Goal: Task Accomplishment & Management: Complete application form

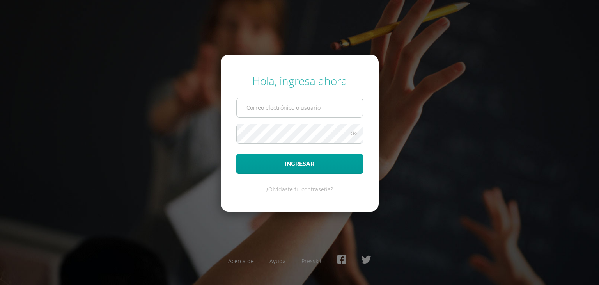
click at [250, 112] on input "text" at bounding box center [300, 107] width 126 height 19
type input "e"
type input "jalegria@sagradocorazon.edu.gt"
click at [353, 133] on icon at bounding box center [354, 133] width 10 height 9
click at [231, 133] on form "Hola, ingresa ahora jalegria@sagradocorazon.edu.gt Ingresar ¿Olvidaste tu contr…" at bounding box center [300, 133] width 158 height 157
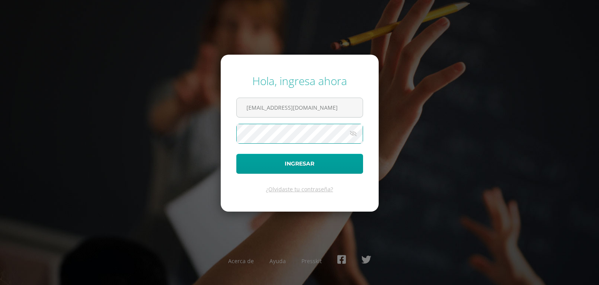
click at [236, 154] on button "Ingresar" at bounding box center [299, 164] width 127 height 20
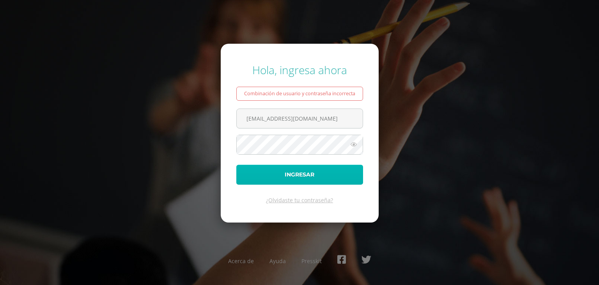
click at [292, 172] on button "Ingresar" at bounding box center [299, 175] width 127 height 20
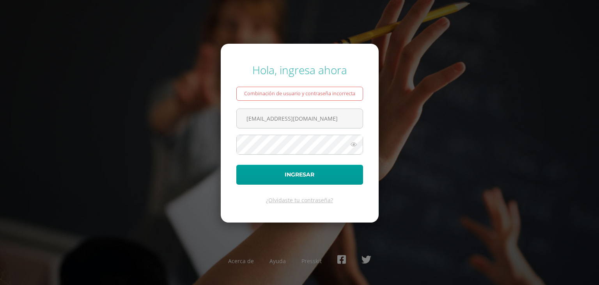
click at [355, 144] on icon at bounding box center [354, 144] width 10 height 9
click at [217, 142] on div "Hola, ingresa ahora Combinación de usuario y contraseña incorrecta jalegria@sag…" at bounding box center [299, 142] width 503 height 172
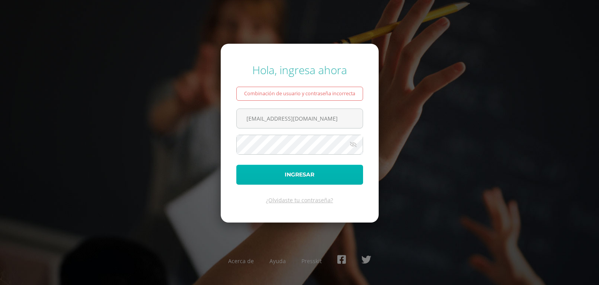
click at [306, 174] on button "Ingresar" at bounding box center [299, 175] width 127 height 20
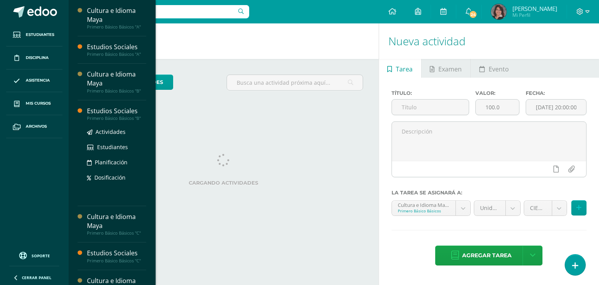
click at [103, 111] on div "Estudios Sociales" at bounding box center [116, 111] width 59 height 9
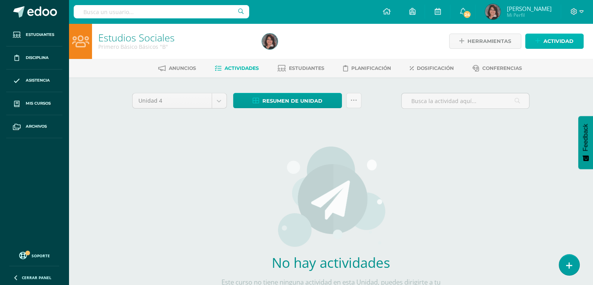
click at [550, 41] on span "Actividad" at bounding box center [559, 41] width 30 height 14
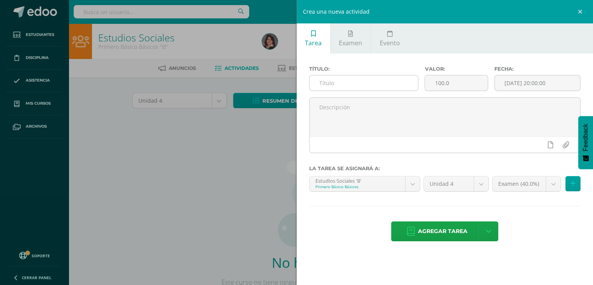
click at [318, 82] on input "text" at bounding box center [364, 82] width 109 height 15
type input "Cuadro informativo. Culturas de [GEOGRAPHIC_DATA]"
click at [517, 86] on input "[DATE] 20:00:00" at bounding box center [538, 82] width 86 height 15
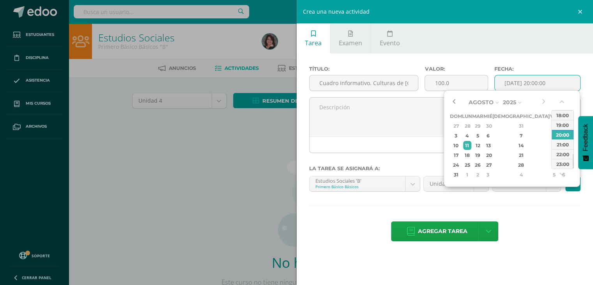
click at [452, 105] on button "button" at bounding box center [454, 102] width 8 height 12
click at [483, 159] on div "19" at bounding box center [478, 155] width 9 height 9
type input "2025-08-19 20:00"
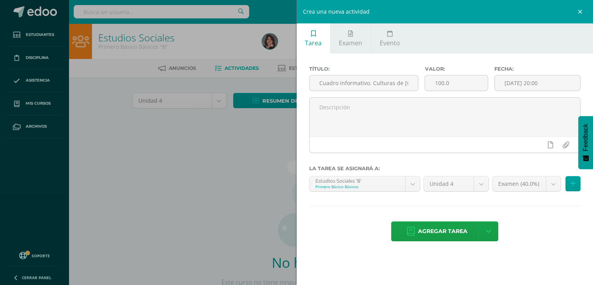
click at [557, 204] on div "Título: Cuadro informativo. Culturas de América Valor: 100.0 Fecha: 2025-08-19 …" at bounding box center [445, 154] width 297 height 202
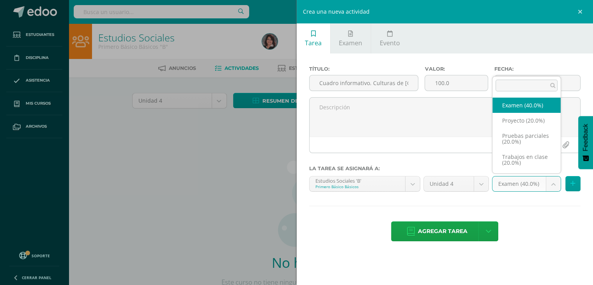
click at [551, 181] on body "Estudiantes Disciplina Asistencia Mis cursos Archivos Soporte Ayuda Reportar un…" at bounding box center [296, 167] width 593 height 335
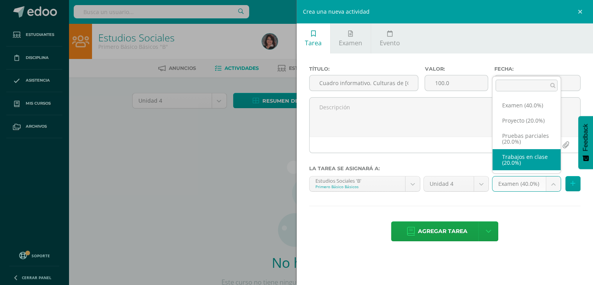
select select "205616"
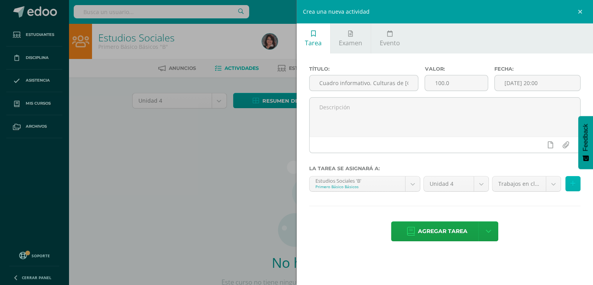
click at [576, 187] on button at bounding box center [573, 183] width 15 height 15
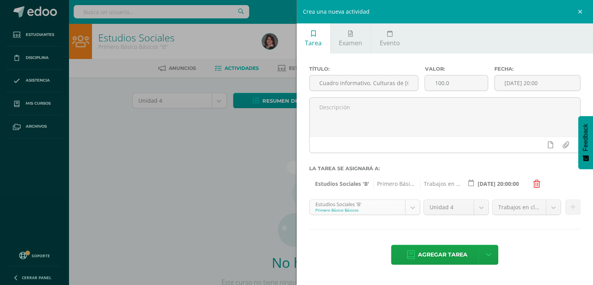
scroll to position [30, 0]
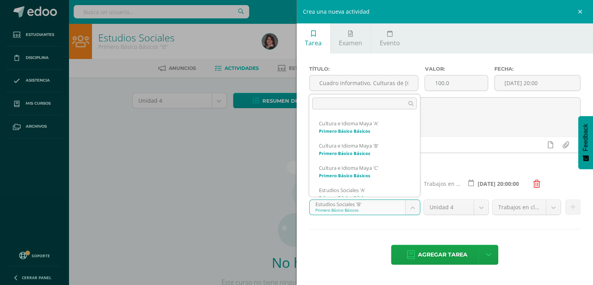
click at [410, 211] on body "Estudiantes Disciplina Asistencia Mis cursos Archivos Soporte Ayuda Reportar un…" at bounding box center [296, 167] width 593 height 335
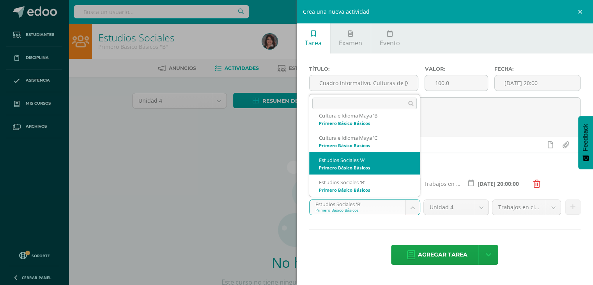
select select "175187"
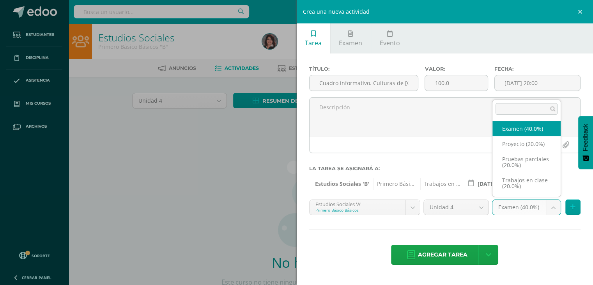
click at [552, 206] on body "Estudiantes Disciplina Asistencia Mis cursos Archivos Soporte Ayuda Reportar un…" at bounding box center [296, 167] width 593 height 335
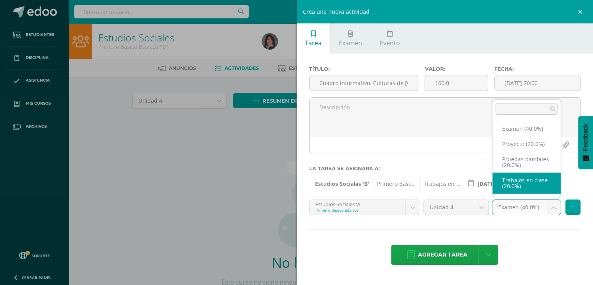
select select "205609"
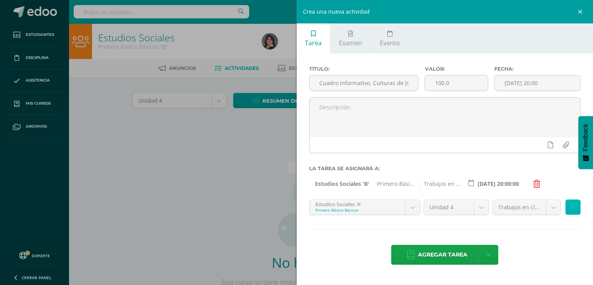
click at [577, 206] on button at bounding box center [573, 206] width 15 height 15
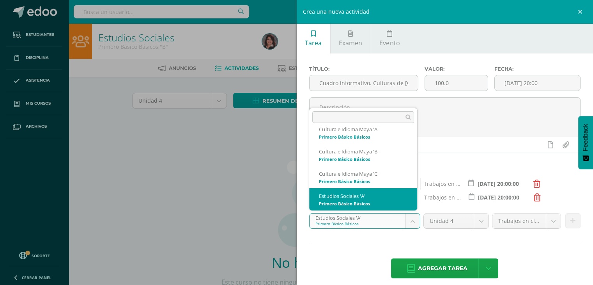
click at [409, 222] on body "Estudiantes Disciplina Asistencia Mis cursos Archivos Soporte Ayuda Reportar un…" at bounding box center [296, 167] width 593 height 335
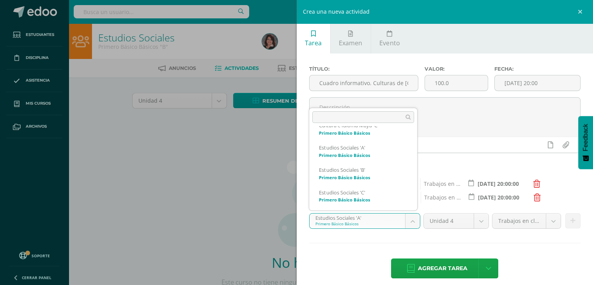
scroll to position [61, 0]
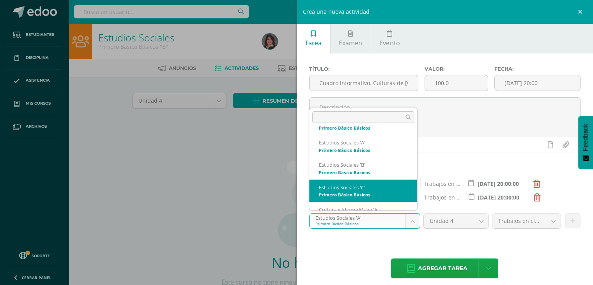
select select "175205"
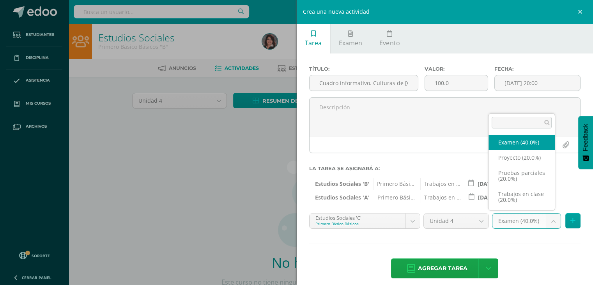
click at [547, 221] on body "Estudiantes Disciplina Asistencia Mis cursos Archivos Soporte Ayuda Reportar un…" at bounding box center [296, 167] width 593 height 335
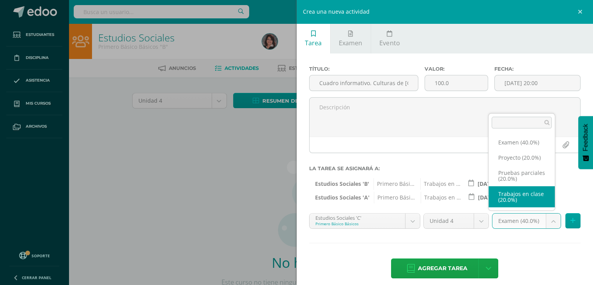
select select "204856"
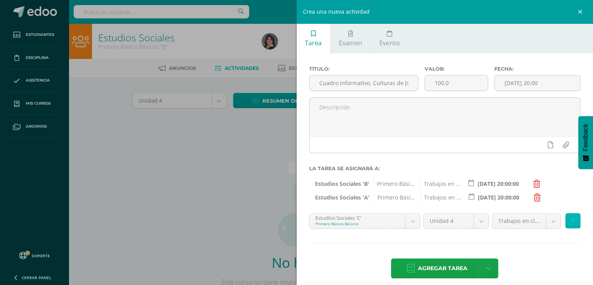
click at [570, 220] on button at bounding box center [573, 220] width 15 height 15
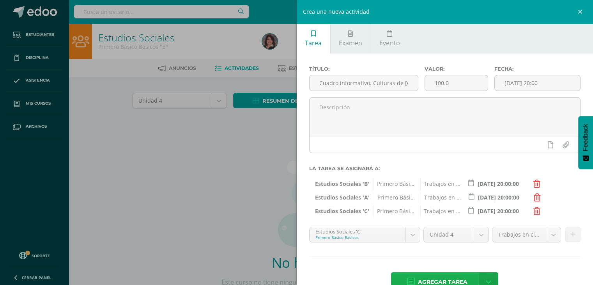
click at [458, 279] on span "Agregar tarea" at bounding box center [443, 281] width 50 height 19
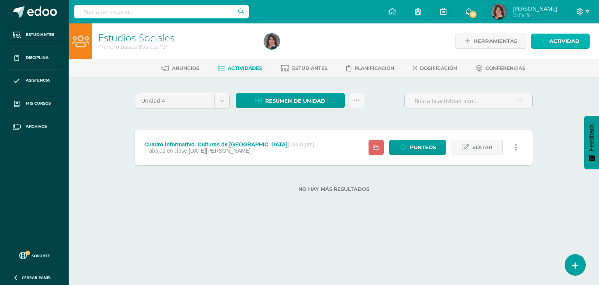
click at [550, 39] on span "Actividad" at bounding box center [565, 41] width 30 height 14
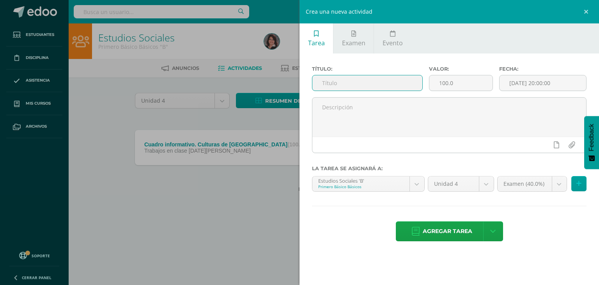
click at [331, 84] on input "text" at bounding box center [368, 82] width 110 height 15
type input "Taller # 4"
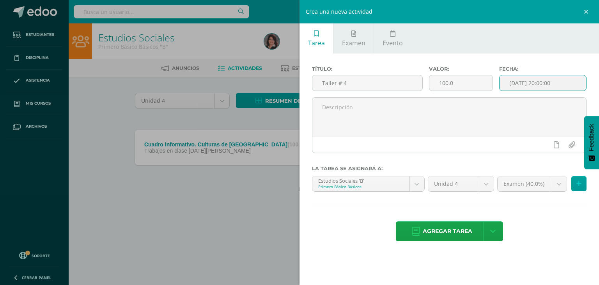
click at [513, 82] on input "[DATE] 20:00:00" at bounding box center [543, 82] width 87 height 15
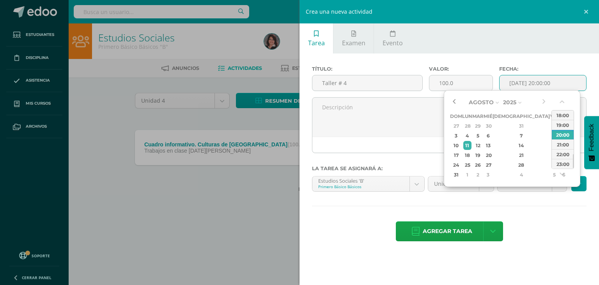
click at [455, 97] on button "button" at bounding box center [454, 102] width 8 height 12
click at [483, 166] on div "26" at bounding box center [478, 164] width 9 height 9
type input "2025-08-26 20:00"
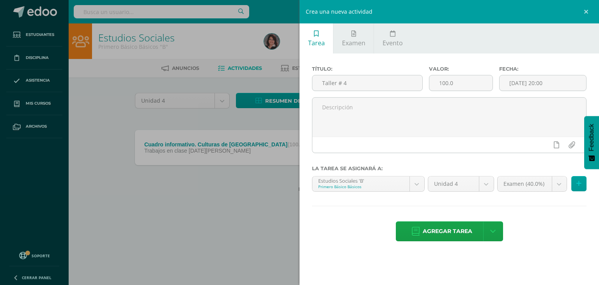
click at [562, 206] on hr at bounding box center [449, 206] width 275 height 1
click at [559, 182] on body "Tarea asignada exitosamente Estudiantes Disciplina Asistencia Mis cursos Archiv…" at bounding box center [299, 108] width 599 height 217
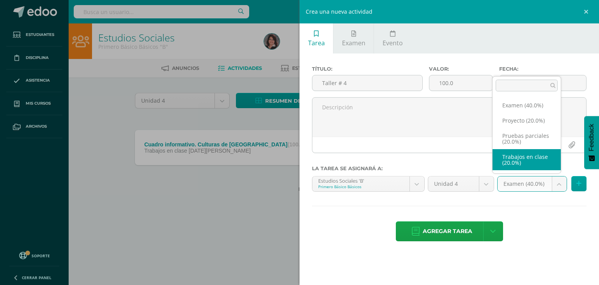
select select "205616"
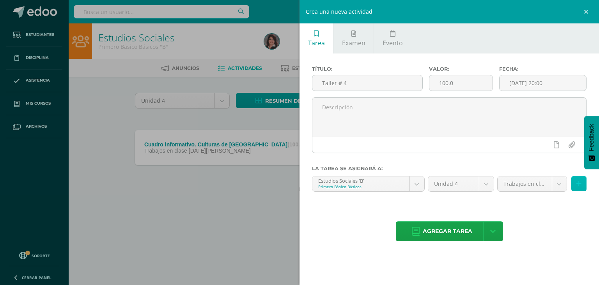
click at [577, 182] on icon at bounding box center [579, 183] width 5 height 7
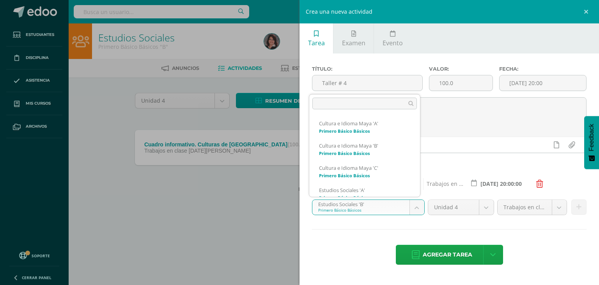
click at [417, 203] on body "Tarea asignada exitosamente Estudiantes Disciplina Asistencia Mis cursos Archiv…" at bounding box center [299, 108] width 599 height 217
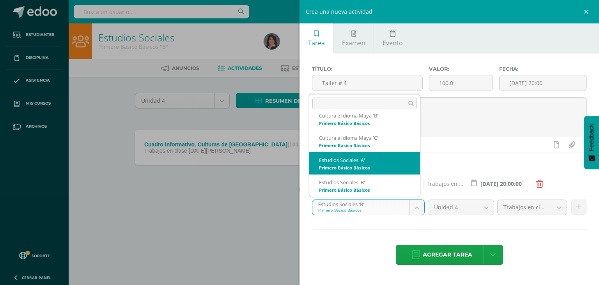
select select "175187"
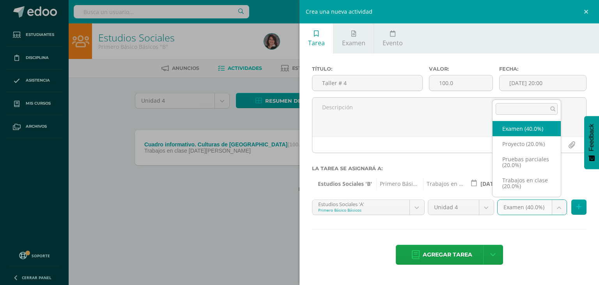
click at [558, 208] on body "Tarea asignada exitosamente Estudiantes Disciplina Asistencia Mis cursos Archiv…" at bounding box center [299, 108] width 599 height 217
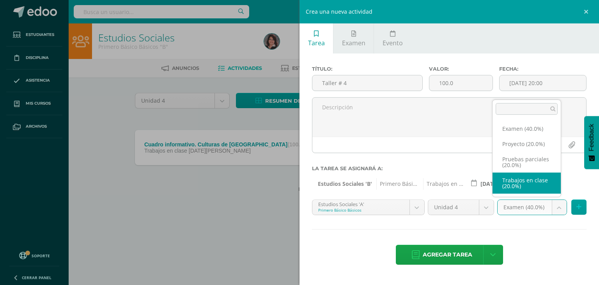
select select "205609"
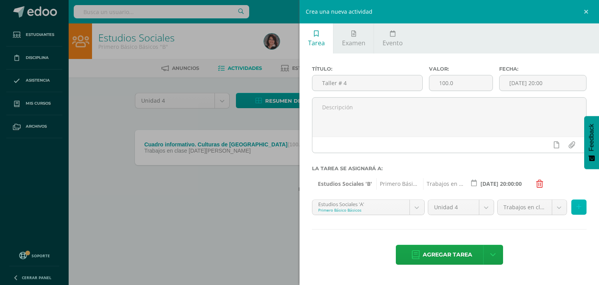
click at [576, 205] on button at bounding box center [579, 206] width 15 height 15
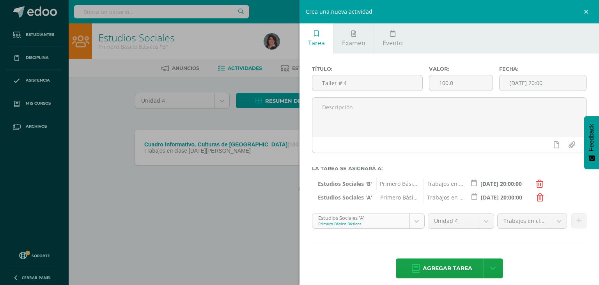
scroll to position [8, 0]
click at [414, 217] on body "Tarea asignada exitosamente Estudiantes Disciplina Asistencia Mis cursos Archiv…" at bounding box center [299, 108] width 599 height 217
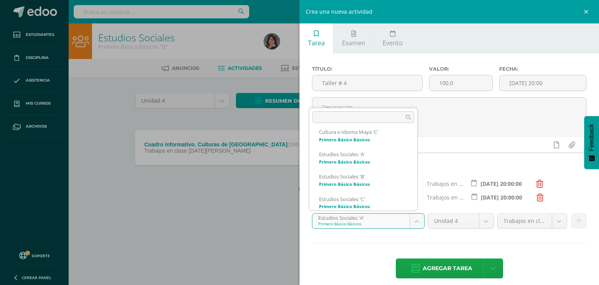
scroll to position [55, 0]
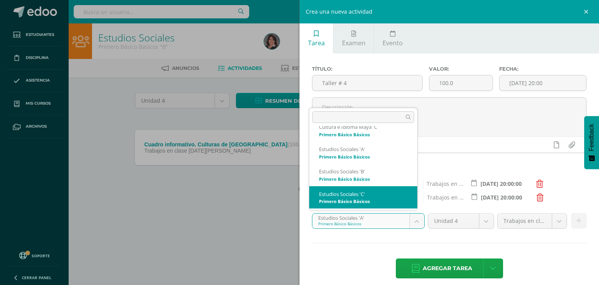
select select "175205"
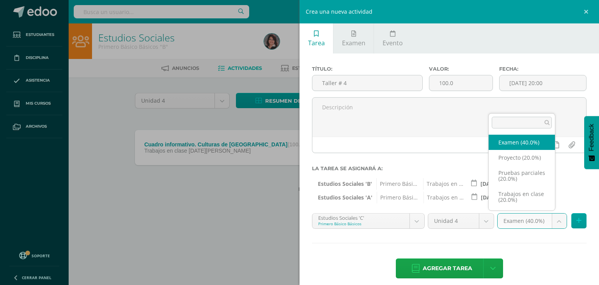
click at [554, 217] on body "Tarea asignada exitosamente Estudiantes Disciplina Asistencia Mis cursos Archiv…" at bounding box center [299, 108] width 599 height 217
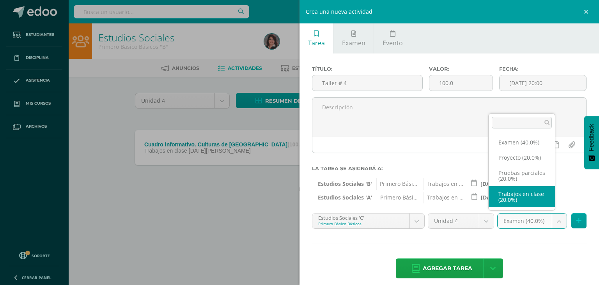
select select "204856"
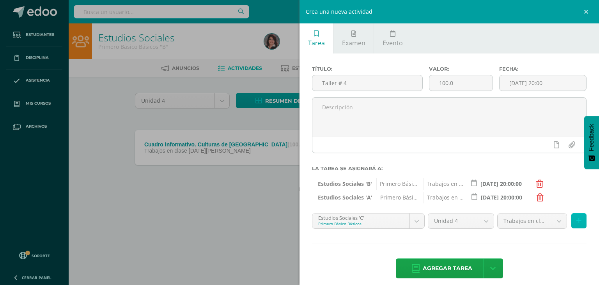
click at [577, 218] on icon at bounding box center [579, 220] width 5 height 7
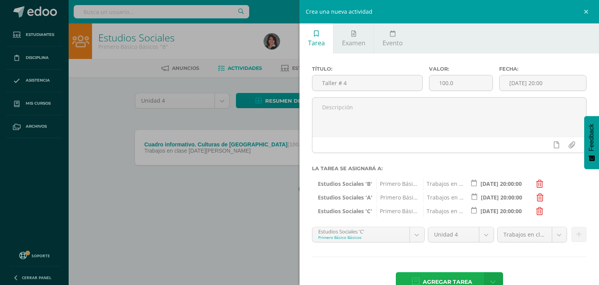
click at [454, 277] on span "Agregar tarea" at bounding box center [448, 281] width 50 height 19
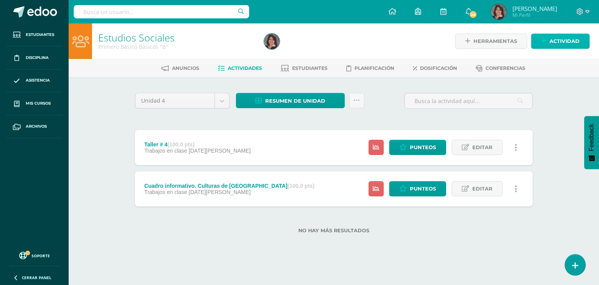
click at [567, 42] on span "Actividad" at bounding box center [565, 41] width 30 height 14
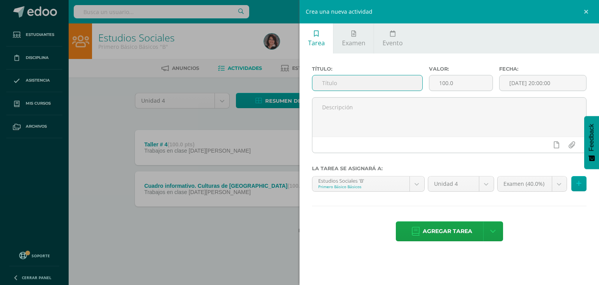
click at [318, 84] on input "text" at bounding box center [368, 82] width 110 height 15
type input "Compara y contrasta. Norma y ley"
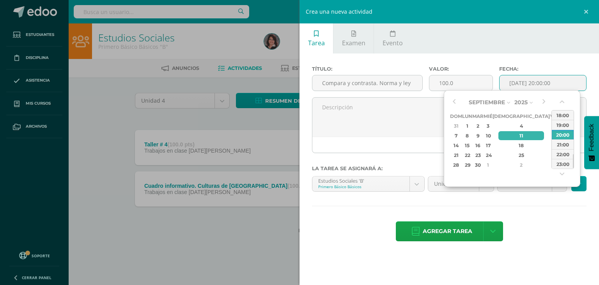
click at [516, 80] on input "[DATE] 20:00:00" at bounding box center [543, 82] width 87 height 15
click at [470, 126] on div "1" at bounding box center [468, 125] width 8 height 9
type input "2025-09-01 20:00"
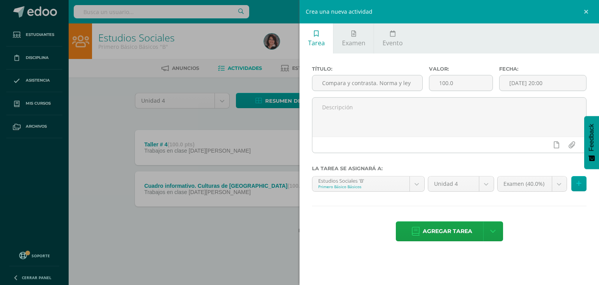
click at [545, 211] on div "Título: Compara y contrasta. Norma y ley Valor: 100.0 Fecha: 2025-09-01 20:00 L…" at bounding box center [450, 154] width 300 height 202
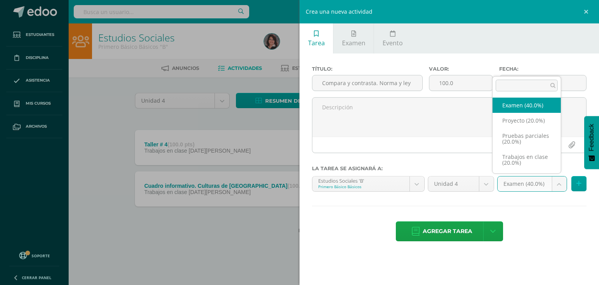
click at [559, 182] on body "Tarea asignada exitosamente Estudiantes Disciplina Asistencia Mis cursos Archiv…" at bounding box center [299, 129] width 599 height 258
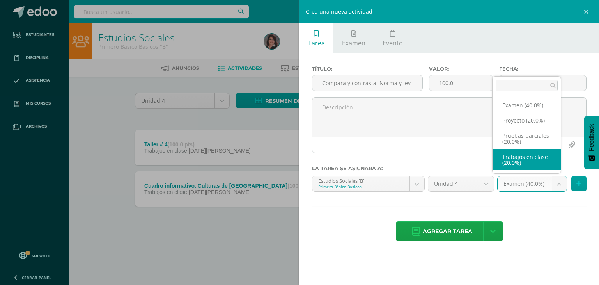
select select "205616"
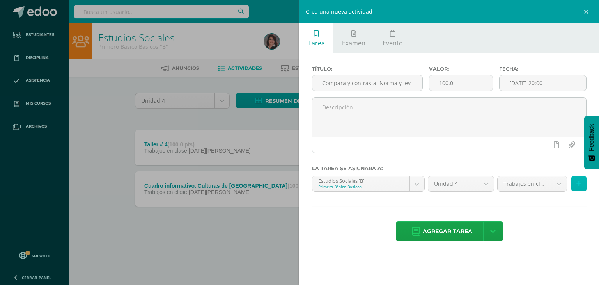
click at [579, 183] on icon at bounding box center [579, 183] width 5 height 7
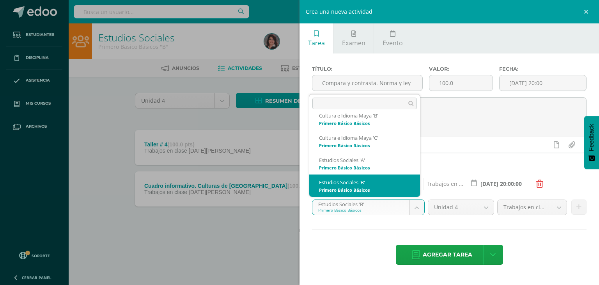
click at [415, 203] on body "Tarea asignada exitosamente Estudiantes Disciplina Asistencia Mis cursos Archiv…" at bounding box center [299, 129] width 599 height 258
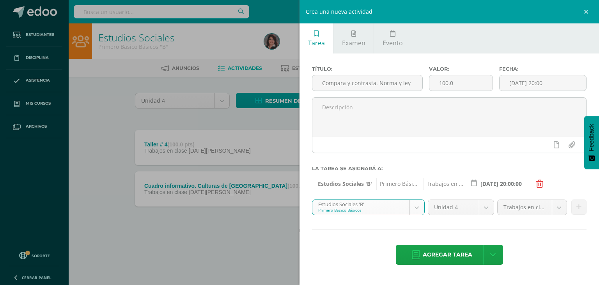
scroll to position [30, 0]
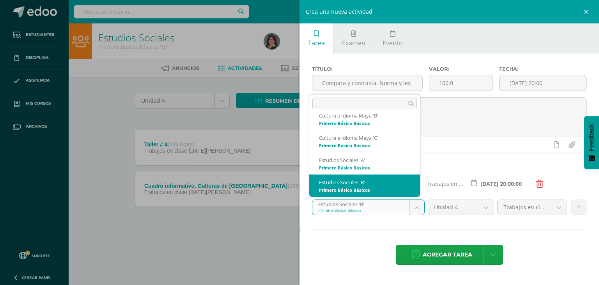
click at [415, 210] on body "Tarea asignada exitosamente Estudiantes Disciplina Asistencia Mis cursos Archiv…" at bounding box center [299, 129] width 599 height 258
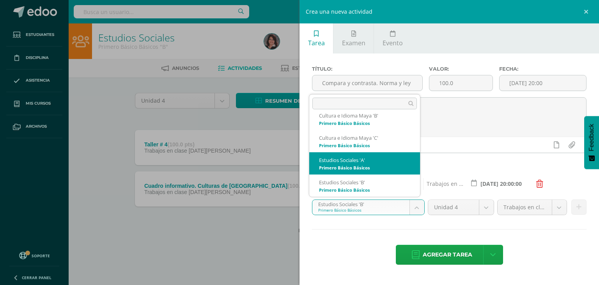
select select "175187"
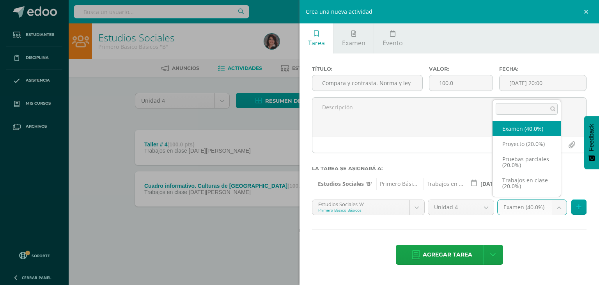
click at [557, 204] on body "Tarea asignada exitosamente Estudiantes Disciplina Asistencia Mis cursos Archiv…" at bounding box center [299, 129] width 599 height 258
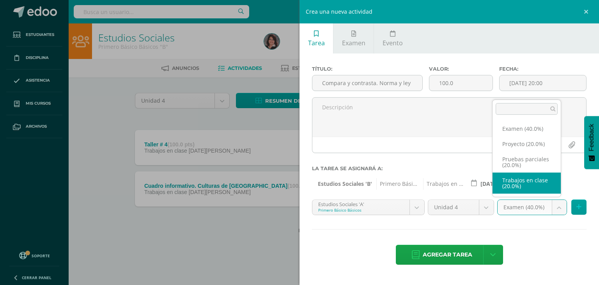
select select "205609"
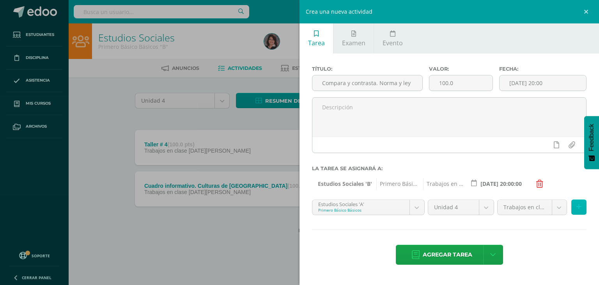
click at [577, 206] on icon at bounding box center [579, 207] width 5 height 7
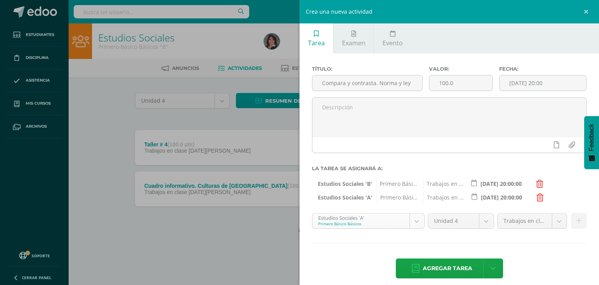
scroll to position [8, 0]
click at [414, 220] on body "Tarea asignada exitosamente Estudiantes Disciplina Asistencia Mis cursos Archiv…" at bounding box center [299, 129] width 599 height 258
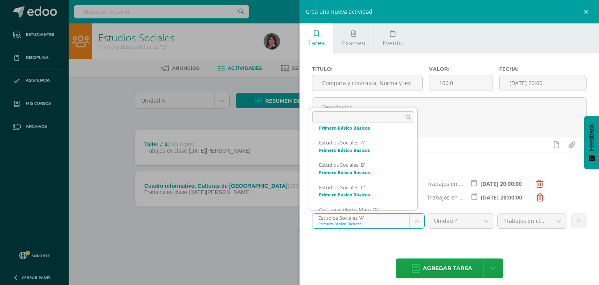
scroll to position [75, 0]
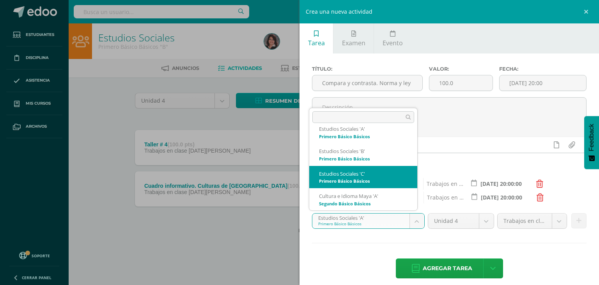
select select "175205"
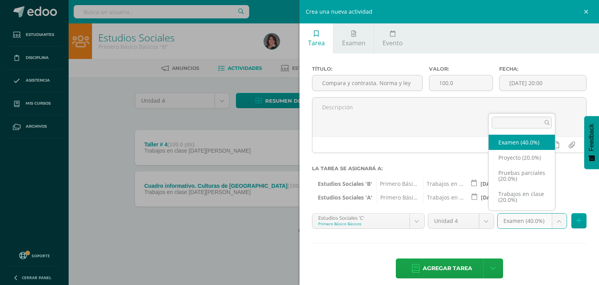
click at [554, 221] on body "Tarea asignada exitosamente Estudiantes Disciplina Asistencia Mis cursos Archiv…" at bounding box center [299, 129] width 599 height 258
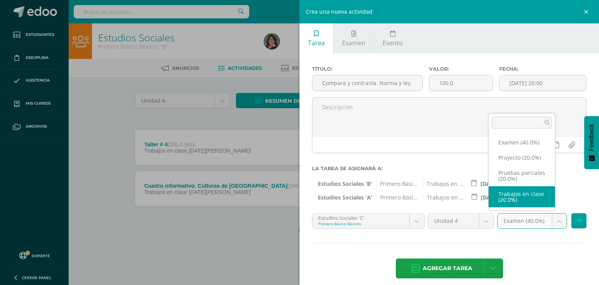
select select "204856"
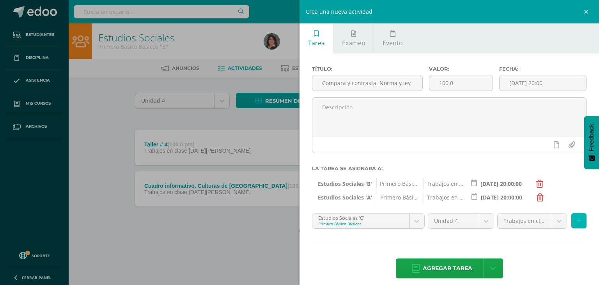
click at [577, 222] on button at bounding box center [579, 220] width 15 height 15
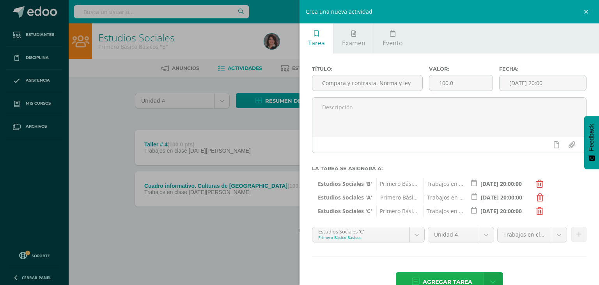
click at [451, 281] on span "Agregar tarea" at bounding box center [448, 281] width 50 height 19
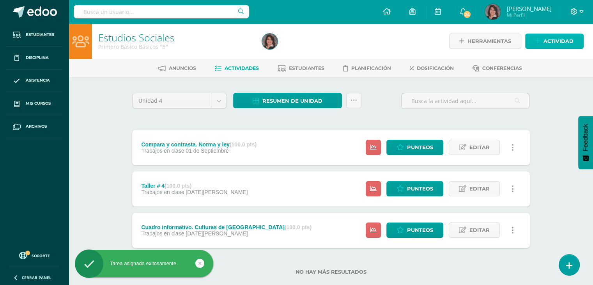
click at [558, 42] on span "Actividad" at bounding box center [559, 41] width 30 height 14
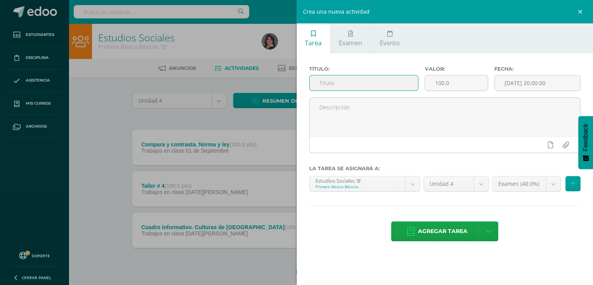
click at [328, 83] on input "text" at bounding box center [364, 82] width 109 height 15
type input "Parcial # 1"
click at [524, 84] on input "[DATE] 20:00:00" at bounding box center [538, 82] width 86 height 15
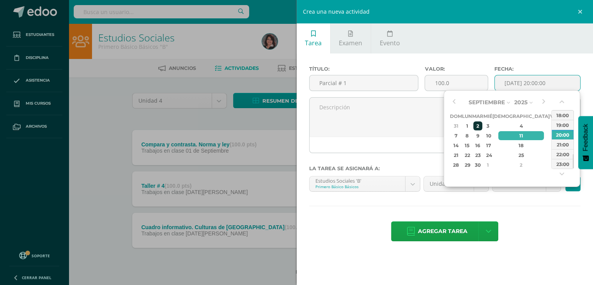
click at [483, 126] on div "2" at bounding box center [478, 125] width 9 height 9
type input "[DATE] 20:00"
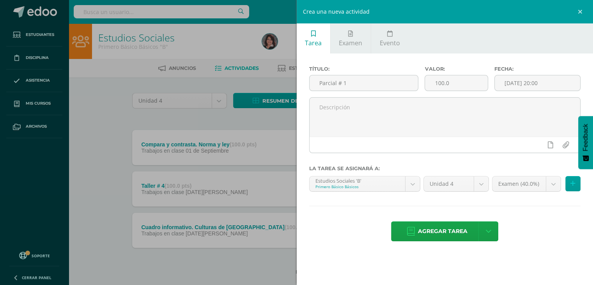
click at [555, 216] on div "Título: Parcial # 1 Valor: 100.0 Fecha: [DATE] 20:00 La tarea se asignará a: Es…" at bounding box center [445, 154] width 297 height 202
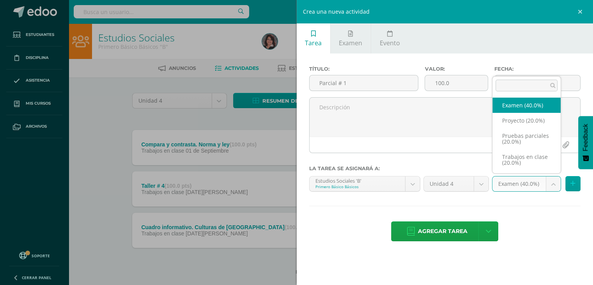
click at [554, 180] on body "Tarea asignada exitosamente Estudiantes Disciplina Asistencia Mis cursos Archiv…" at bounding box center [296, 150] width 593 height 300
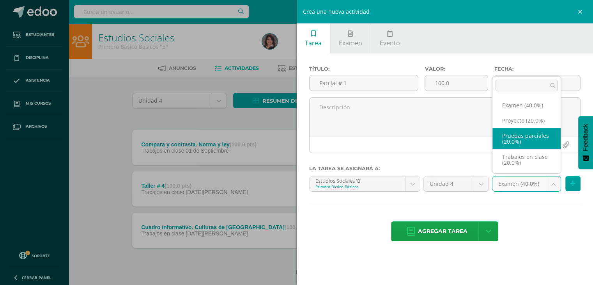
select select "205615"
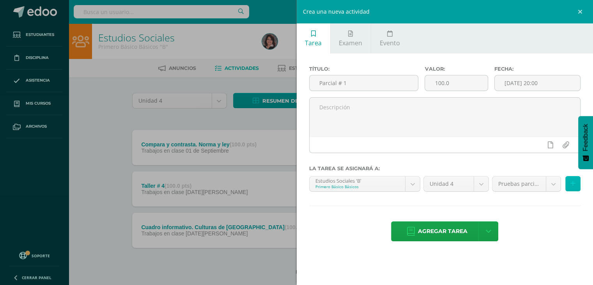
click at [575, 181] on icon at bounding box center [573, 183] width 5 height 7
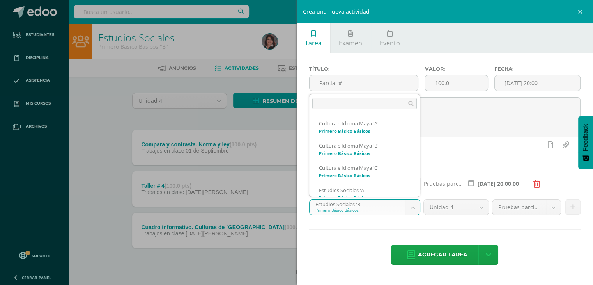
scroll to position [30, 0]
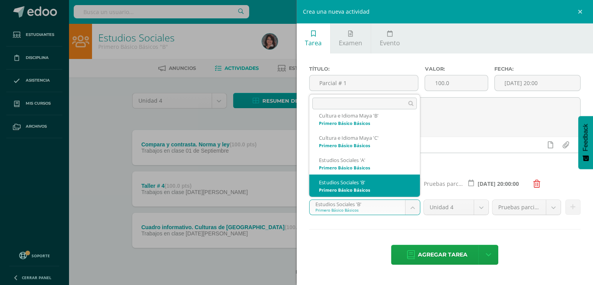
click at [411, 204] on body "Tarea asignada exitosamente Estudiantes Disciplina Asistencia Mis cursos Archiv…" at bounding box center [296, 150] width 593 height 300
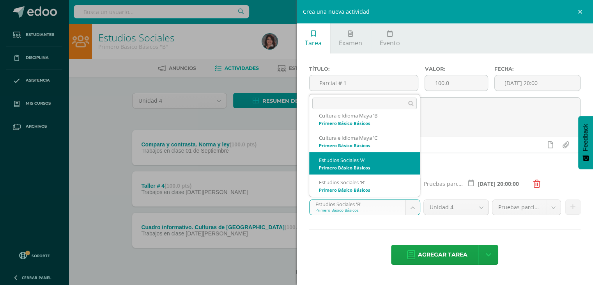
select select "175187"
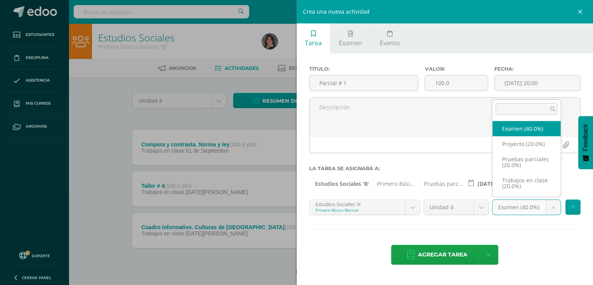
click at [554, 209] on body "Tarea asignada exitosamente Estudiantes Disciplina Asistencia Mis cursos Archiv…" at bounding box center [296, 150] width 593 height 300
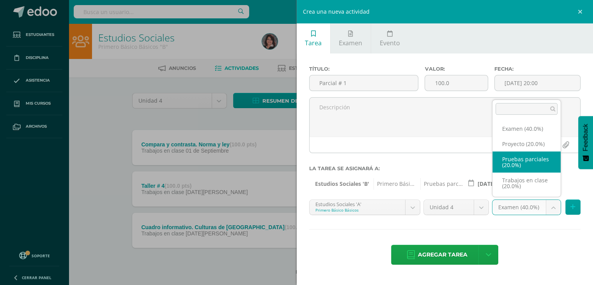
select select "205610"
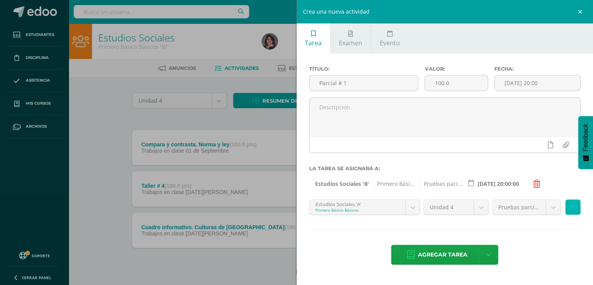
click at [576, 205] on button at bounding box center [573, 206] width 15 height 15
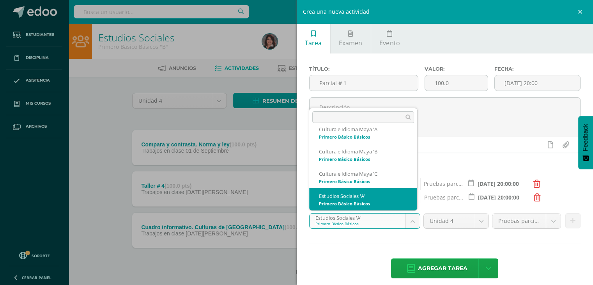
click at [409, 221] on body "Tarea asignada exitosamente Estudiantes Disciplina Asistencia Mis cursos Archiv…" at bounding box center [296, 150] width 593 height 300
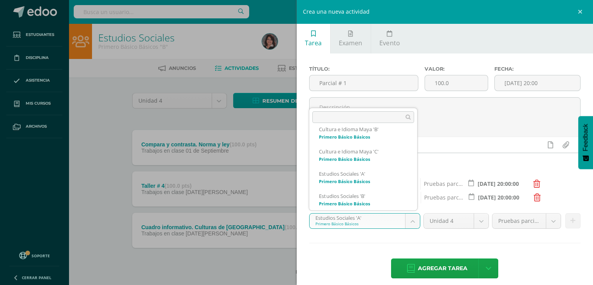
scroll to position [104, 0]
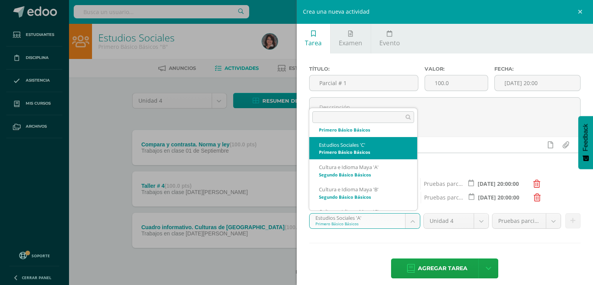
select select "175205"
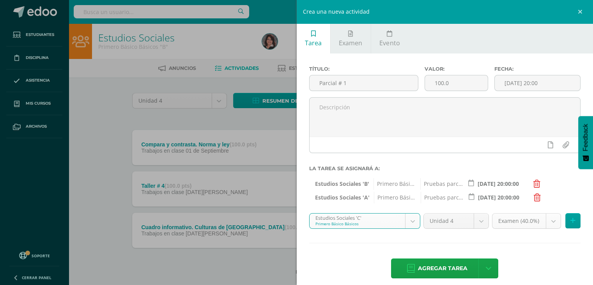
click at [549, 220] on body "Tarea asignada exitosamente Estudiantes Disciplina Asistencia Mis cursos Archiv…" at bounding box center [296, 150] width 593 height 300
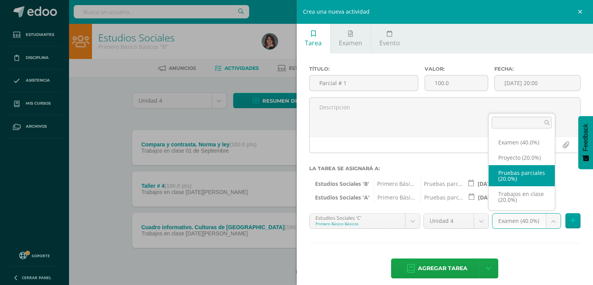
select select "204857"
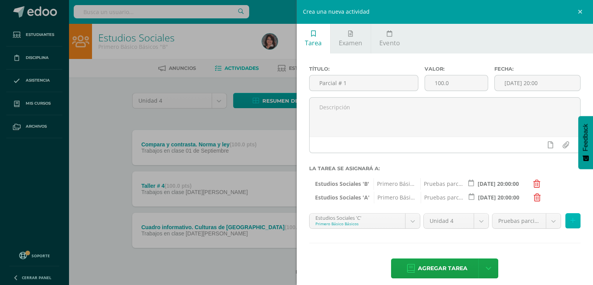
click at [566, 220] on button at bounding box center [573, 220] width 15 height 15
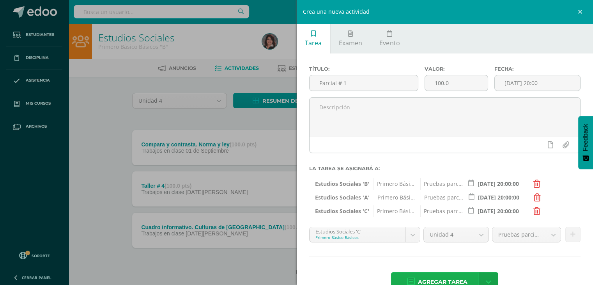
click at [448, 275] on span "Agregar tarea" at bounding box center [443, 281] width 50 height 19
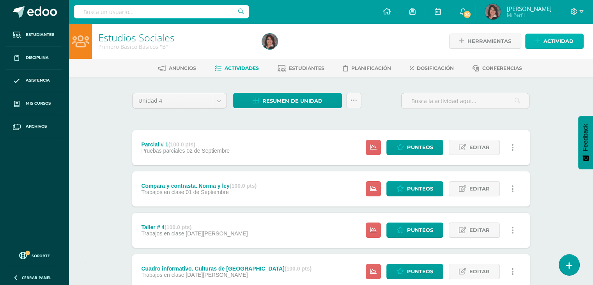
click at [547, 41] on span "Actividad" at bounding box center [559, 41] width 30 height 14
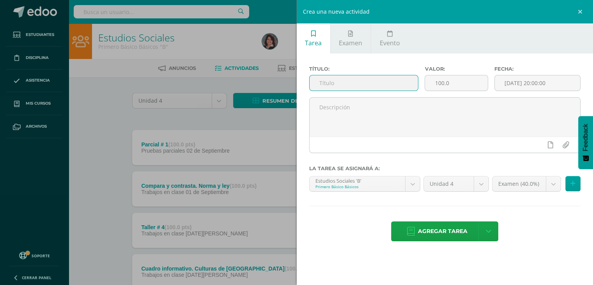
click at [323, 81] on input "text" at bounding box center [364, 82] width 109 height 15
type input "Parcial # 2"
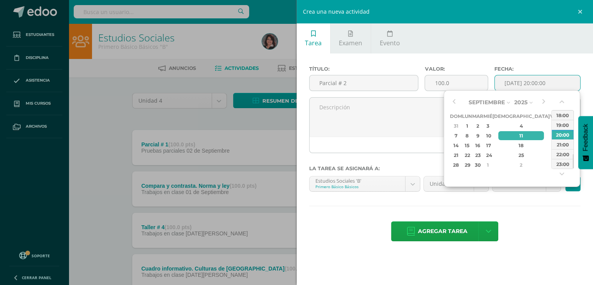
click at [515, 88] on input "[DATE] 20:00:00" at bounding box center [538, 82] width 86 height 15
click at [482, 156] on div "23" at bounding box center [478, 155] width 9 height 9
type input "2025-09-23 20:00"
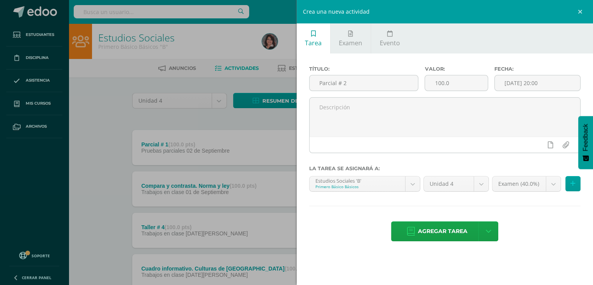
click at [520, 199] on div "Título: Parcial # 2 Valor: 100.0 Fecha: 2025-09-23 20:00 La tarea se asignará a…" at bounding box center [445, 154] width 297 height 202
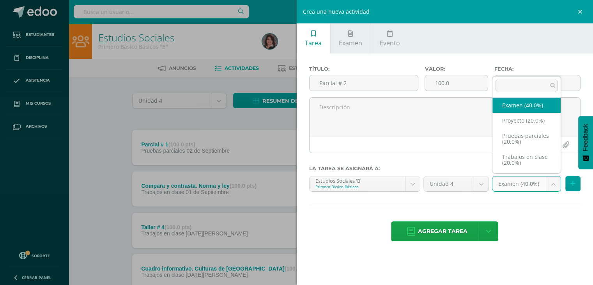
click at [552, 184] on body "Tarea asignada exitosamente Estudiantes Disciplina Asistencia Mis cursos Archiv…" at bounding box center [296, 170] width 593 height 341
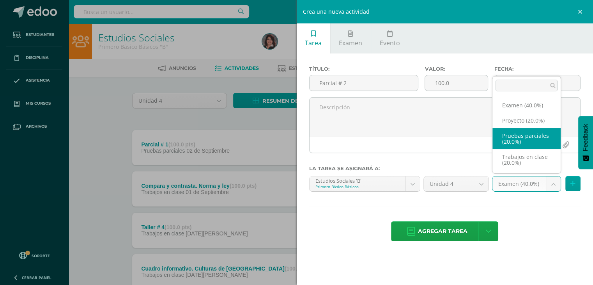
select select "205615"
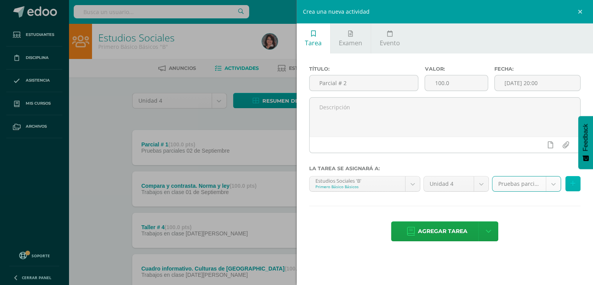
click at [573, 183] on icon at bounding box center [573, 183] width 5 height 7
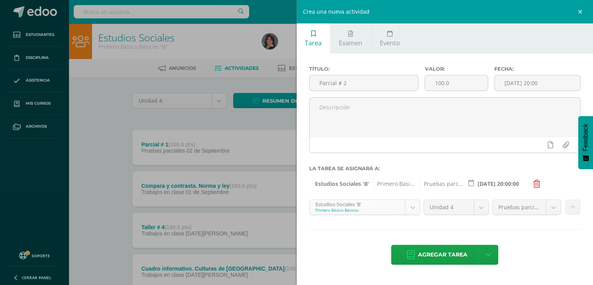
scroll to position [30, 0]
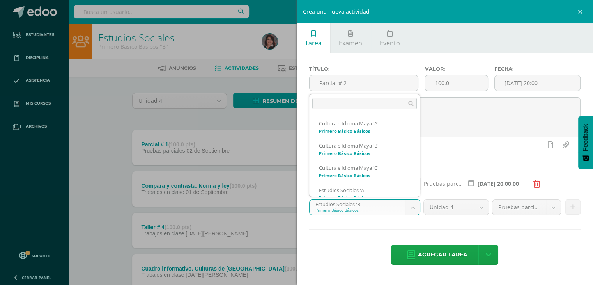
click at [414, 211] on body "Tarea asignada exitosamente Estudiantes Disciplina Asistencia Mis cursos Archiv…" at bounding box center [296, 170] width 593 height 341
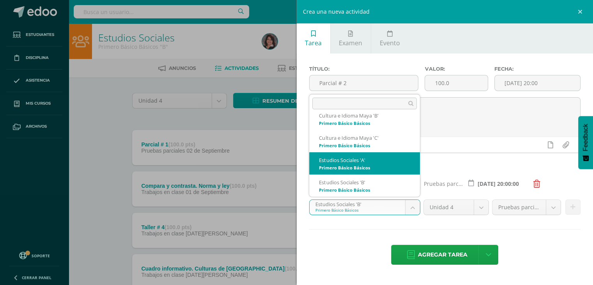
select select "175187"
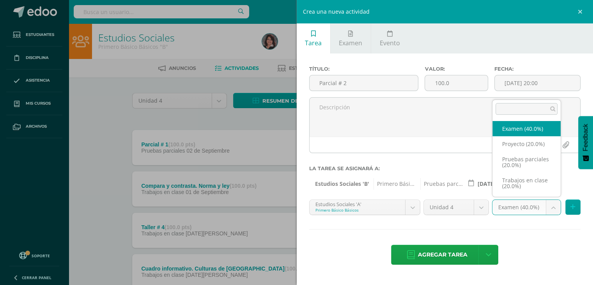
click at [547, 204] on body "Tarea asignada exitosamente Estudiantes Disciplina Asistencia Mis cursos Archiv…" at bounding box center [296, 170] width 593 height 341
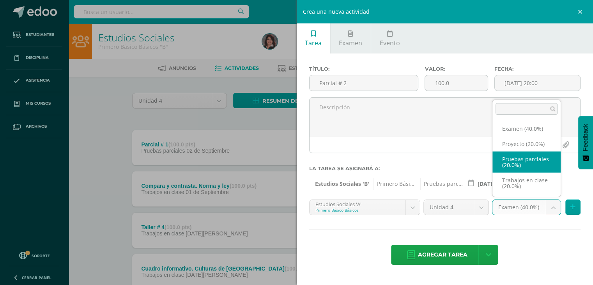
select select "205610"
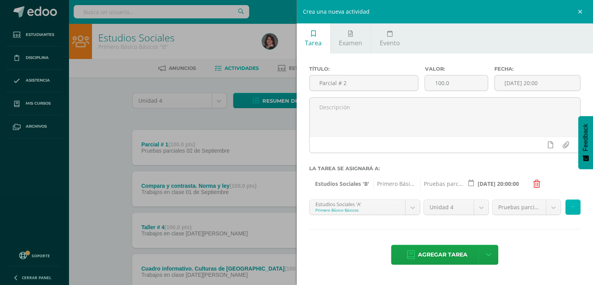
click at [571, 205] on icon at bounding box center [573, 207] width 5 height 7
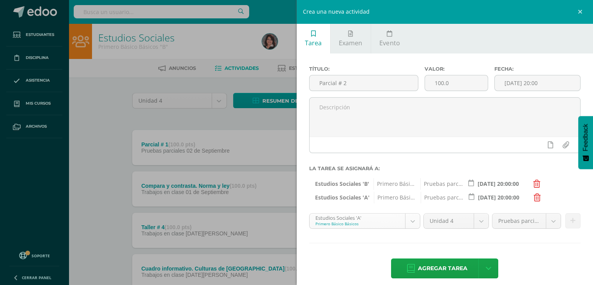
scroll to position [8, 0]
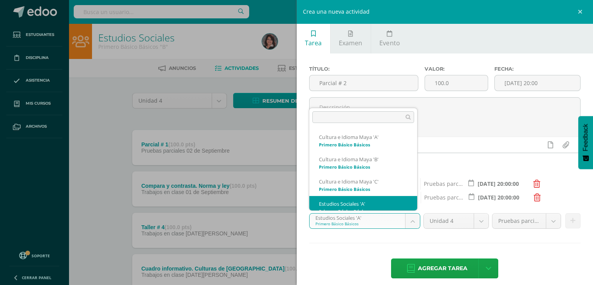
click at [413, 219] on body "Tarea asignada exitosamente Estudiantes Disciplina Asistencia Mis cursos Archiv…" at bounding box center [296, 170] width 593 height 341
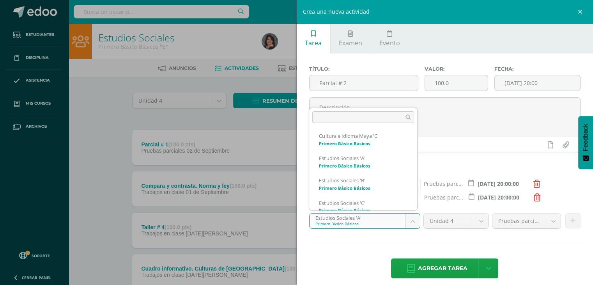
scroll to position [61, 0]
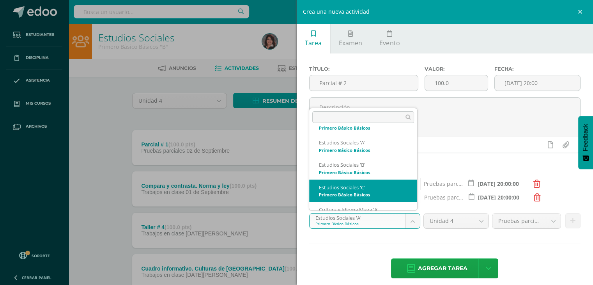
select select "175205"
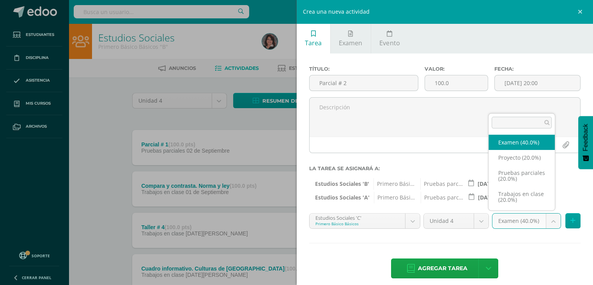
click at [549, 222] on body "Tarea asignada exitosamente Estudiantes Disciplina Asistencia Mis cursos Archiv…" at bounding box center [296, 170] width 593 height 341
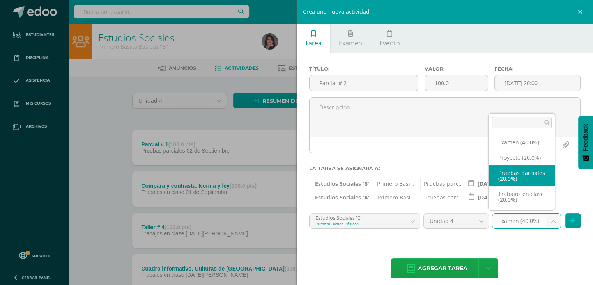
select select "204857"
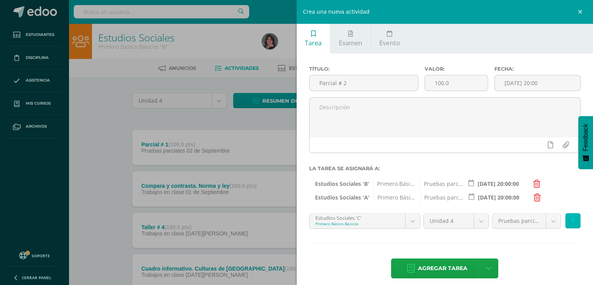
click at [571, 219] on icon at bounding box center [573, 220] width 5 height 7
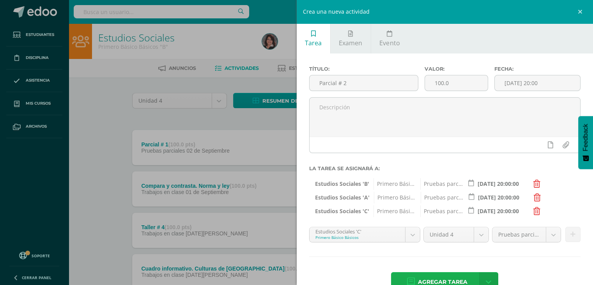
click at [435, 278] on span "Agregar tarea" at bounding box center [443, 281] width 50 height 19
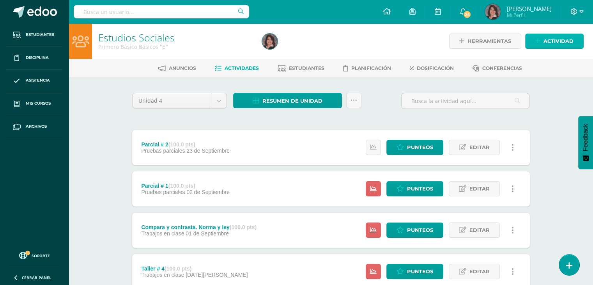
click at [544, 42] on span "Actividad" at bounding box center [559, 41] width 30 height 14
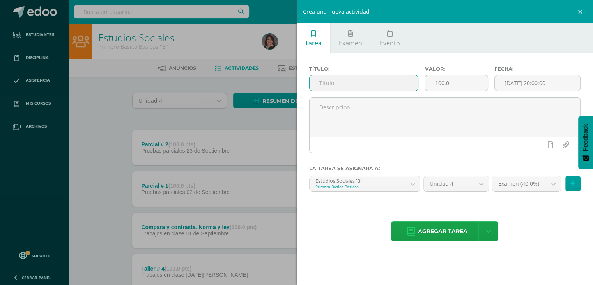
click at [323, 83] on input "text" at bounding box center [364, 82] width 109 height 15
type input "Lapbook. La Constitución"
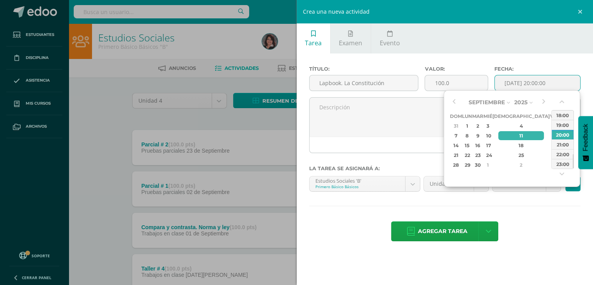
click at [519, 82] on input "[DATE] 20:00:00" at bounding box center [538, 82] width 86 height 15
click at [512, 145] on div "18" at bounding box center [522, 145] width 46 height 9
click at [472, 153] on div "22" at bounding box center [468, 155] width 8 height 9
type input "2025-09-22 20:00"
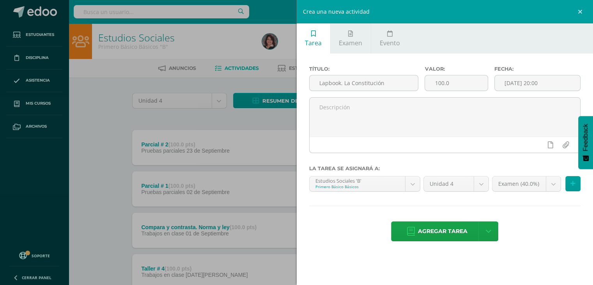
click at [534, 210] on div "Título: Lapbook. La Constitución Valor: 100.0 Fecha: 2025-09-22 20:00 La tarea …" at bounding box center [445, 154] width 297 height 202
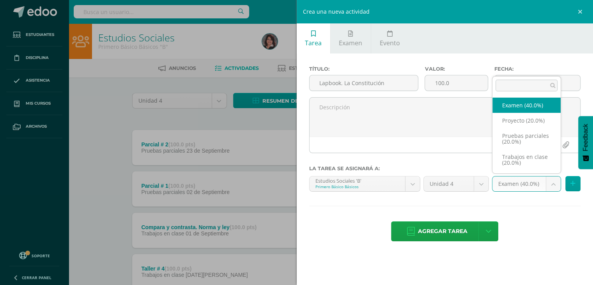
click at [554, 183] on body "Tarea asignada exitosamente Estudiantes Disciplina Asistencia Mis cursos Archiv…" at bounding box center [296, 191] width 593 height 382
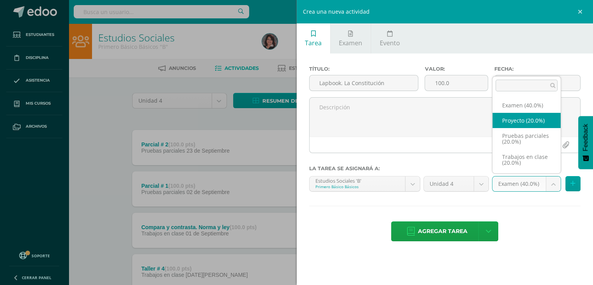
select select "205614"
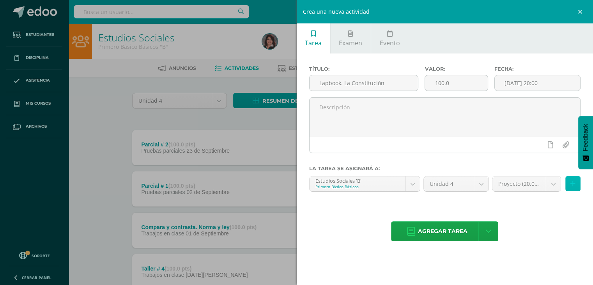
click at [571, 183] on icon at bounding box center [573, 183] width 5 height 7
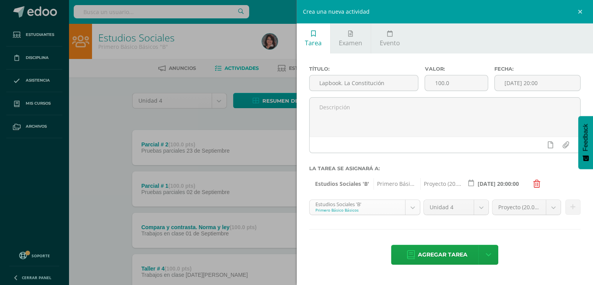
scroll to position [30, 0]
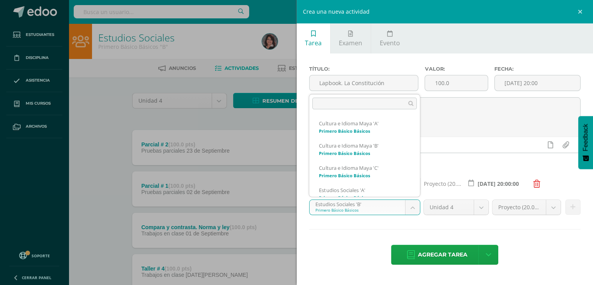
click at [414, 206] on body "Tarea asignada exitosamente Estudiantes Disciplina Asistencia Mis cursos Archiv…" at bounding box center [296, 191] width 593 height 382
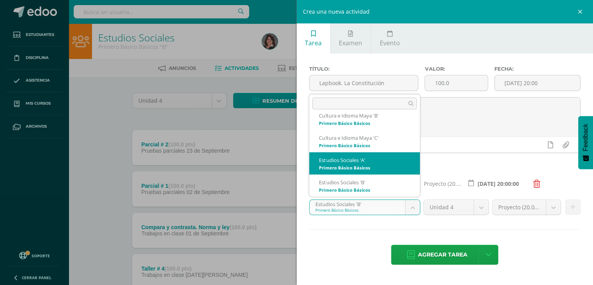
select select "175187"
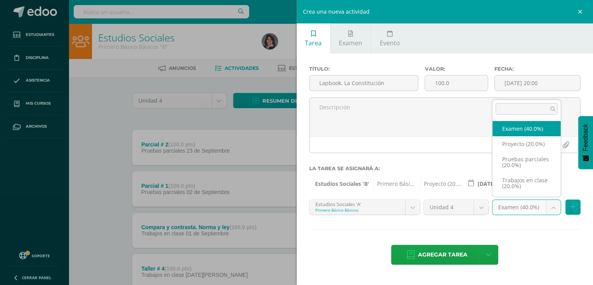
click at [551, 206] on body "Tarea asignada exitosamente Estudiantes Disciplina Asistencia Mis cursos Archiv…" at bounding box center [296, 191] width 593 height 382
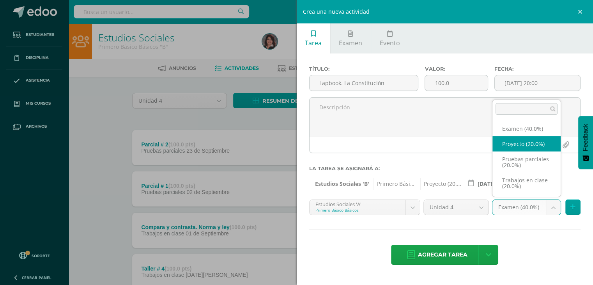
select select "205611"
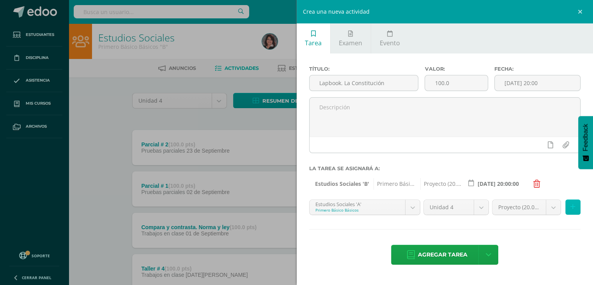
click at [571, 210] on icon at bounding box center [573, 207] width 5 height 7
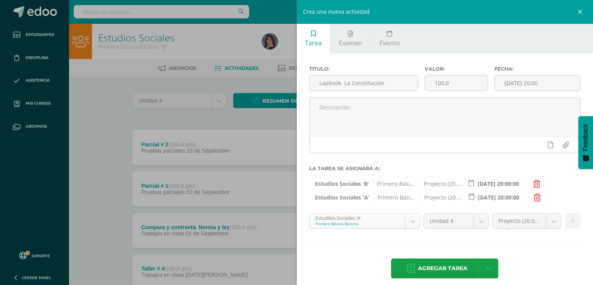
scroll to position [8, 0]
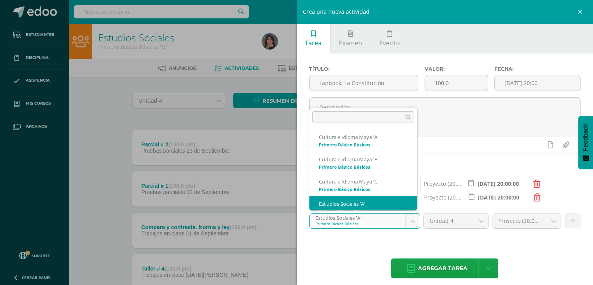
click at [411, 222] on body "Tarea asignada exitosamente Estudiantes Disciplina Asistencia Mis cursos Archiv…" at bounding box center [296, 191] width 593 height 382
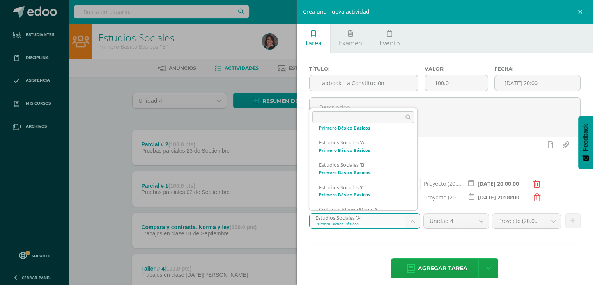
scroll to position [75, 0]
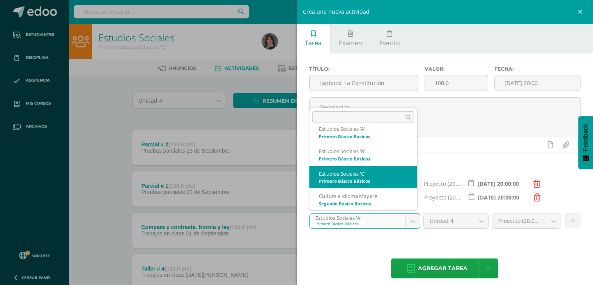
select select "175205"
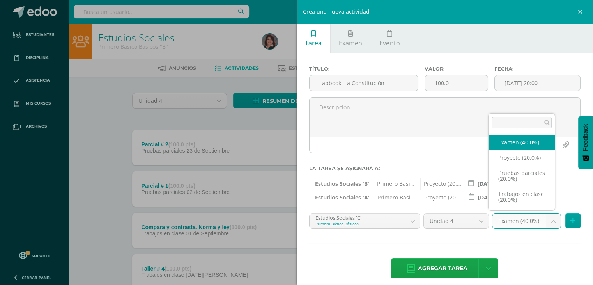
click at [548, 221] on body "Tarea asignada exitosamente Estudiantes Disciplina Asistencia Mis cursos Archiv…" at bounding box center [296, 191] width 593 height 382
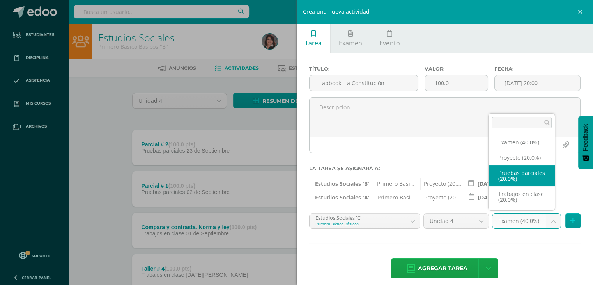
select select "204857"
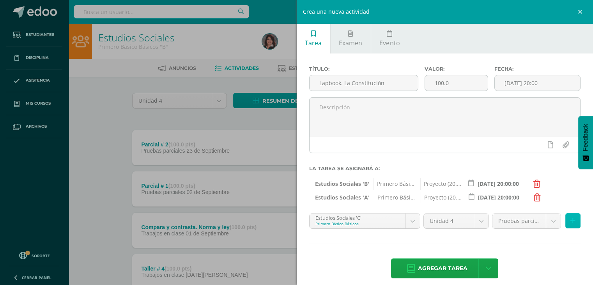
click at [571, 217] on icon at bounding box center [573, 220] width 5 height 7
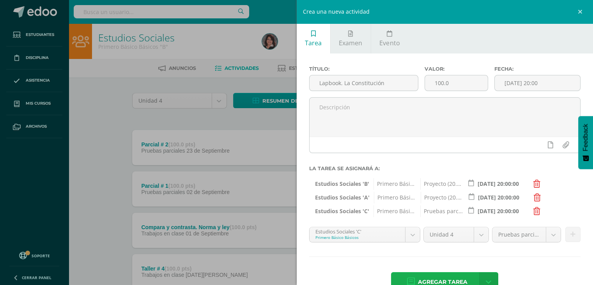
click at [438, 275] on span "Agregar tarea" at bounding box center [443, 281] width 50 height 19
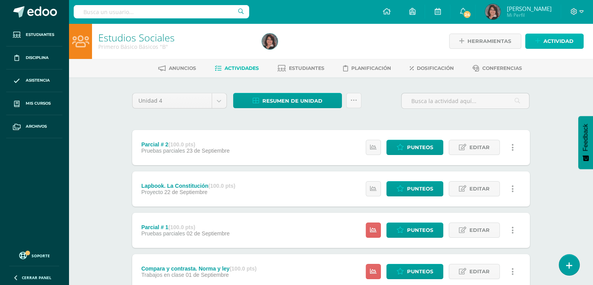
click at [552, 38] on span "Actividad" at bounding box center [559, 41] width 30 height 14
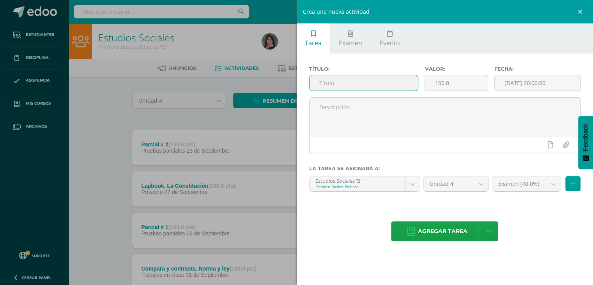
click at [322, 83] on input "text" at bounding box center [364, 82] width 109 height 15
type input "Mural Cívico"
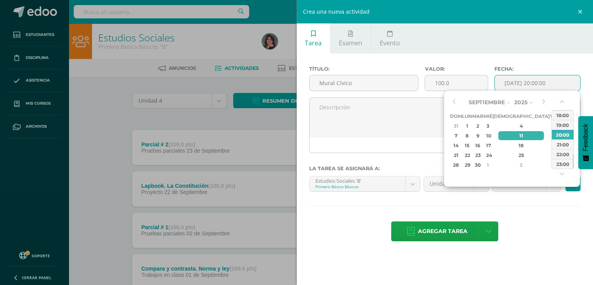
click at [513, 78] on input "[DATE] 20:00:00" at bounding box center [538, 82] width 86 height 15
click at [483, 146] on div "16" at bounding box center [478, 145] width 9 height 9
type input "[DATE] 20:00"
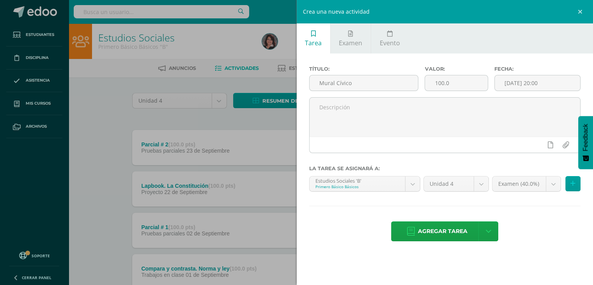
click at [538, 201] on div "Título: Mural Cívico Valor: 100.0 Fecha: [DATE] 20:00 La tarea se asignará a: E…" at bounding box center [445, 154] width 297 height 202
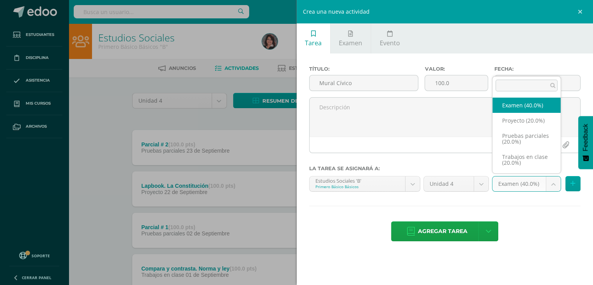
click at [551, 183] on body "Tarea asignada exitosamente Estudiantes Disciplina Asistencia Mis cursos Archiv…" at bounding box center [296, 212] width 593 height 424
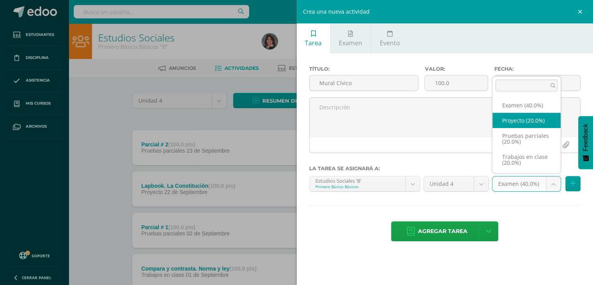
select select "205614"
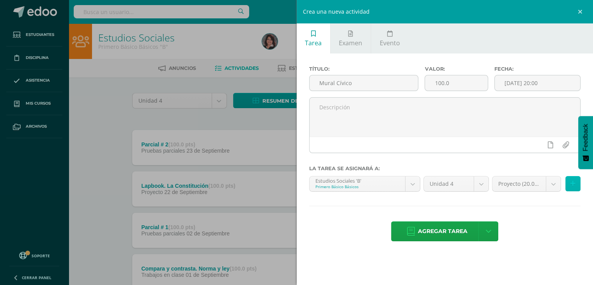
click at [572, 182] on icon at bounding box center [573, 183] width 5 height 7
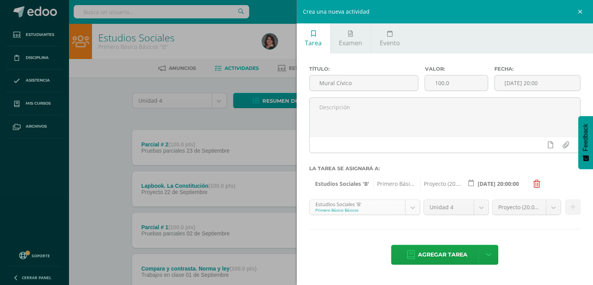
scroll to position [30, 0]
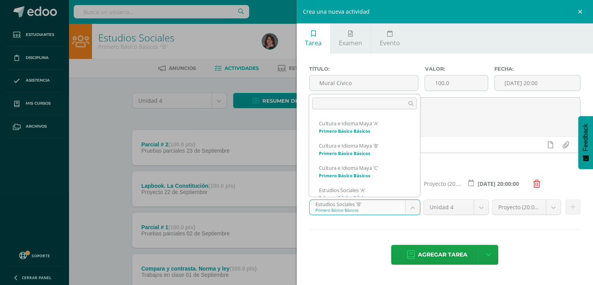
click at [408, 204] on body "Tarea asignada exitosamente Estudiantes Disciplina Asistencia Mis cursos Archiv…" at bounding box center [296, 212] width 593 height 424
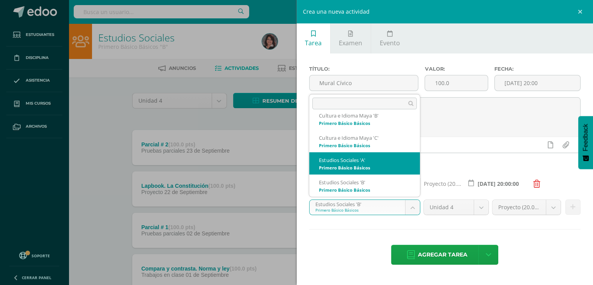
select select "175187"
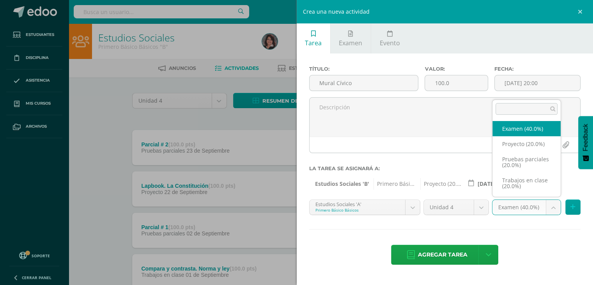
click at [554, 207] on body "Tarea asignada exitosamente Estudiantes Disciplina Asistencia Mis cursos Archiv…" at bounding box center [296, 212] width 593 height 424
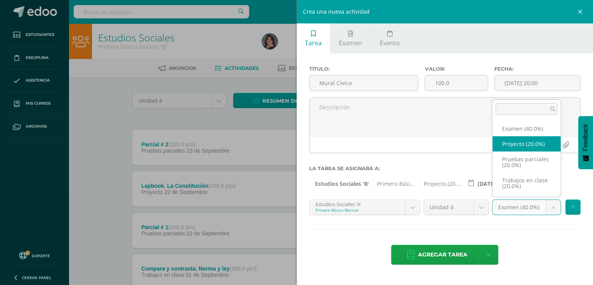
select select "205611"
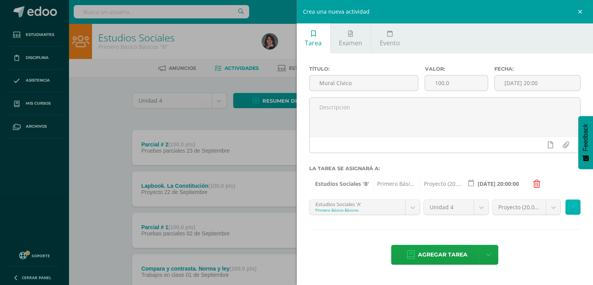
click at [574, 209] on icon at bounding box center [573, 207] width 5 height 7
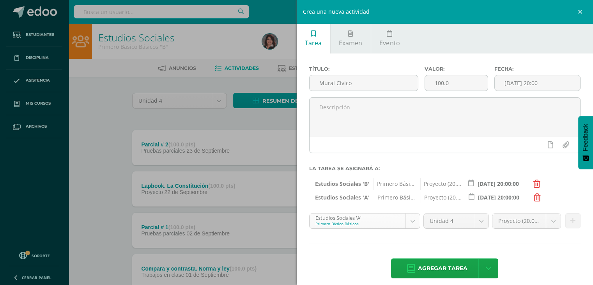
scroll to position [8, 0]
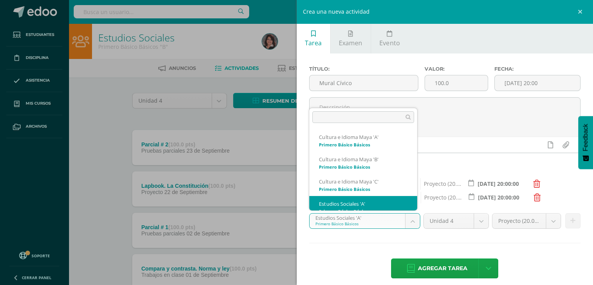
click at [412, 222] on body "Tarea asignada exitosamente Estudiantes Disciplina Asistencia Mis cursos Archiv…" at bounding box center [296, 212] width 593 height 424
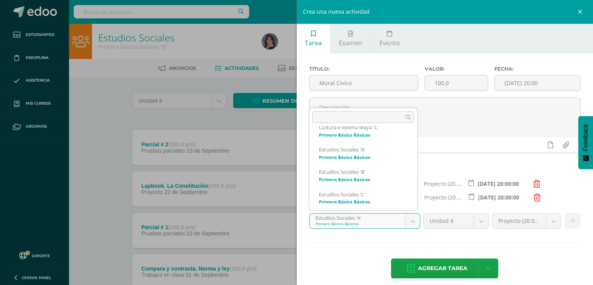
scroll to position [55, 0]
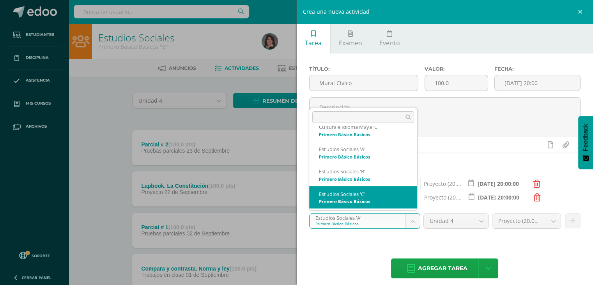
select select "175205"
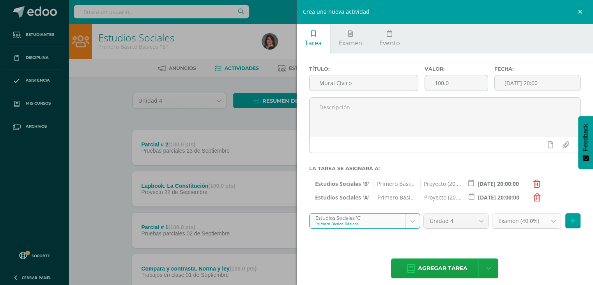
click at [547, 222] on body "Tarea asignada exitosamente Estudiantes Disciplina Asistencia Mis cursos Archiv…" at bounding box center [296, 212] width 593 height 424
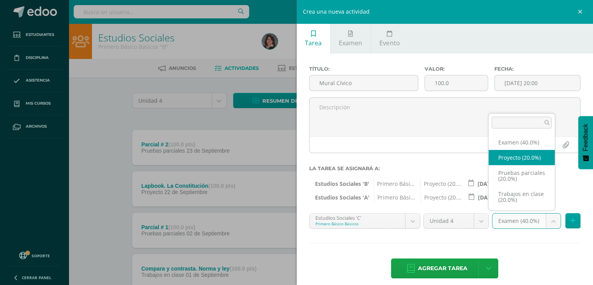
select select "204858"
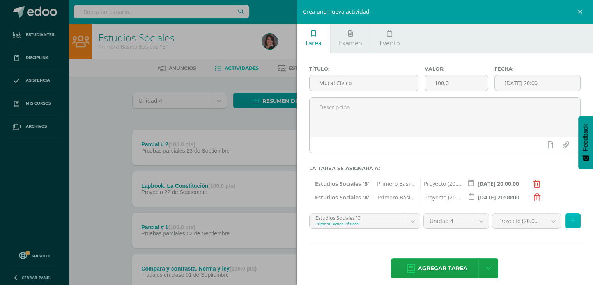
click at [570, 216] on button at bounding box center [573, 220] width 15 height 15
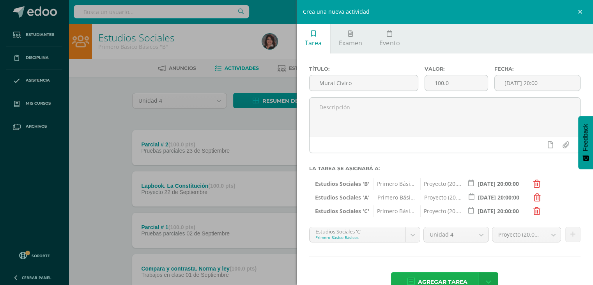
click at [449, 275] on span "Agregar tarea" at bounding box center [443, 281] width 50 height 19
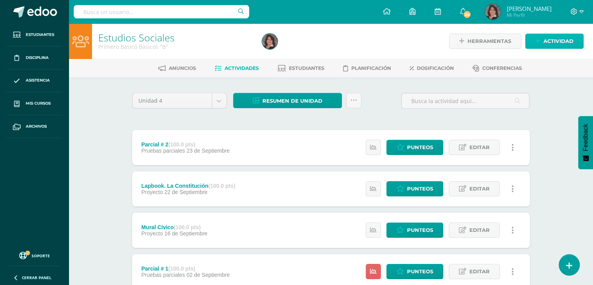
click at [557, 39] on span "Actividad" at bounding box center [559, 41] width 30 height 14
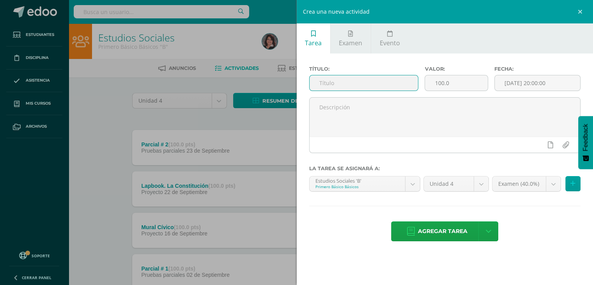
click at [325, 77] on input "text" at bounding box center [364, 82] width 109 height 15
type input "Foldable. Instituciones internacionales y nacionales de Derechos Humanos"
click at [520, 87] on input "[DATE] 20:00:00" at bounding box center [538, 82] width 86 height 15
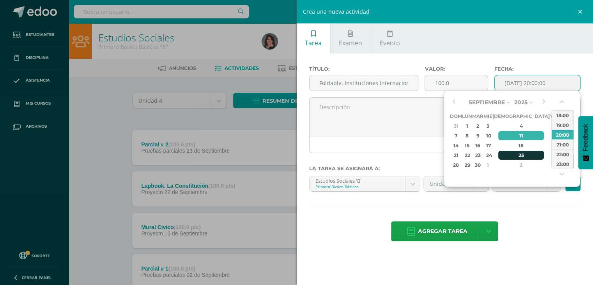
click at [510, 153] on div "25" at bounding box center [522, 155] width 46 height 9
type input "[DATE] 20:00"
click at [535, 203] on div "Título: Foldable. Instituciones internacionales y nacionales de Derechos Humano…" at bounding box center [445, 154] width 297 height 202
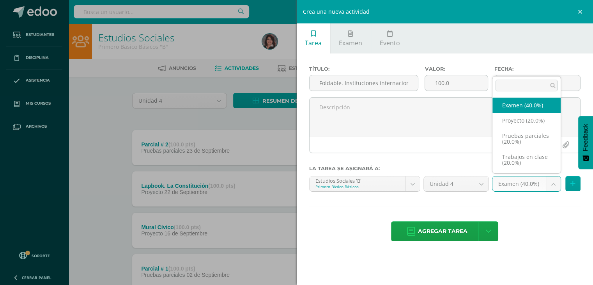
click at [552, 184] on body "Tarea asignada exitosamente Estudiantes Disciplina Asistencia Mis cursos Archiv…" at bounding box center [296, 232] width 593 height 465
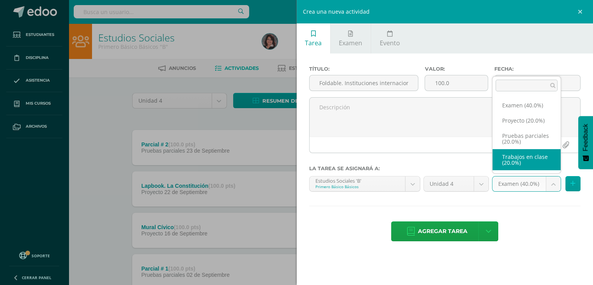
select select "205616"
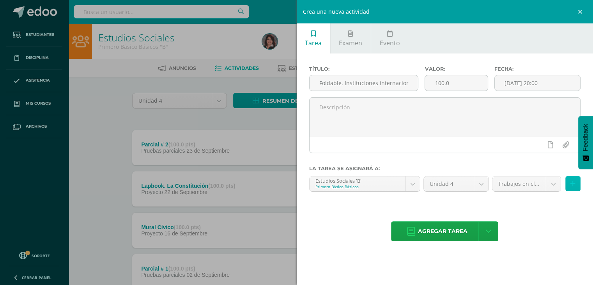
click at [575, 186] on icon at bounding box center [573, 183] width 5 height 7
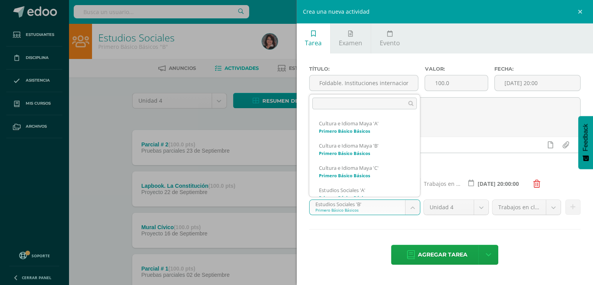
scroll to position [30, 0]
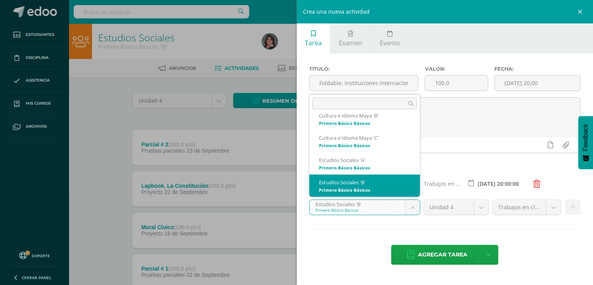
click at [414, 205] on body "Tarea asignada exitosamente Estudiantes Disciplina Asistencia Mis cursos Archiv…" at bounding box center [296, 232] width 593 height 465
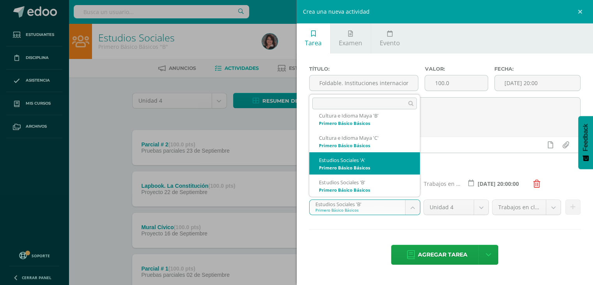
select select "175187"
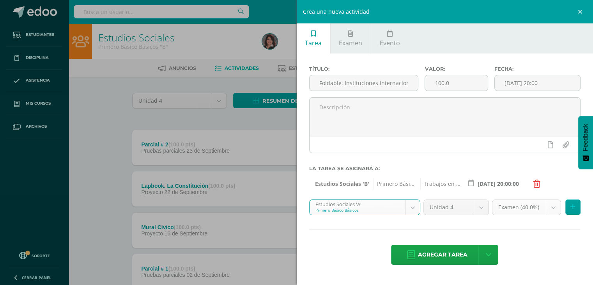
click at [550, 205] on body "Tarea asignada exitosamente Estudiantes Disciplina Asistencia Mis cursos Archiv…" at bounding box center [296, 232] width 593 height 465
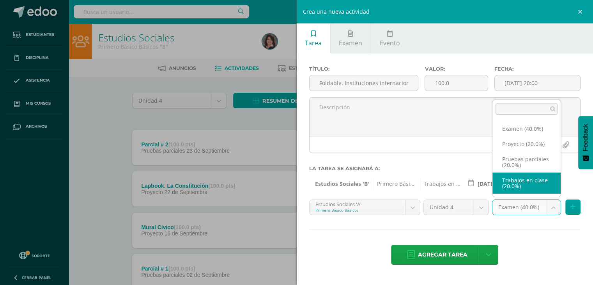
select select "205609"
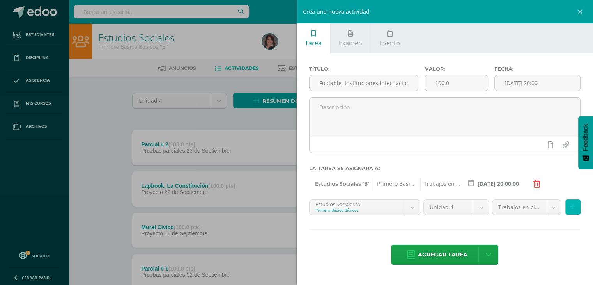
click at [574, 206] on icon at bounding box center [573, 207] width 5 height 7
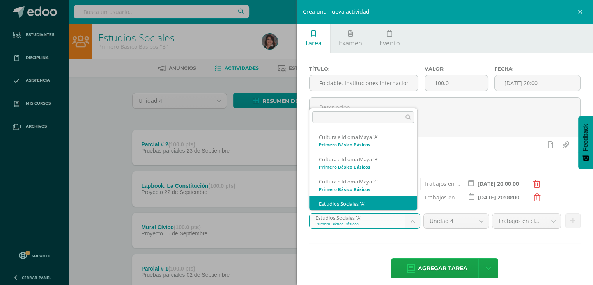
click at [414, 218] on body "Tarea asignada exitosamente Estudiantes Disciplina Asistencia Mis cursos Archiv…" at bounding box center [296, 232] width 593 height 465
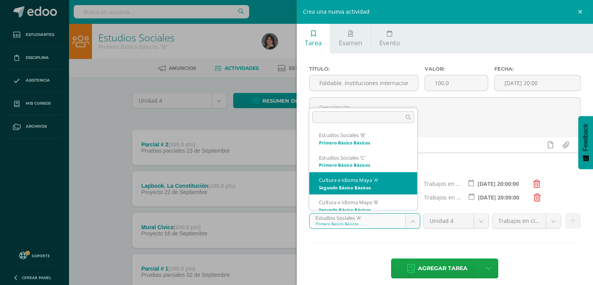
scroll to position [97, 0]
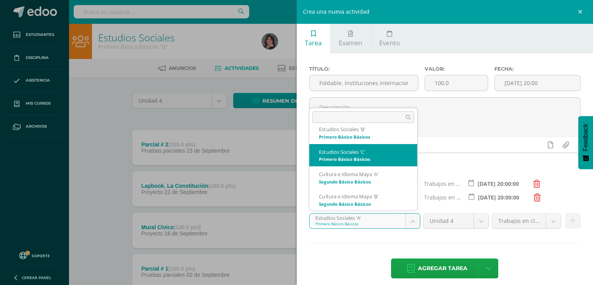
select select "175205"
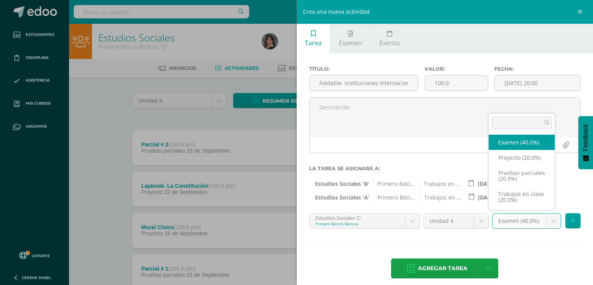
click at [548, 220] on body "Tarea asignada exitosamente Estudiantes Disciplina Asistencia Mis cursos Archiv…" at bounding box center [296, 232] width 593 height 465
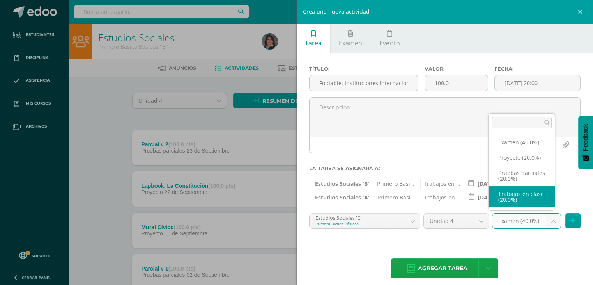
select select "204856"
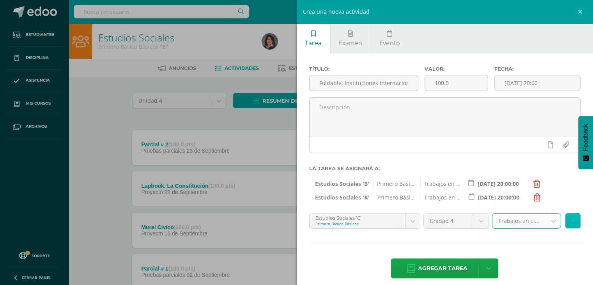
click at [571, 223] on button at bounding box center [573, 220] width 15 height 15
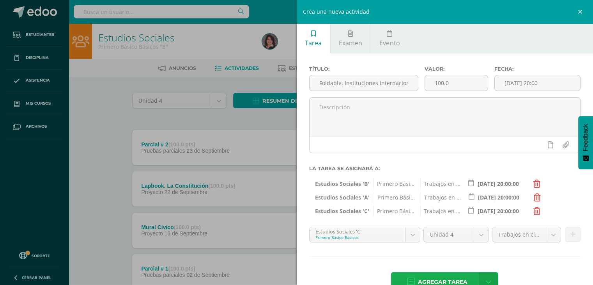
click at [441, 279] on span "Agregar tarea" at bounding box center [443, 281] width 50 height 19
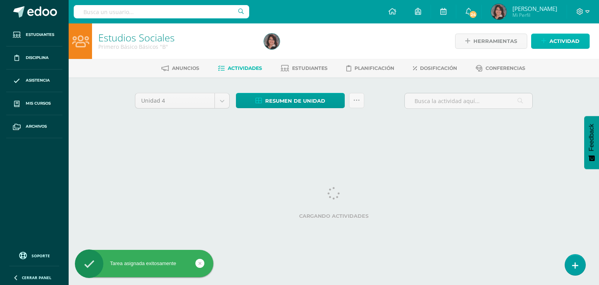
click at [564, 38] on span "Actividad" at bounding box center [565, 41] width 30 height 14
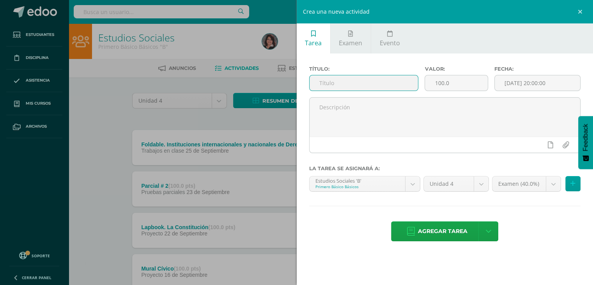
click at [321, 80] on input "text" at bounding box center [364, 82] width 109 height 15
type input "Destreza ¿Qué puede ser?"
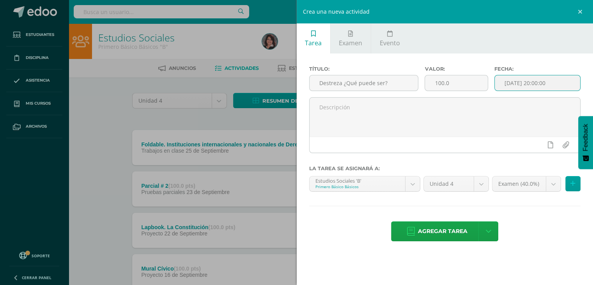
click at [513, 82] on input "[DATE] 20:00:00" at bounding box center [538, 82] width 86 height 15
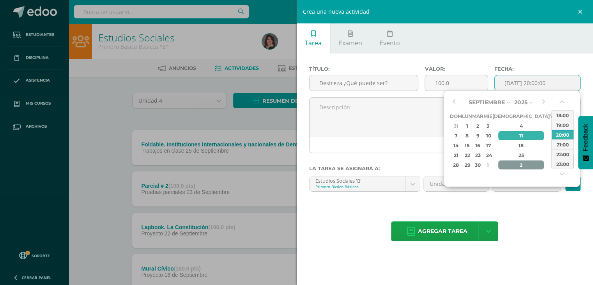
click at [512, 162] on div "2" at bounding box center [522, 164] width 46 height 9
type input "2025-10-02 20:00"
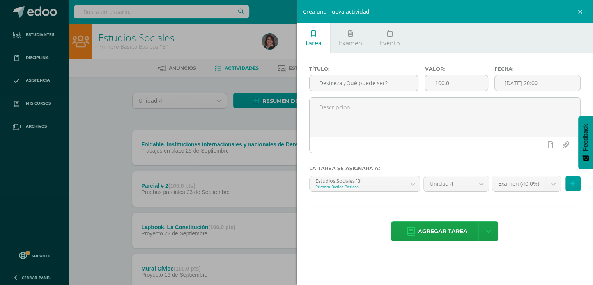
click at [543, 208] on div "Título: Destreza ¿Qué puede ser? Valor: 100.0 Fecha: 2025-10-02 20:00 La tarea …" at bounding box center [445, 154] width 297 height 202
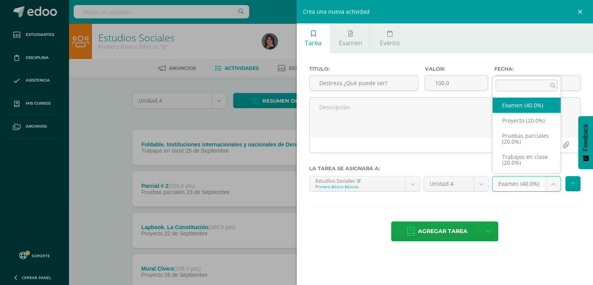
click at [551, 185] on body "Tarea asignada exitosamente Estudiantes Disciplina Asistencia Mis cursos Archiv…" at bounding box center [296, 253] width 593 height 506
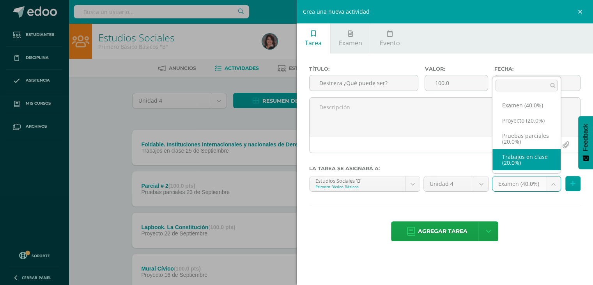
select select "205616"
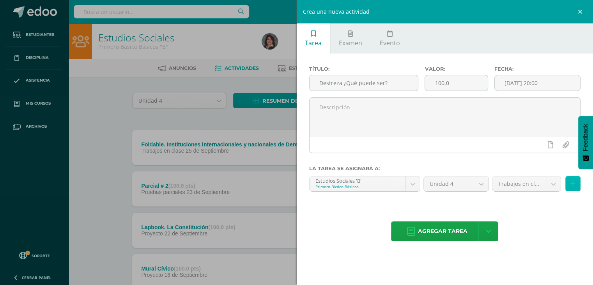
click at [577, 181] on button at bounding box center [573, 183] width 15 height 15
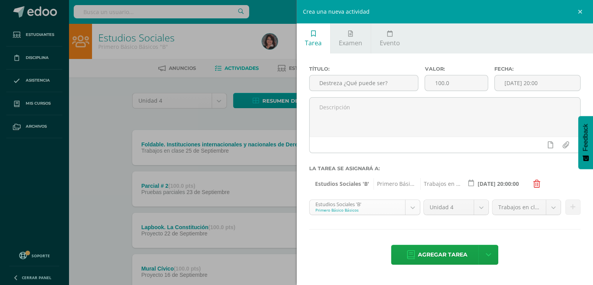
scroll to position [30, 0]
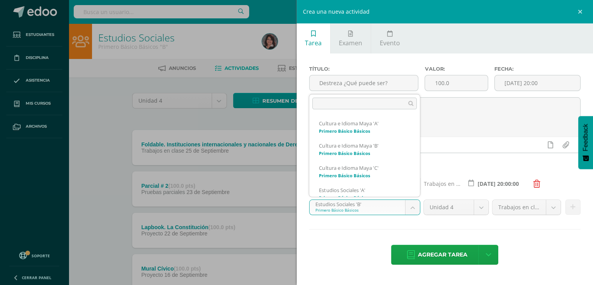
click at [412, 208] on body "Tarea asignada exitosamente Estudiantes Disciplina Asistencia Mis cursos Archiv…" at bounding box center [296, 253] width 593 height 506
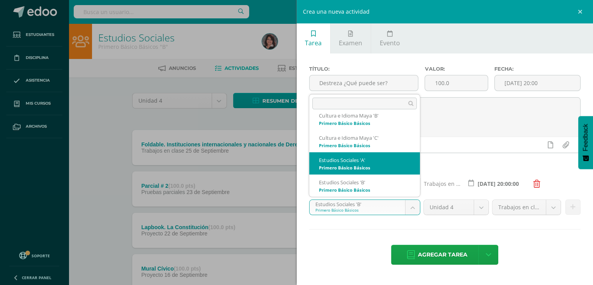
select select "175187"
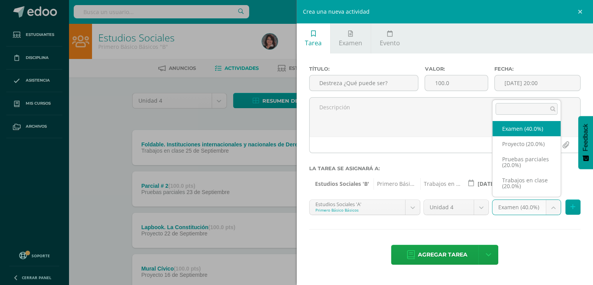
click at [553, 208] on body "Tarea asignada exitosamente Estudiantes Disciplina Asistencia Mis cursos Archiv…" at bounding box center [296, 253] width 593 height 506
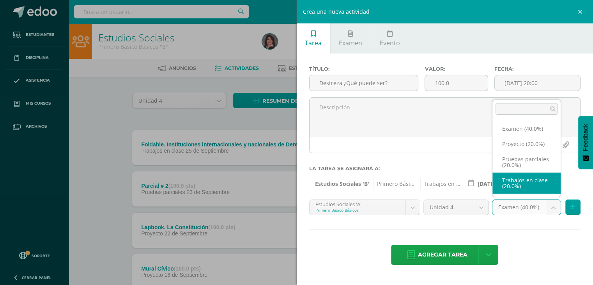
select select "205609"
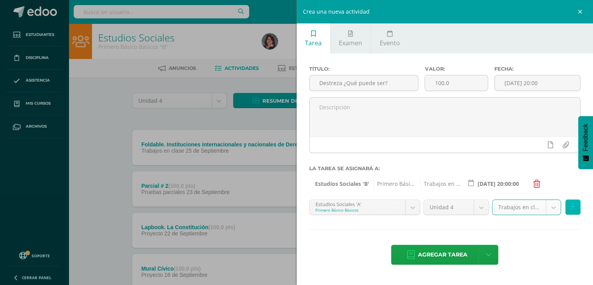
click at [574, 206] on icon at bounding box center [573, 207] width 5 height 7
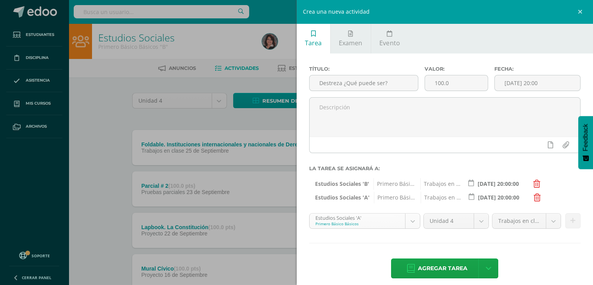
scroll to position [8, 0]
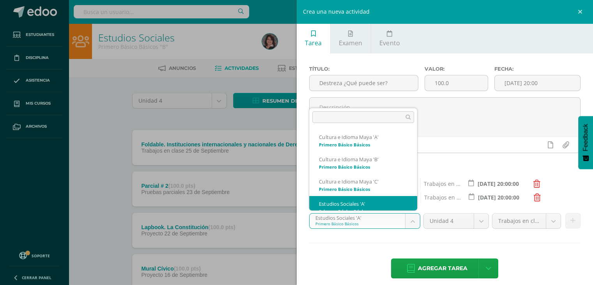
click at [407, 222] on body "Tarea asignada exitosamente Estudiantes Disciplina Asistencia Mis cursos Archiv…" at bounding box center [296, 253] width 593 height 506
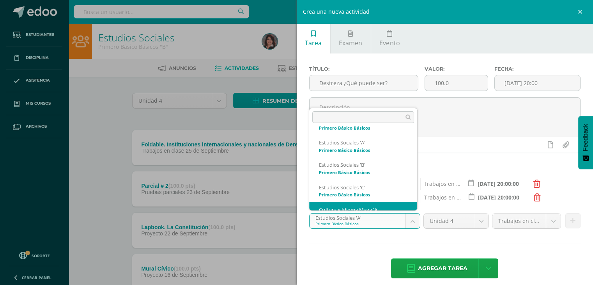
scroll to position [75, 0]
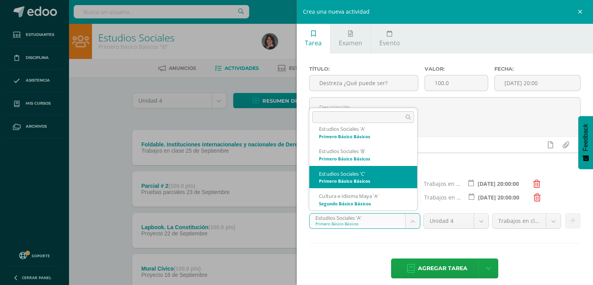
select select "175205"
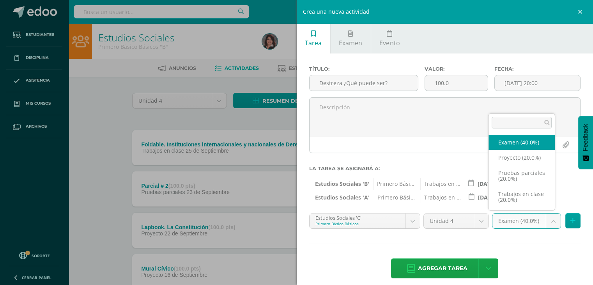
click at [546, 219] on body "Tarea asignada exitosamente Estudiantes Disciplina Asistencia Mis cursos Archiv…" at bounding box center [296, 253] width 593 height 506
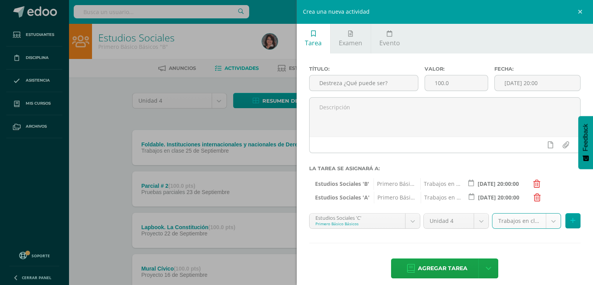
select select "204856"
click at [571, 219] on icon at bounding box center [573, 220] width 5 height 7
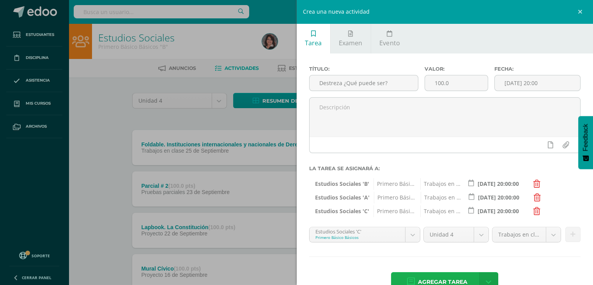
click at [434, 281] on span "Agregar tarea" at bounding box center [443, 281] width 50 height 19
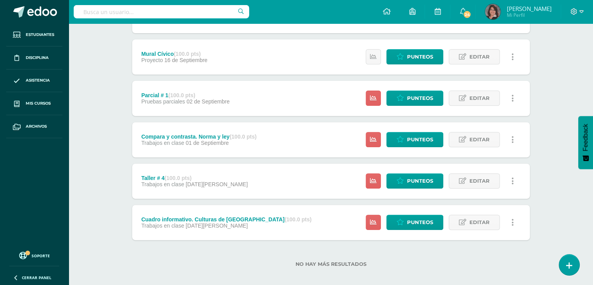
scroll to position [263, 0]
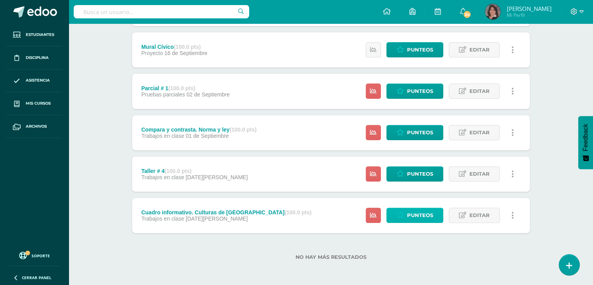
click at [418, 214] on span "Punteos" at bounding box center [420, 215] width 26 height 14
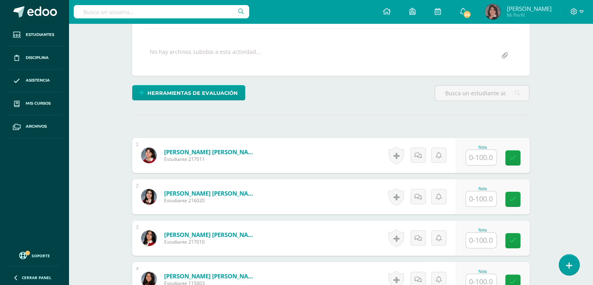
scroll to position [134, 0]
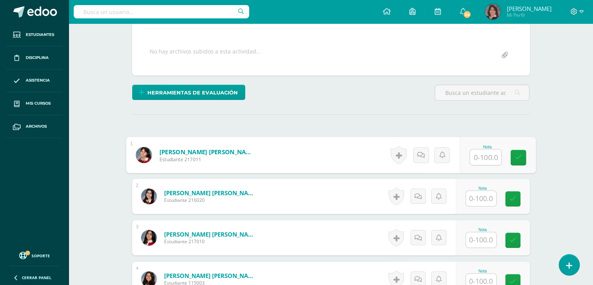
click at [484, 158] on input "text" at bounding box center [485, 157] width 31 height 16
type input "0"
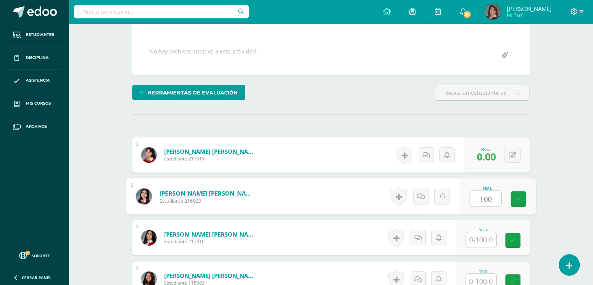
type input "100"
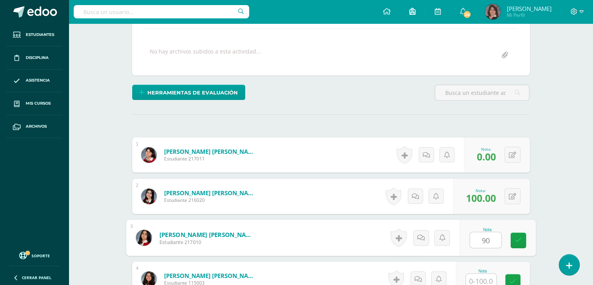
type input "90"
click at [513, 275] on link at bounding box center [513, 281] width 15 height 15
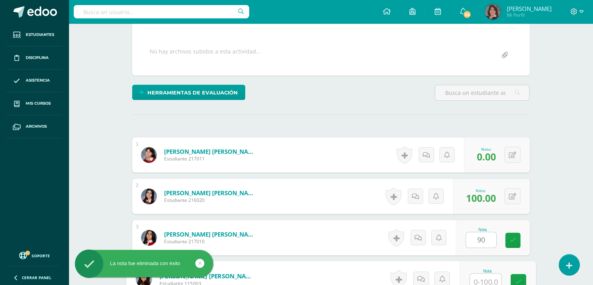
click at [480, 277] on input "text" at bounding box center [485, 282] width 31 height 16
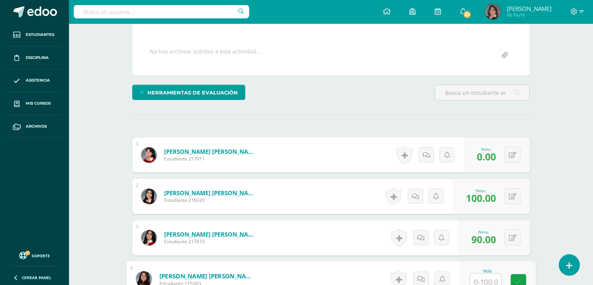
click at [487, 280] on input "text" at bounding box center [485, 282] width 31 height 16
click at [488, 281] on input "text" at bounding box center [485, 282] width 31 height 16
type input "100"
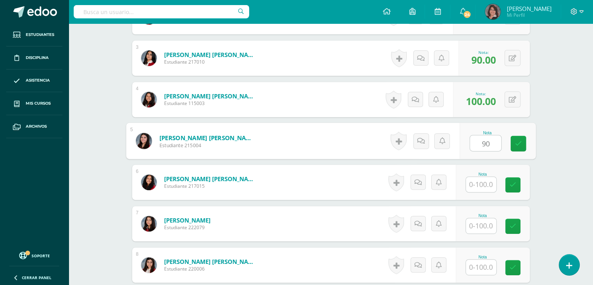
type input "90"
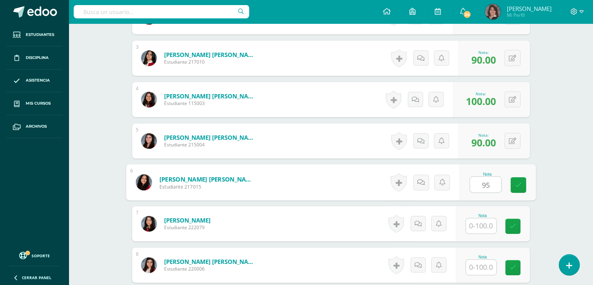
type input "95"
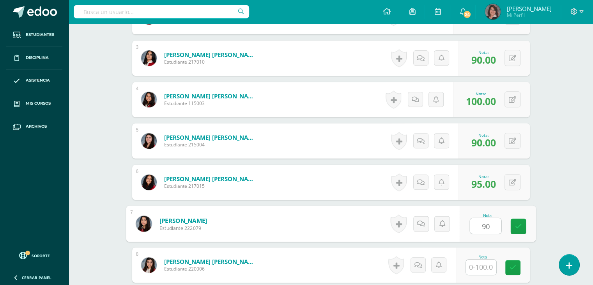
type input "90"
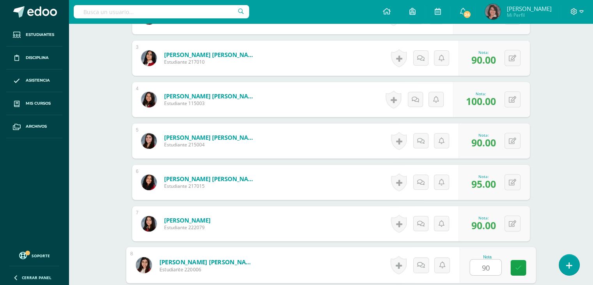
type input "90"
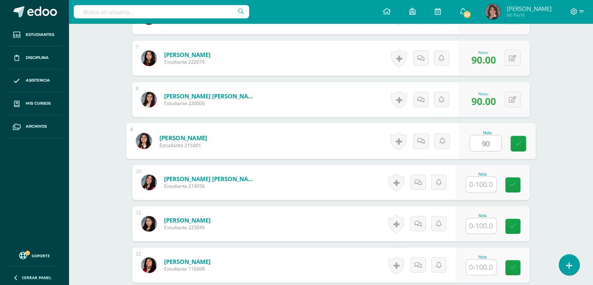
type input "90"
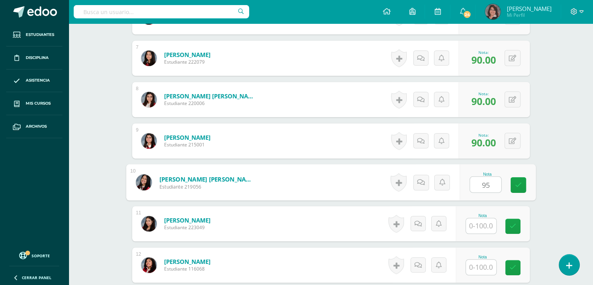
type input "95"
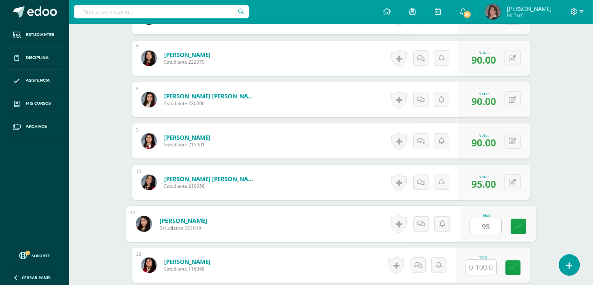
type input "95"
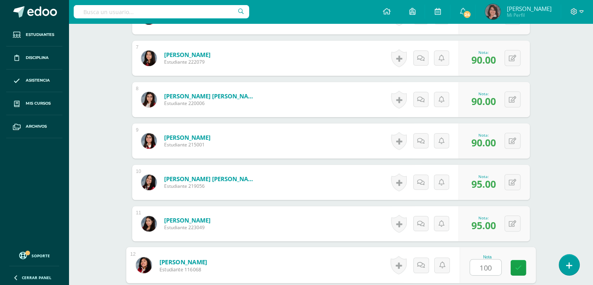
type input "100"
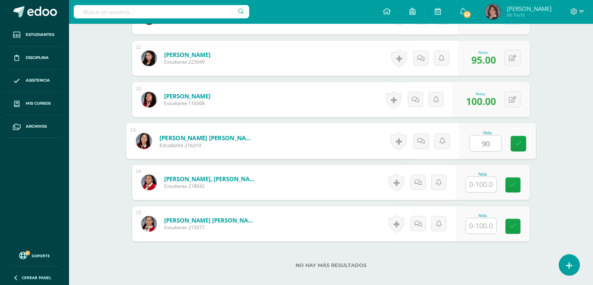
type input "90"
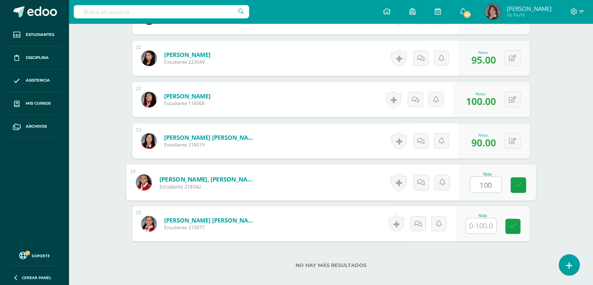
type input "100"
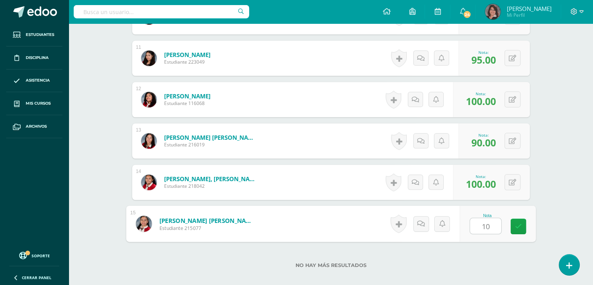
type input "100"
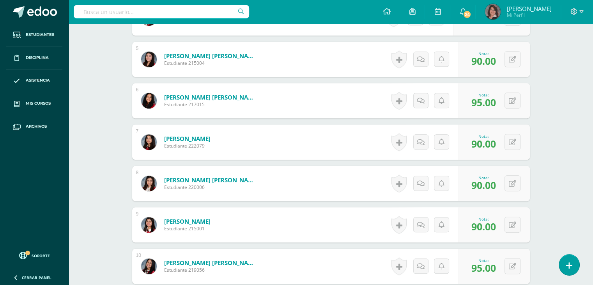
scroll to position [0, 0]
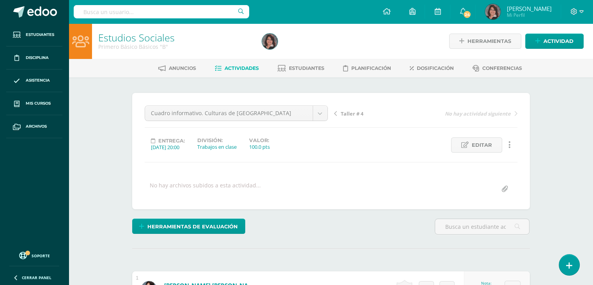
click at [347, 112] on span "Taller # 4" at bounding box center [352, 113] width 23 height 7
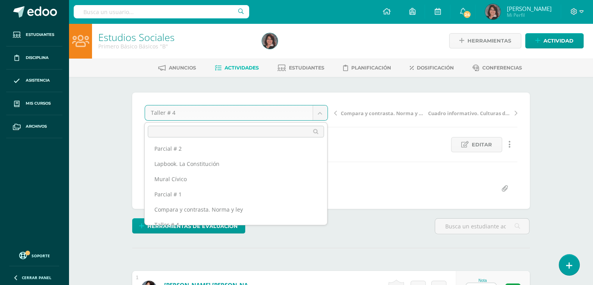
scroll to position [64, 0]
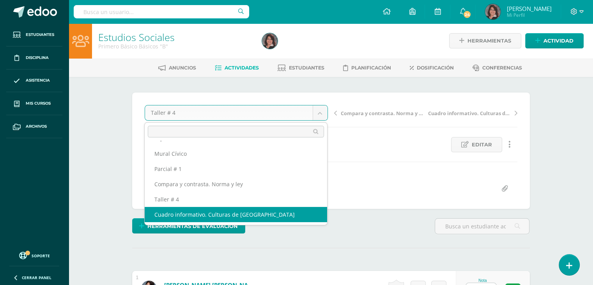
select select "/dashboard/teacher/grade-activity/210051/"
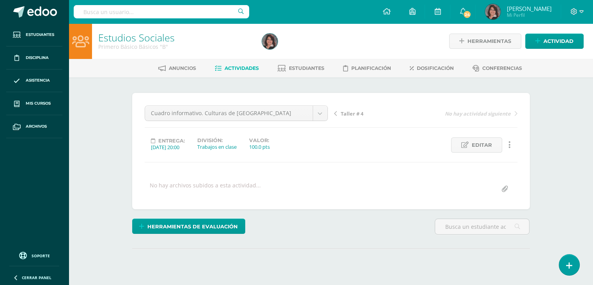
click at [572, 130] on div "Estudios Sociales Primero Básico Básicos "B" Herramientas Detalle de asistencia…" at bounding box center [331, 273] width 525 height 501
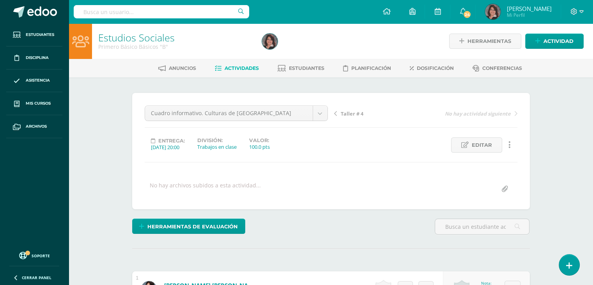
click at [350, 114] on span "Taller # 4" at bounding box center [352, 113] width 23 height 7
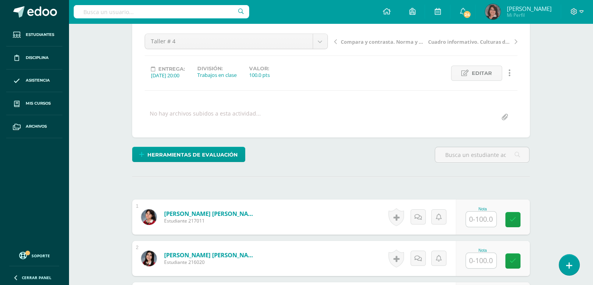
scroll to position [72, 0]
click at [482, 219] on input "text" at bounding box center [485, 219] width 31 height 16
type input "100"
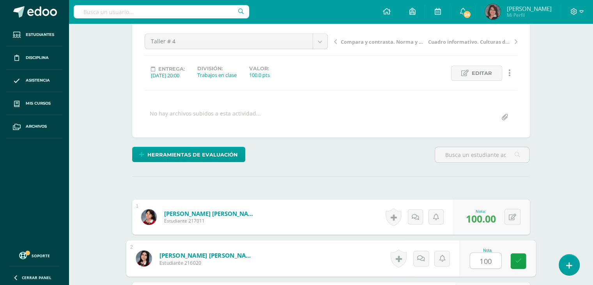
type input "100"
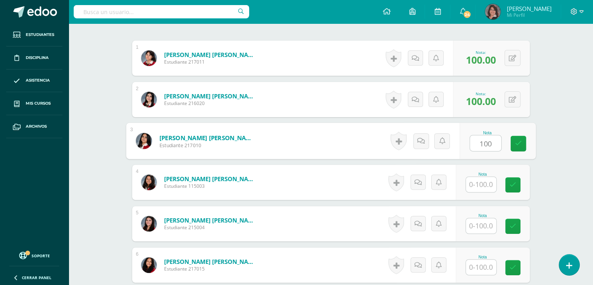
type input "100"
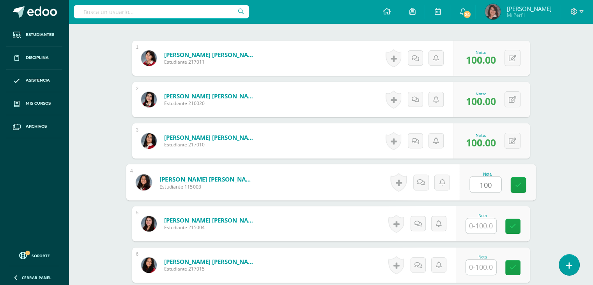
type input "100"
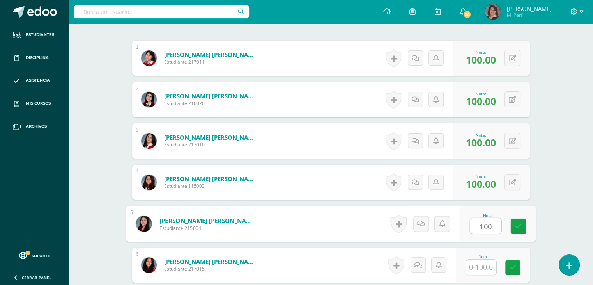
type input "100"
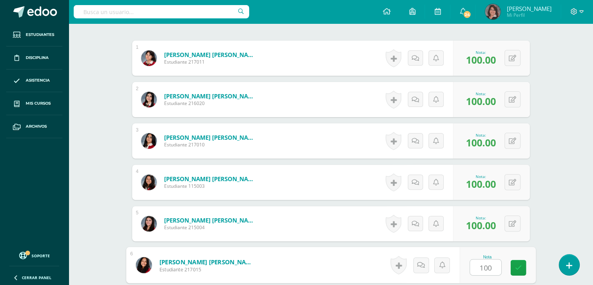
type input "100"
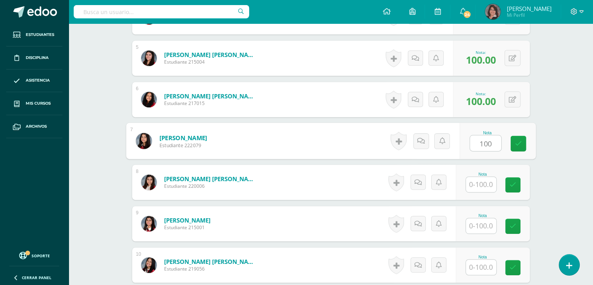
type input "100"
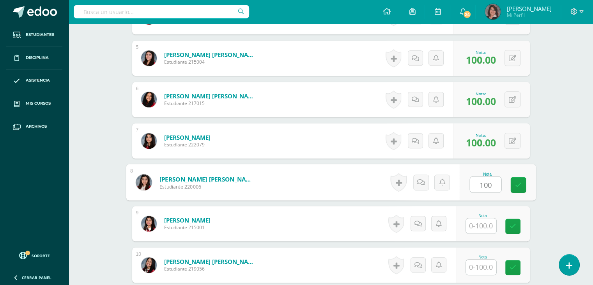
type input "100"
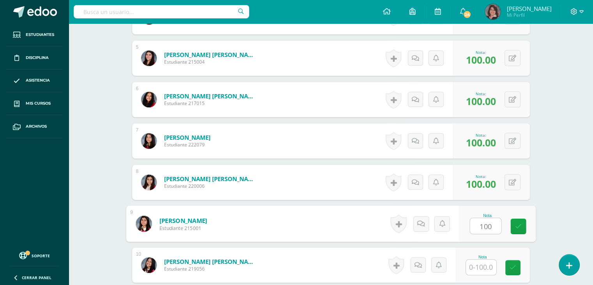
type input "100"
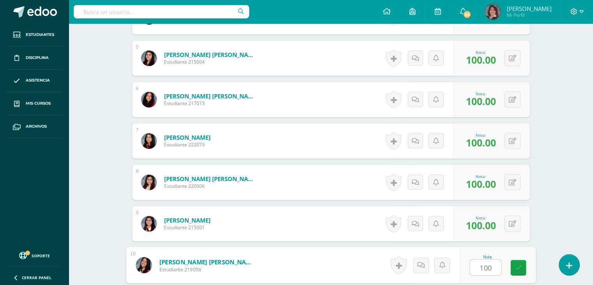
type input "100"
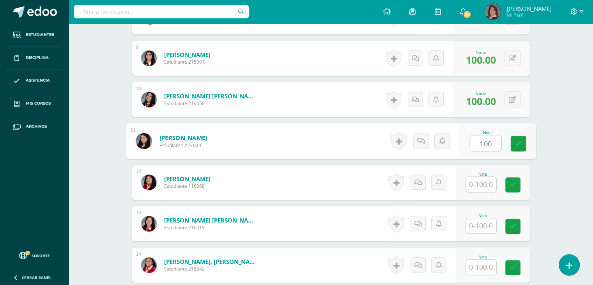
type input "100"
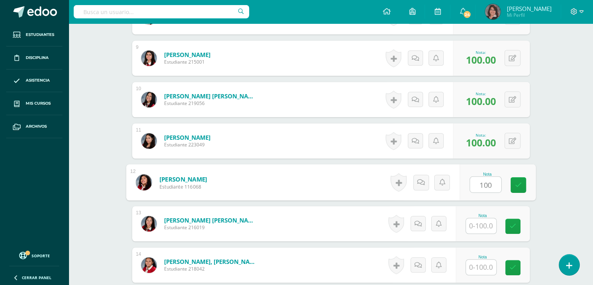
type input "100"
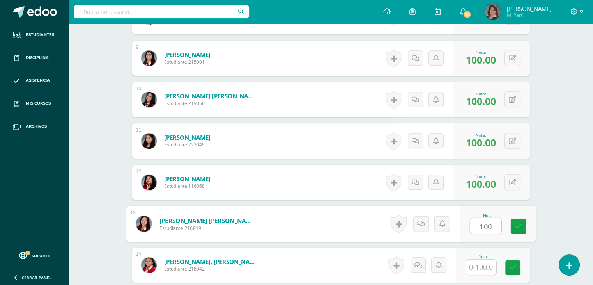
type input "100"
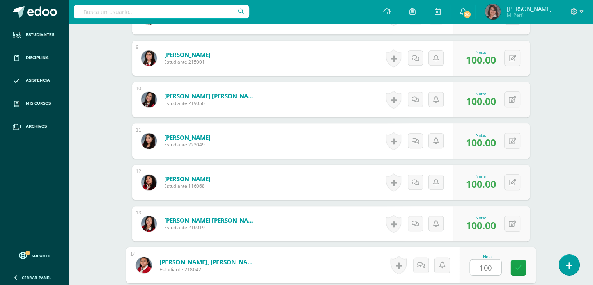
type input "100"
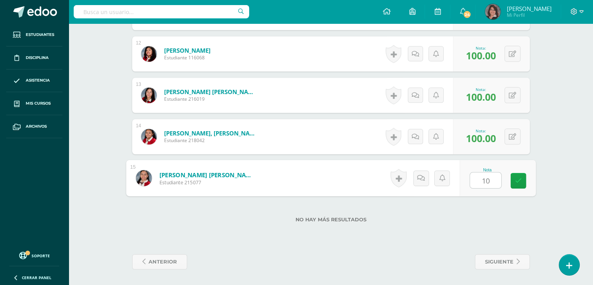
type input "100"
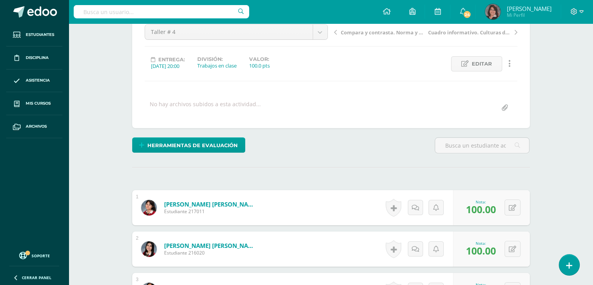
scroll to position [0, 0]
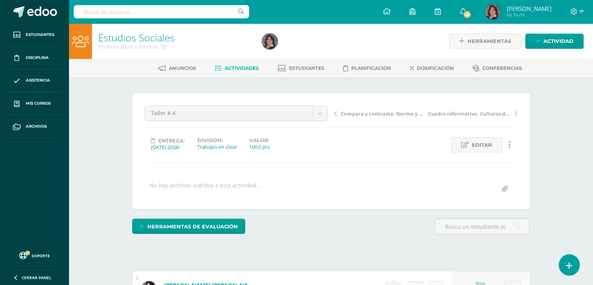
click at [355, 113] on span "Compara y contrasta. Norma y ley" at bounding box center [382, 113] width 83 height 7
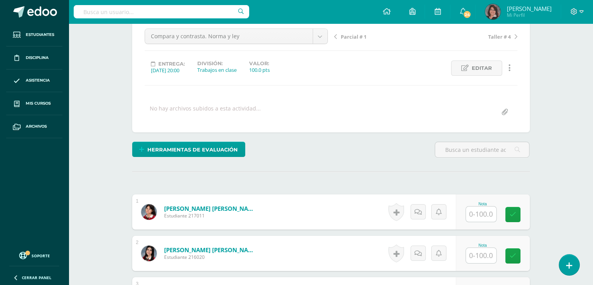
scroll to position [77, 0]
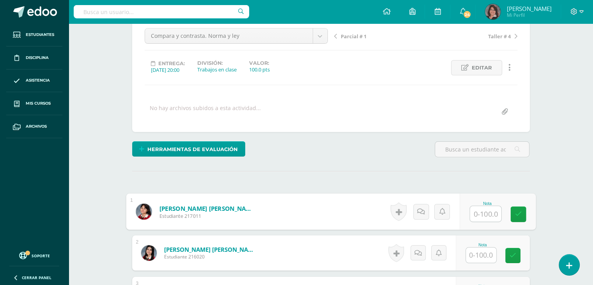
click at [476, 219] on input "text" at bounding box center [485, 214] width 31 height 16
type input "90"
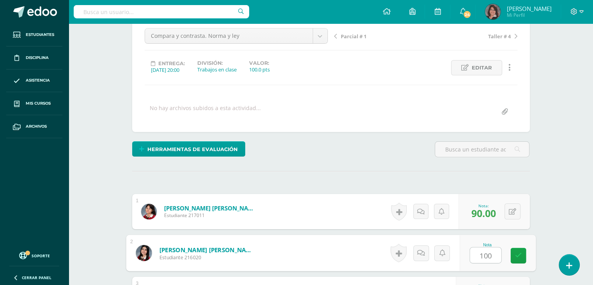
type input "100"
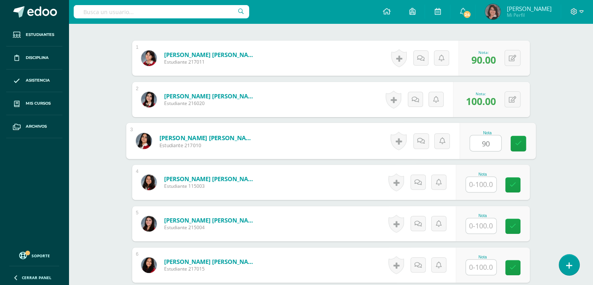
type input "90"
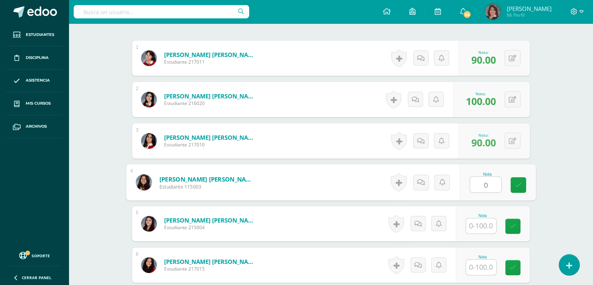
type input "0"
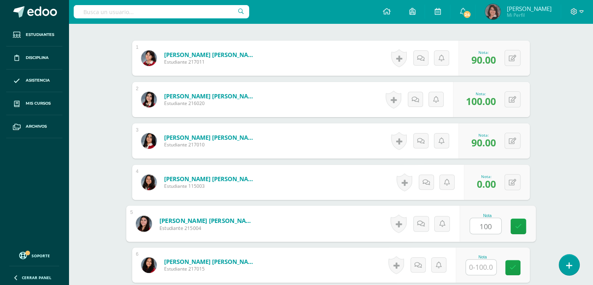
type input "100"
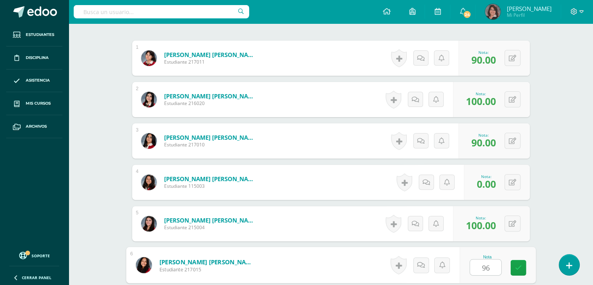
type input "96"
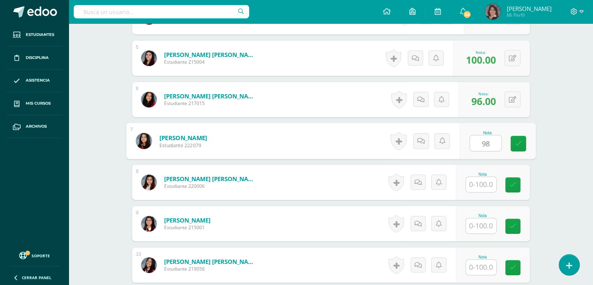
type input "98"
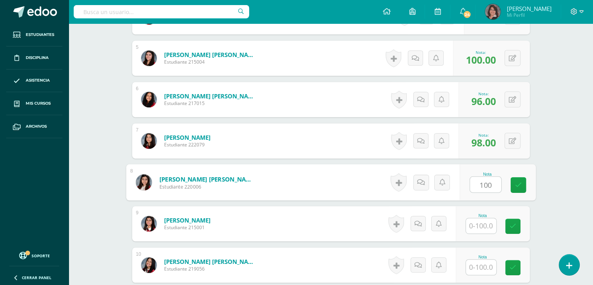
type input "100"
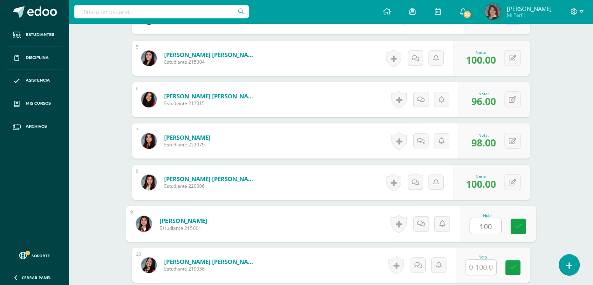
type input "100"
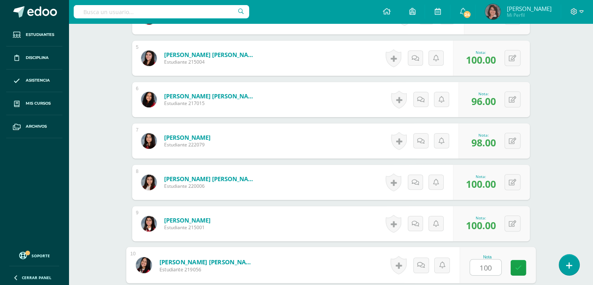
type input "100"
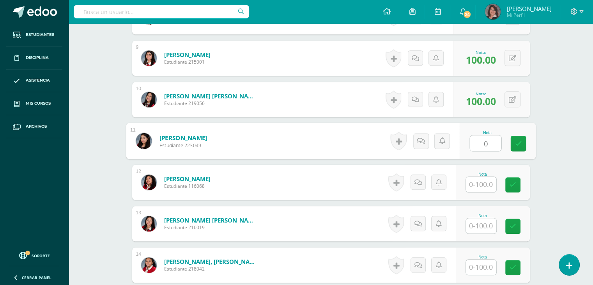
type input "0"
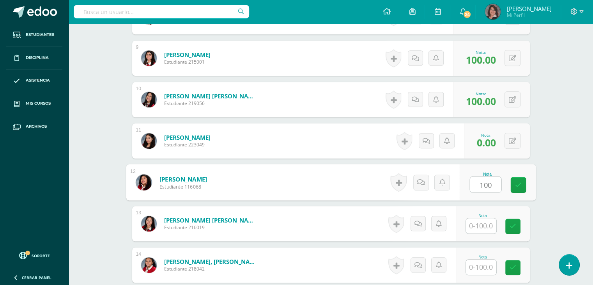
type input "100"
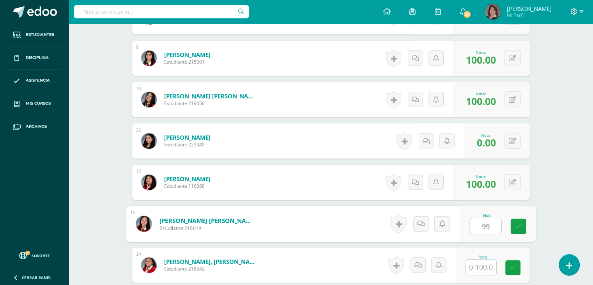
type input "99"
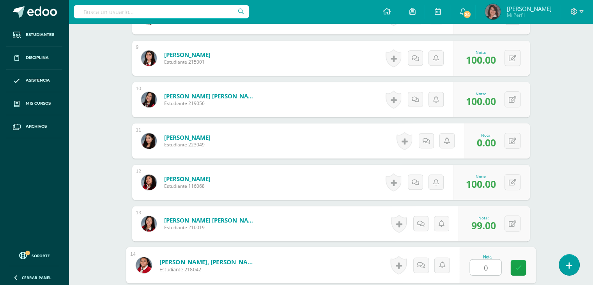
type input "0"
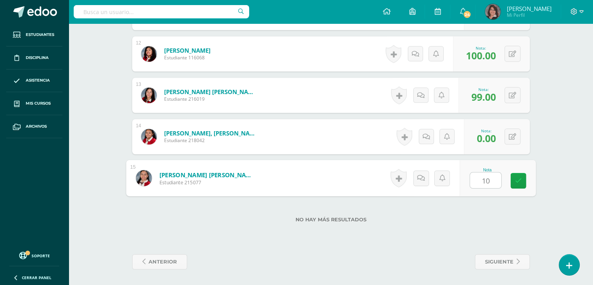
type input "100"
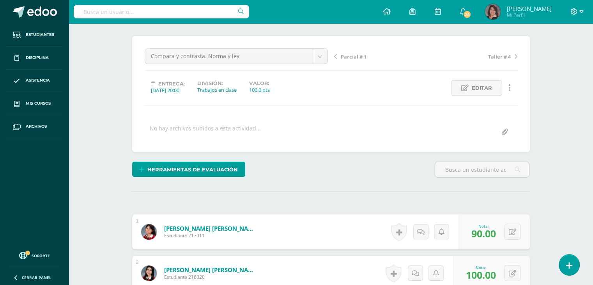
scroll to position [56, 0]
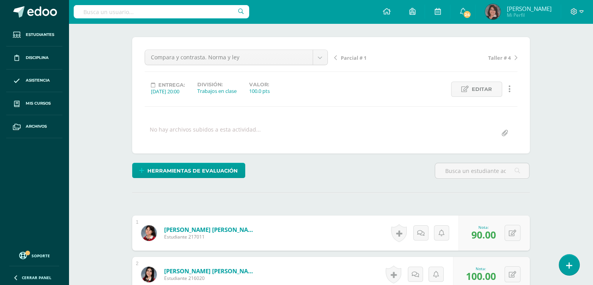
click at [352, 56] on span "Parcial # 1" at bounding box center [354, 57] width 26 height 7
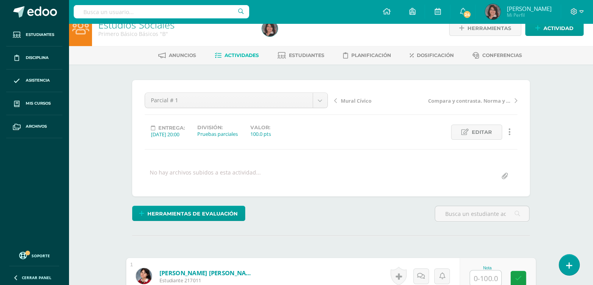
scroll to position [13, 0]
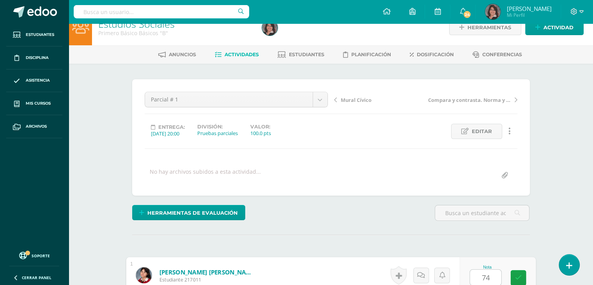
type input "74"
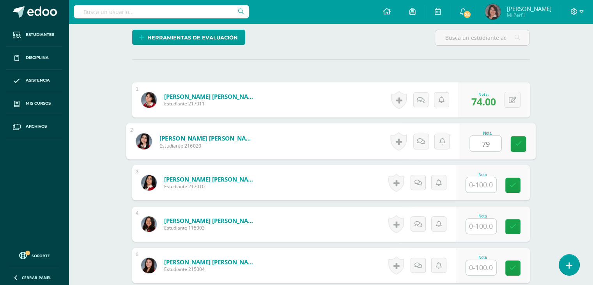
type input "79"
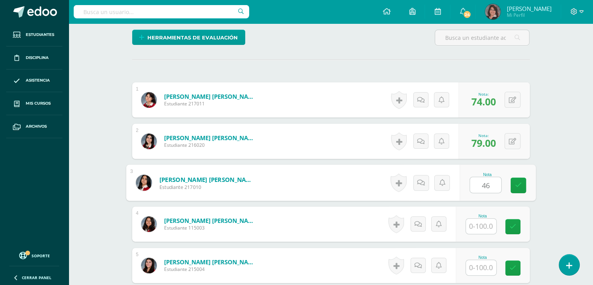
type input "46"
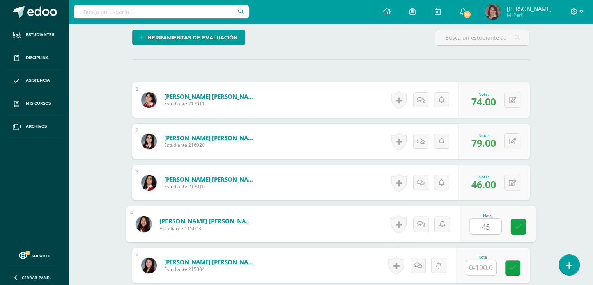
type input "45"
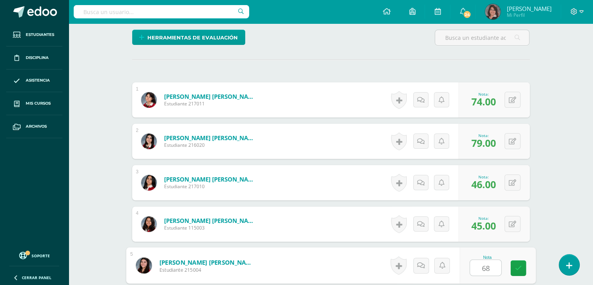
type input "68"
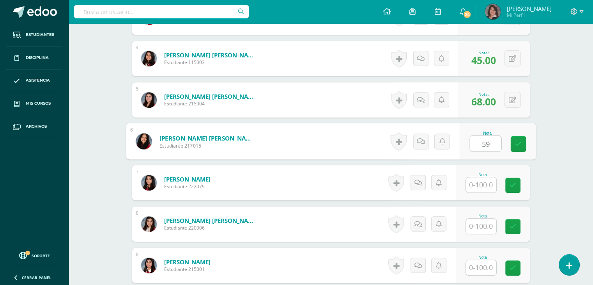
type input "59"
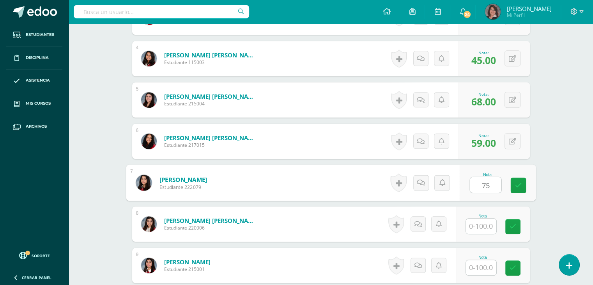
type input "75"
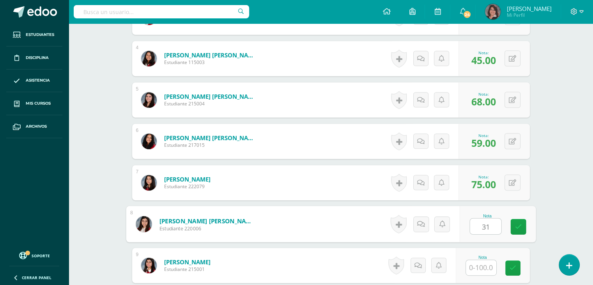
type input "31"
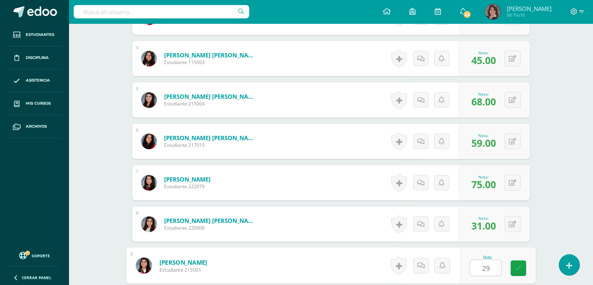
type input "29"
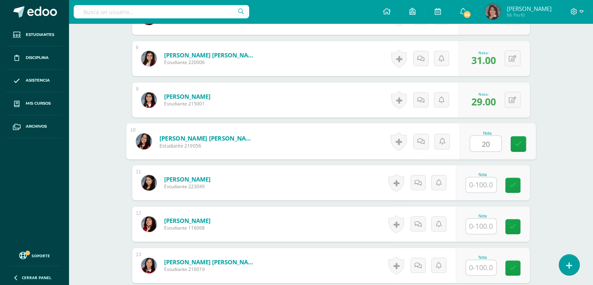
type input "20"
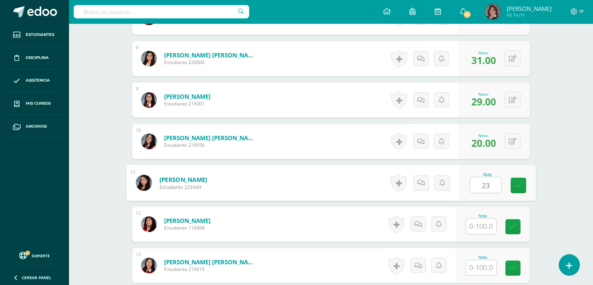
type input "23"
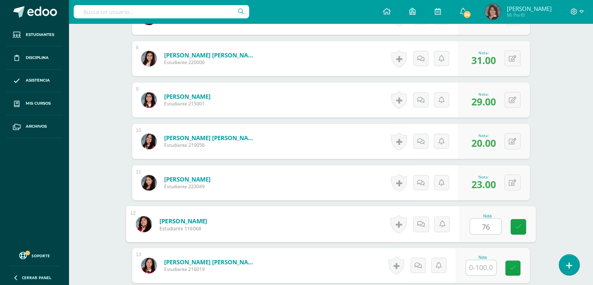
type input "76"
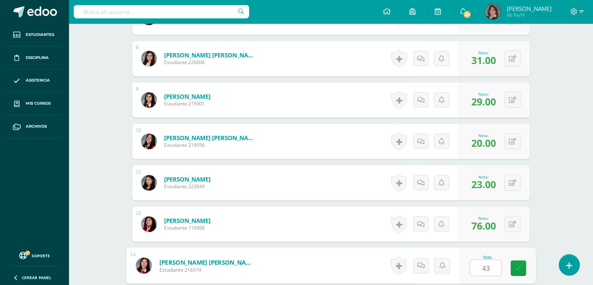
type input "43"
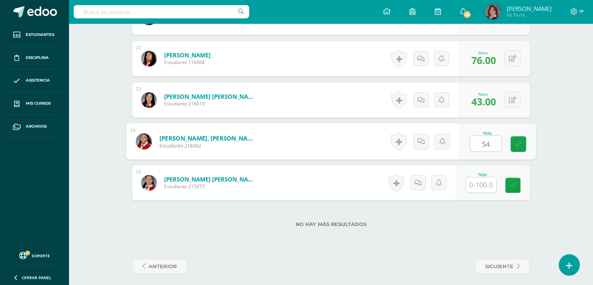
type input "54"
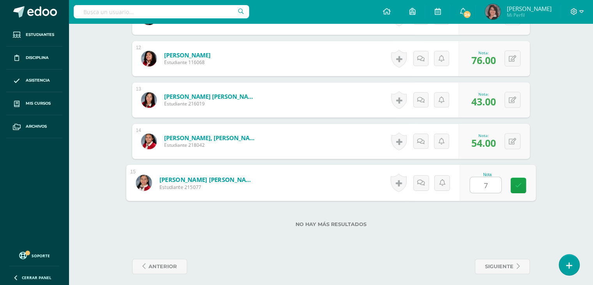
type input "79"
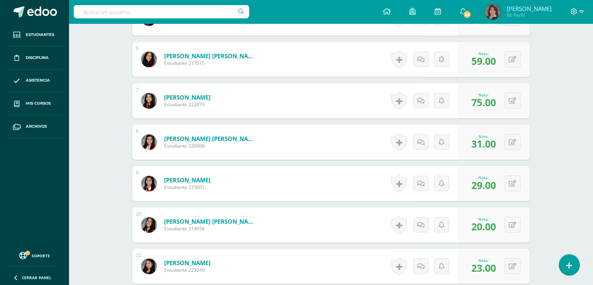
scroll to position [0, 0]
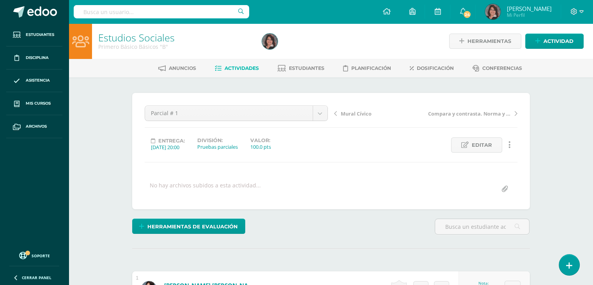
click at [243, 67] on span "Actividades" at bounding box center [242, 68] width 34 height 6
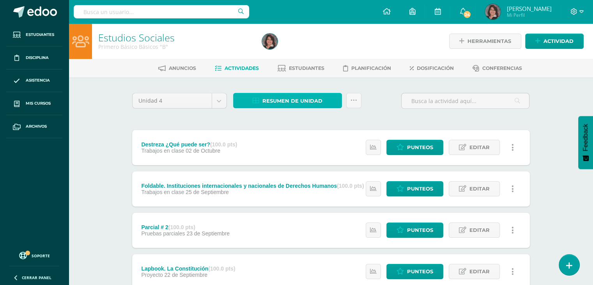
click at [291, 98] on span "Resumen de unidad" at bounding box center [293, 101] width 60 height 14
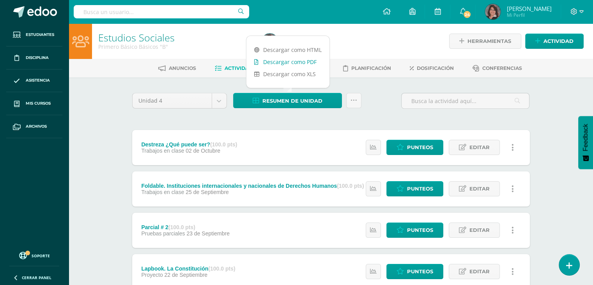
click at [279, 63] on link "Descargar como PDF" at bounding box center [288, 62] width 83 height 12
click at [563, 44] on span "Actividad" at bounding box center [559, 41] width 30 height 14
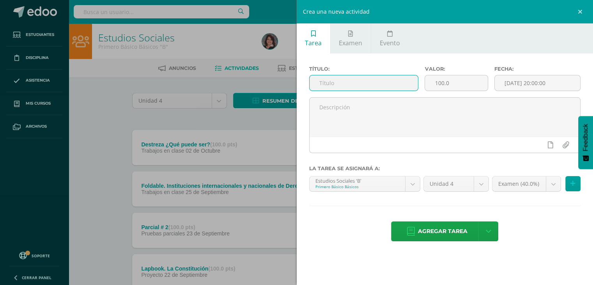
click at [329, 87] on input "text" at bounding box center [364, 82] width 109 height 15
type input "Indicador de logros"
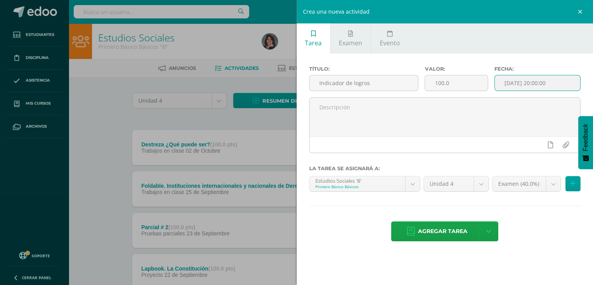
click at [531, 83] on input "[DATE] 20:00:00" at bounding box center [538, 82] width 86 height 15
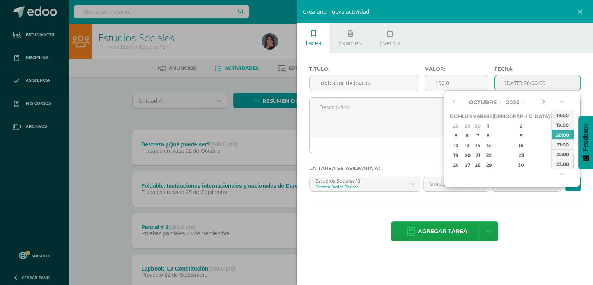
click at [544, 100] on button "button" at bounding box center [544, 102] width 8 height 12
click at [551, 137] on div "10" at bounding box center [554, 135] width 7 height 9
type input "[DATE] 20:00"
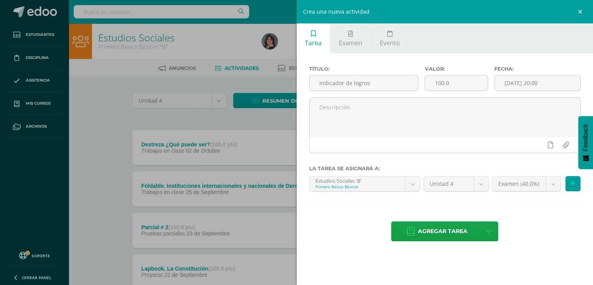
click at [565, 47] on ul "Tarea Examen Evento" at bounding box center [445, 38] width 297 height 30
click at [570, 181] on button at bounding box center [573, 183] width 15 height 15
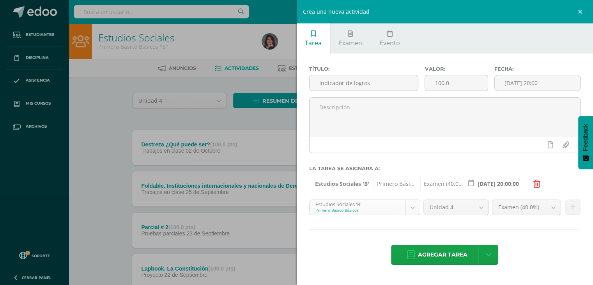
scroll to position [30, 0]
click at [412, 204] on body "Estudiantes Disciplina Asistencia Mis cursos Archivos Soporte Ayuda Reportar un…" at bounding box center [296, 274] width 593 height 548
click at [571, 207] on icon at bounding box center [573, 207] width 5 height 7
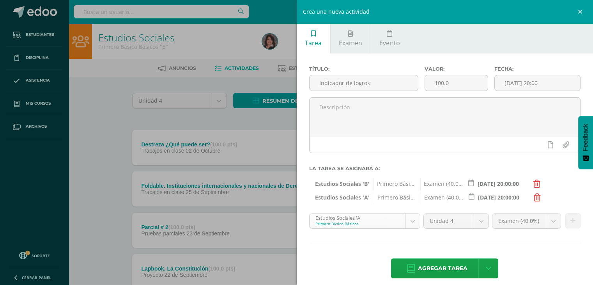
scroll to position [8, 0]
click at [408, 222] on body "Estudiantes Disciplina Asistencia Mis cursos Archivos Soporte Ayuda Reportar un…" at bounding box center [296, 274] width 593 height 548
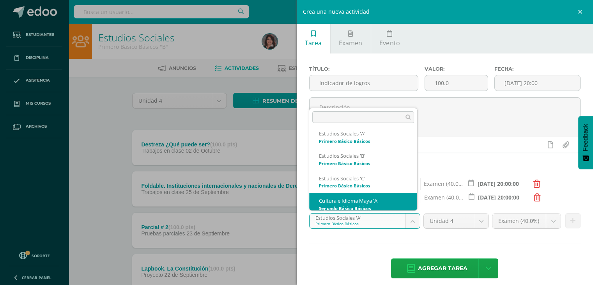
scroll to position [75, 0]
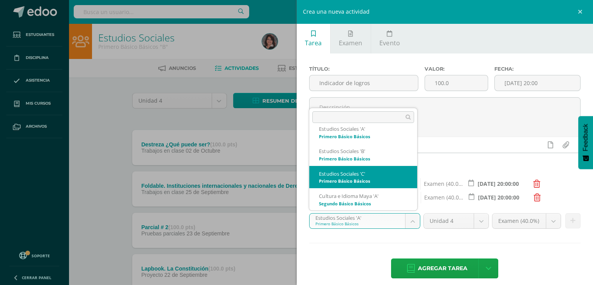
select select "175205"
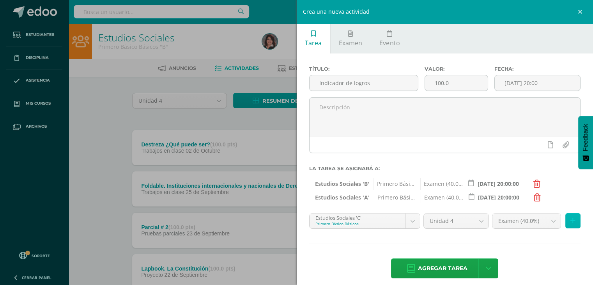
click at [571, 218] on icon at bounding box center [573, 220] width 5 height 7
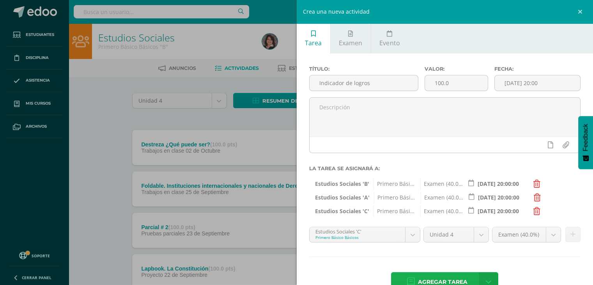
click at [429, 280] on span "Agregar tarea" at bounding box center [443, 281] width 50 height 19
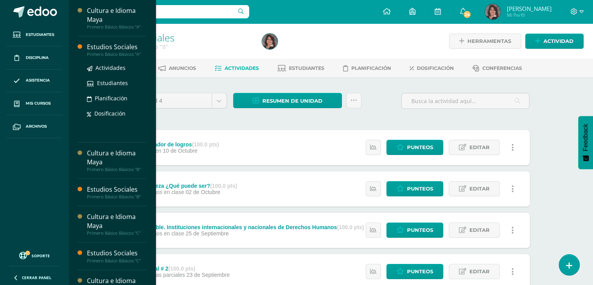
click at [99, 49] on div "Estudios Sociales" at bounding box center [116, 47] width 59 height 9
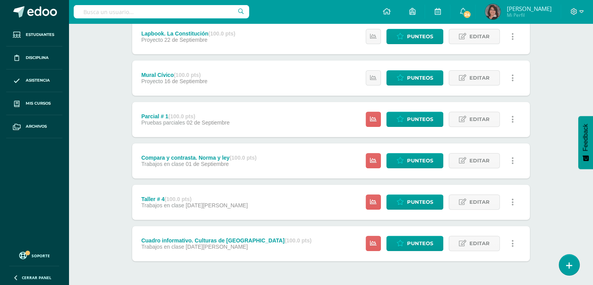
scroll to position [302, 0]
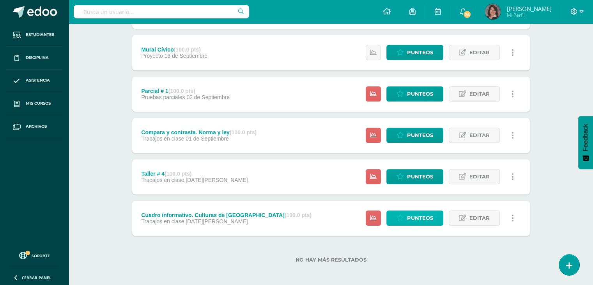
click at [407, 219] on link "Punteos" at bounding box center [415, 217] width 57 height 15
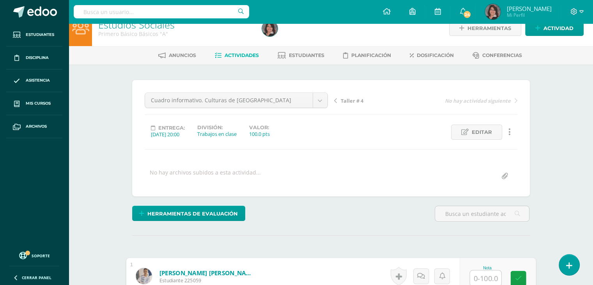
scroll to position [13, 0]
type input "100"
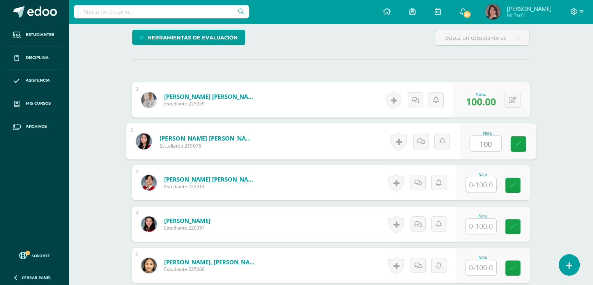
type input "100"
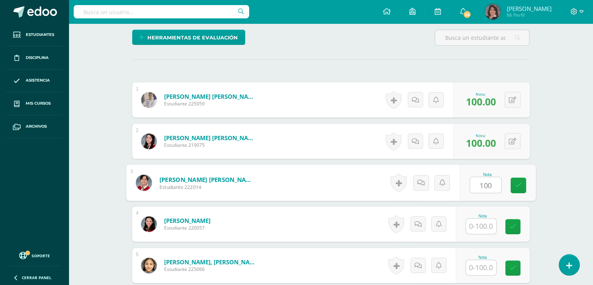
type input "100"
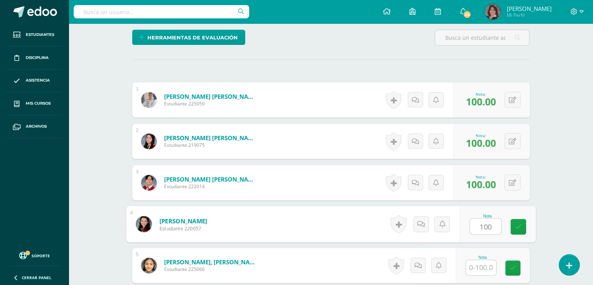
type input "100"
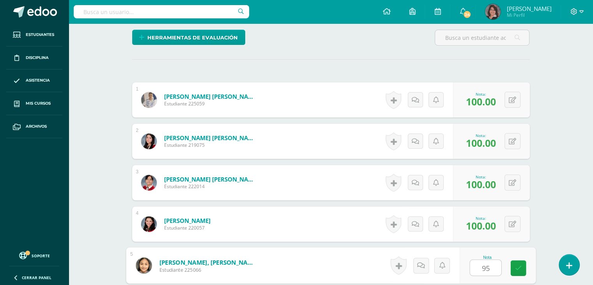
type input "95"
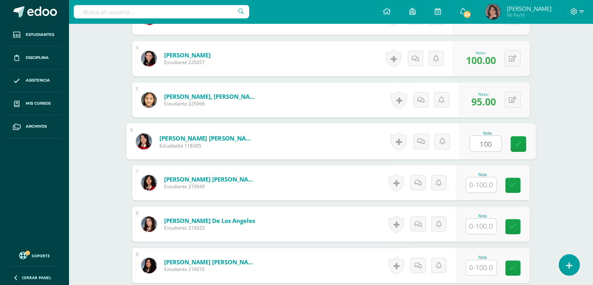
type input "100"
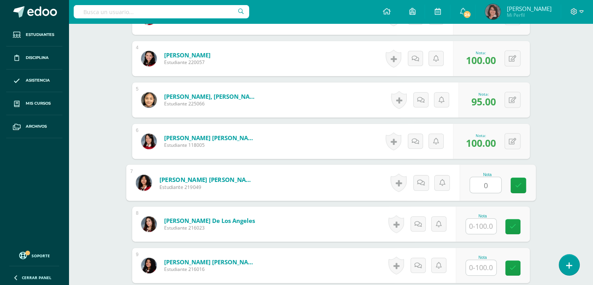
type input "0"
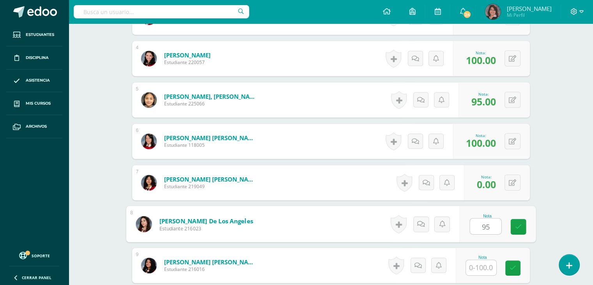
type input "95"
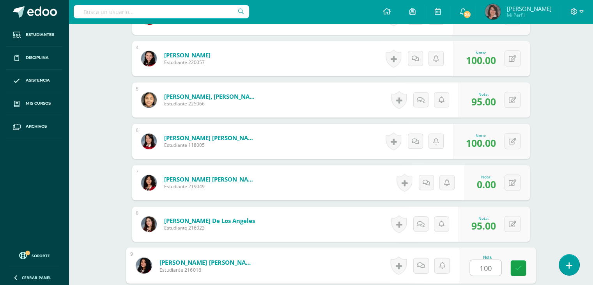
type input "100"
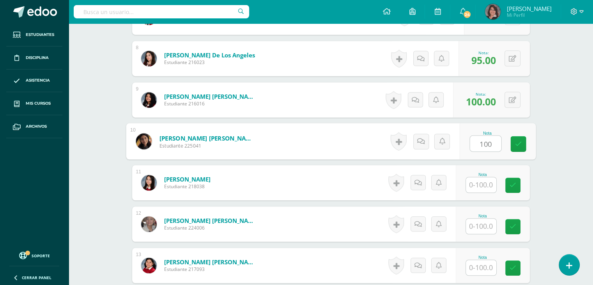
type input "100"
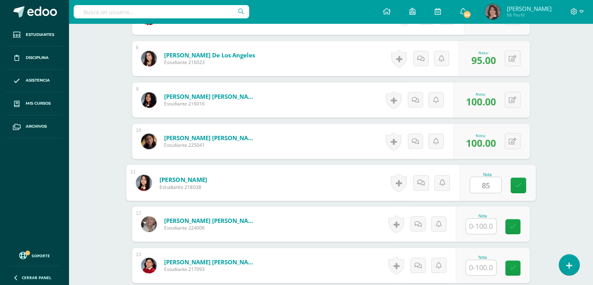
type input "85"
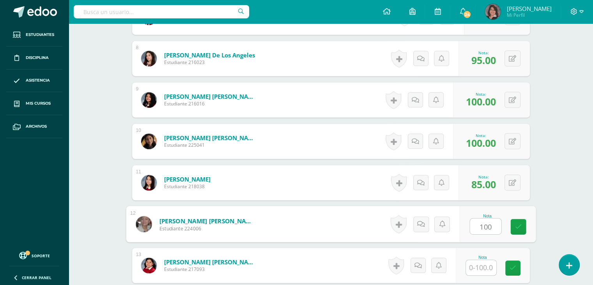
type input "100"
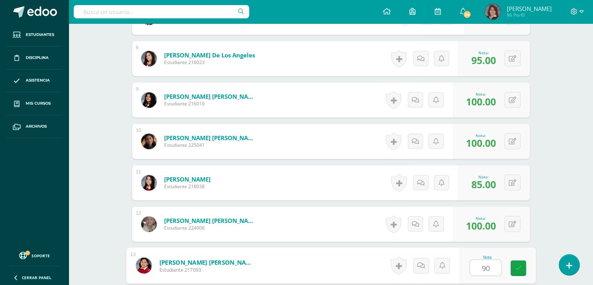
type input "90"
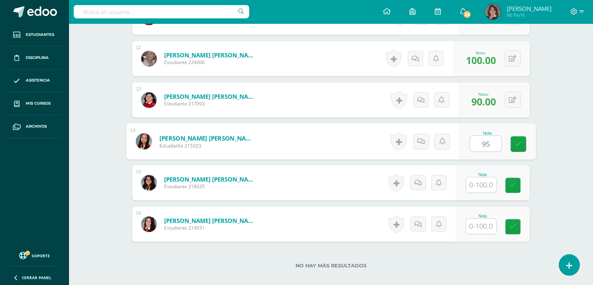
type input "95"
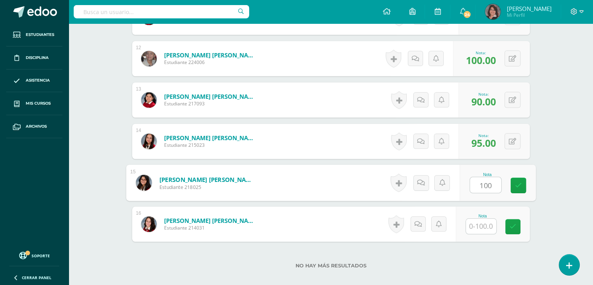
type input "100"
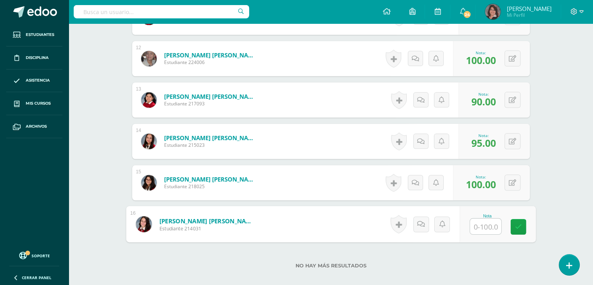
type input "0"
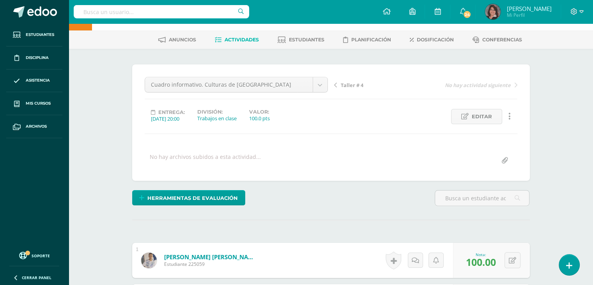
scroll to position [0, 0]
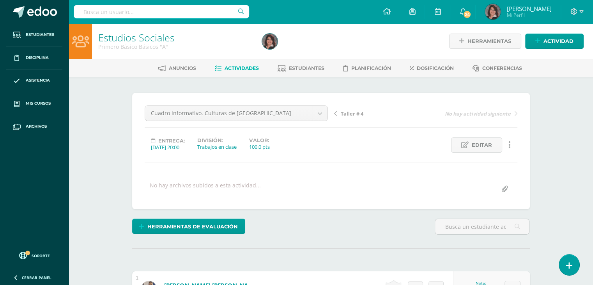
click at [351, 113] on span "Taller # 4" at bounding box center [352, 113] width 23 height 7
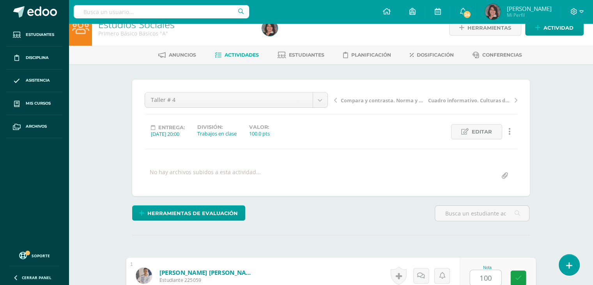
type input "100"
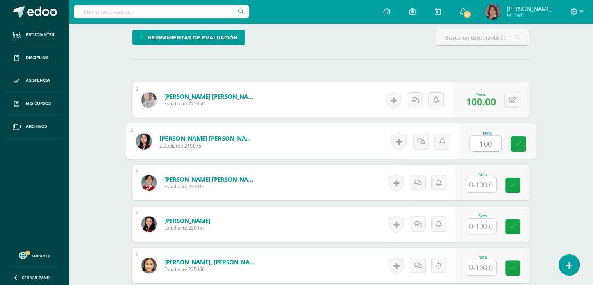
type input "100"
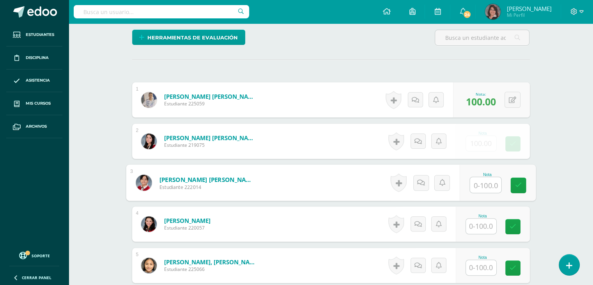
scroll to position [189, 0]
type input "100"
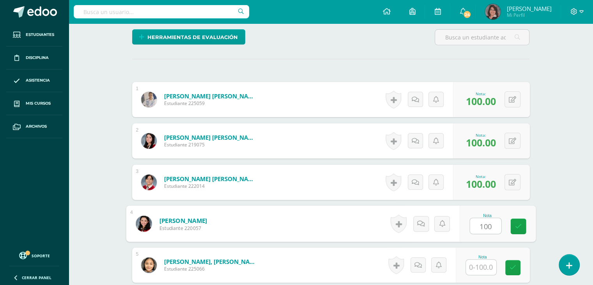
type input "100"
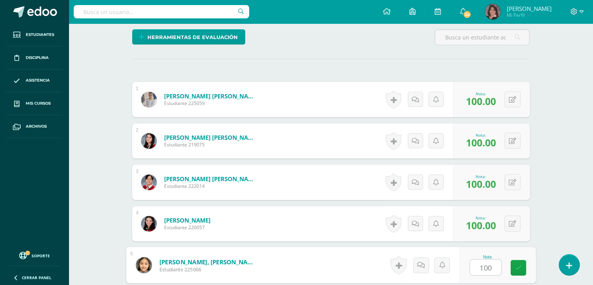
type input "100"
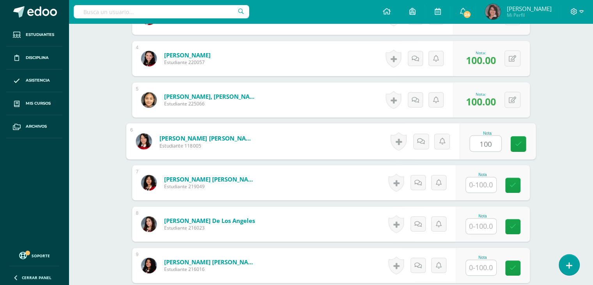
type input "100"
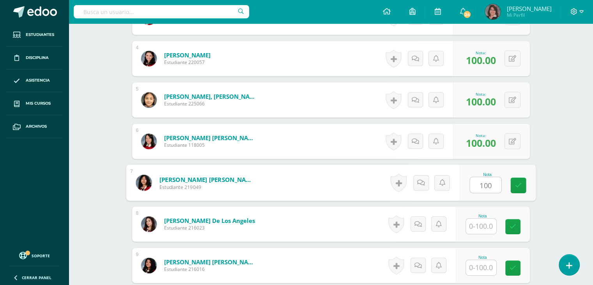
type input "100"
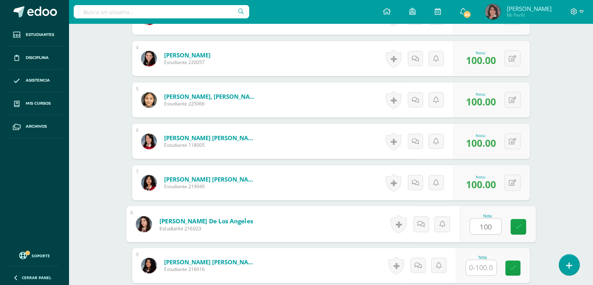
type input "100"
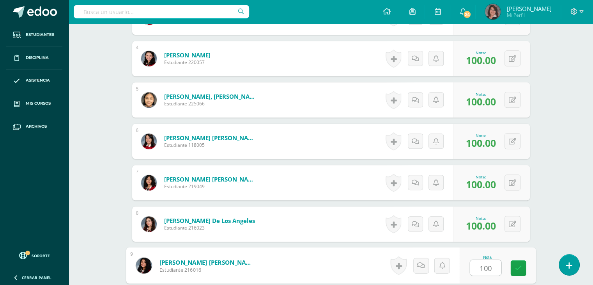
type input "100"
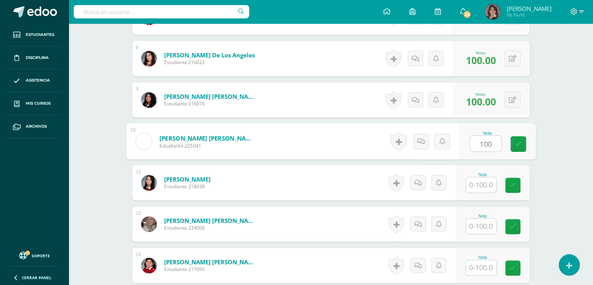
type input "100"
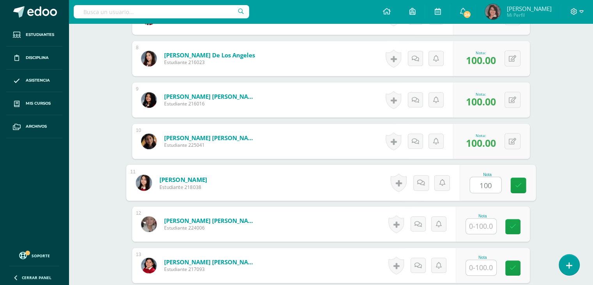
type input "100"
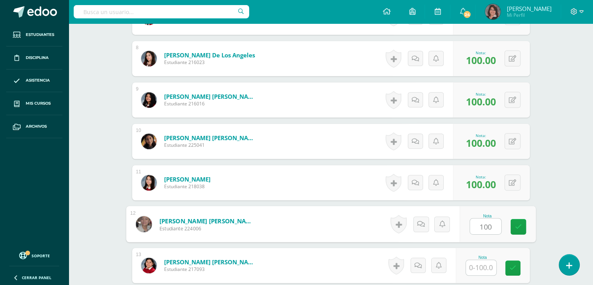
type input "100"
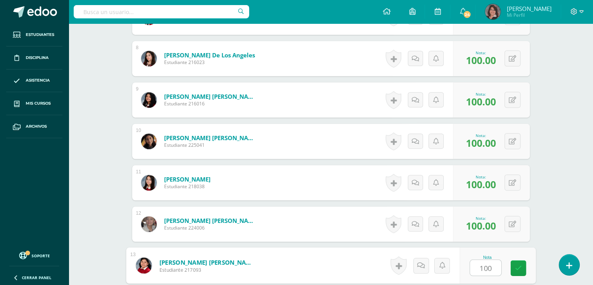
type input "100"
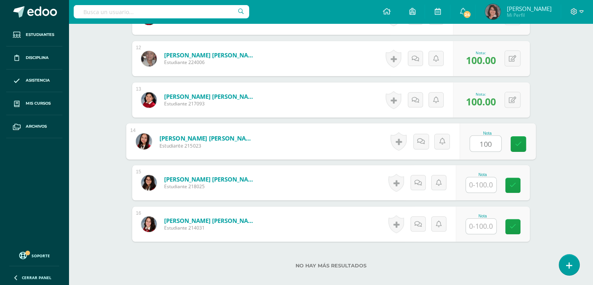
type input "100"
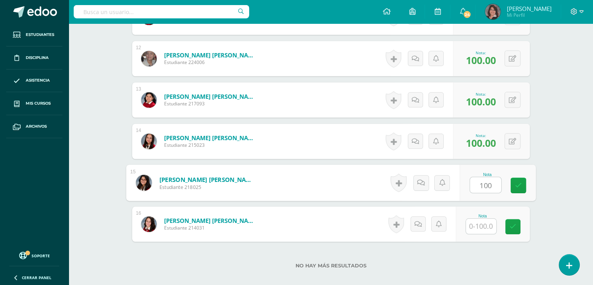
type input "100"
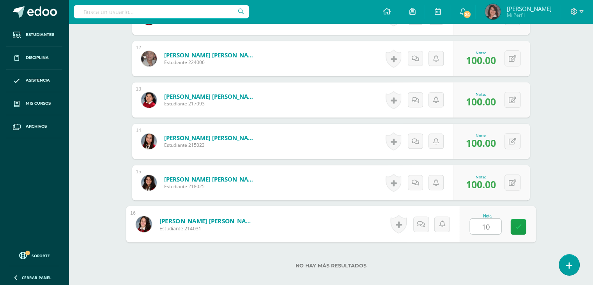
type input "100"
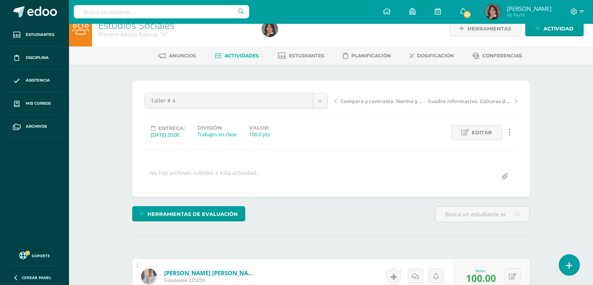
scroll to position [0, 0]
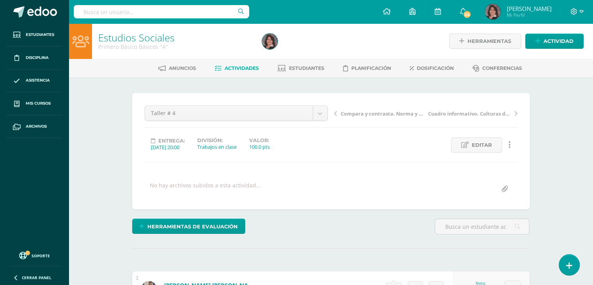
click at [394, 114] on span "Compara y contrasta. Norma y ley" at bounding box center [382, 113] width 83 height 7
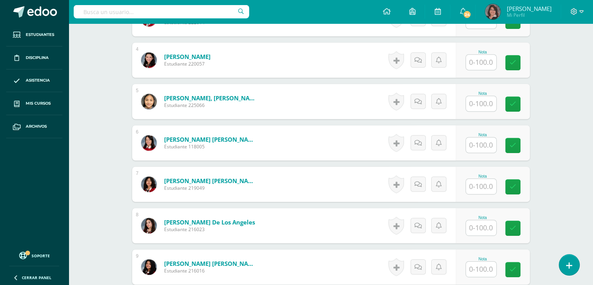
scroll to position [353, 0]
click at [480, 228] on input "text" at bounding box center [485, 228] width 31 height 16
click at [482, 269] on input "text" at bounding box center [485, 269] width 31 height 16
type input "100"
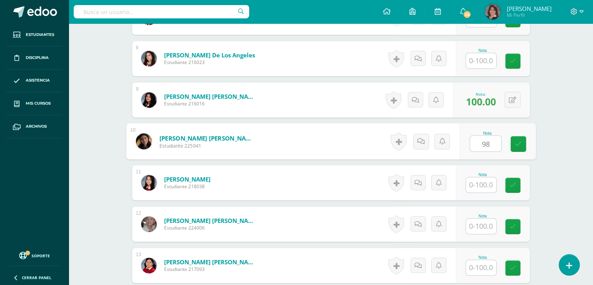
type input "98"
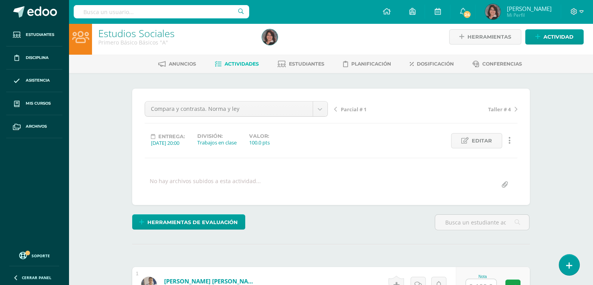
scroll to position [0, 0]
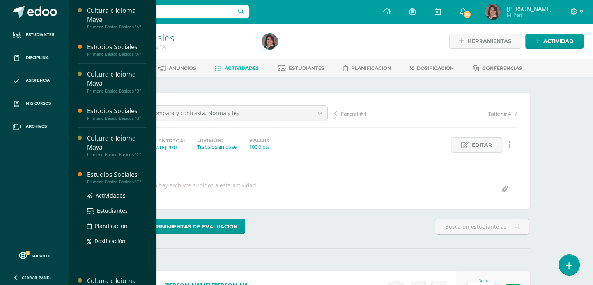
click at [107, 176] on div "Estudios Sociales" at bounding box center [116, 174] width 59 height 9
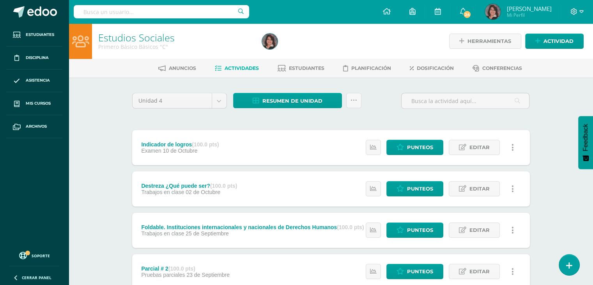
click at [288, 101] on span "Resumen de unidad" at bounding box center [293, 101] width 60 height 14
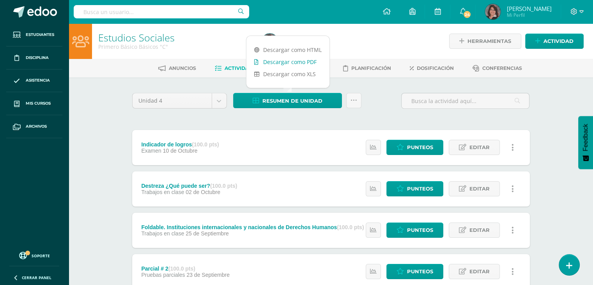
click at [282, 61] on link "Descargar como PDF" at bounding box center [288, 62] width 83 height 12
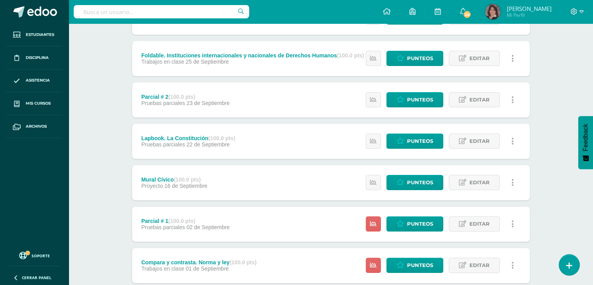
scroll to position [174, 0]
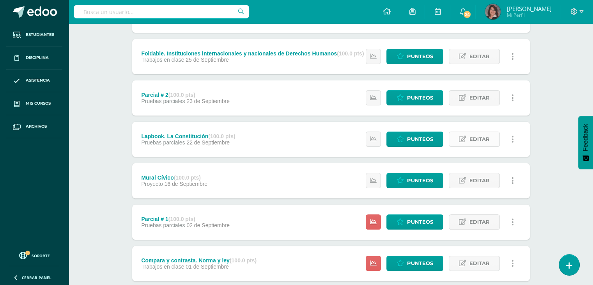
click at [487, 138] on span "Editar" at bounding box center [480, 139] width 20 height 14
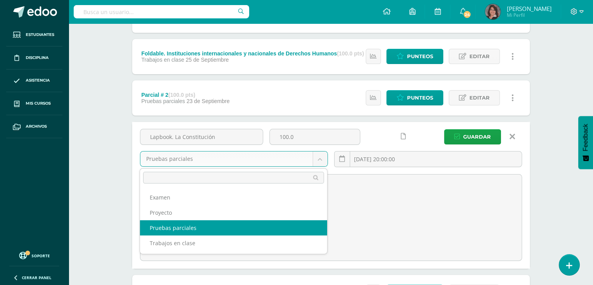
click at [322, 156] on body "Estudiantes Disciplina Asistencia Mis cursos Archivos Soporte Ayuda Reportar un…" at bounding box center [296, 176] width 593 height 701
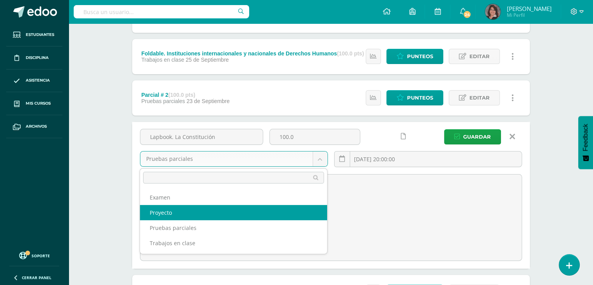
select select "204858"
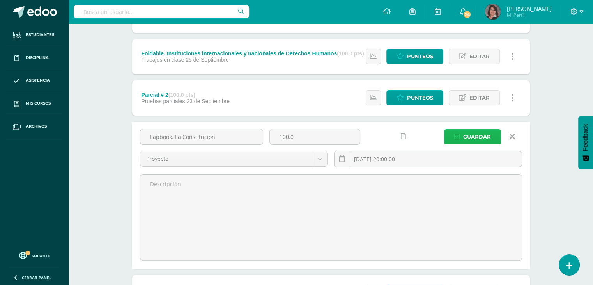
click at [467, 134] on span "Guardar" at bounding box center [478, 137] width 28 height 14
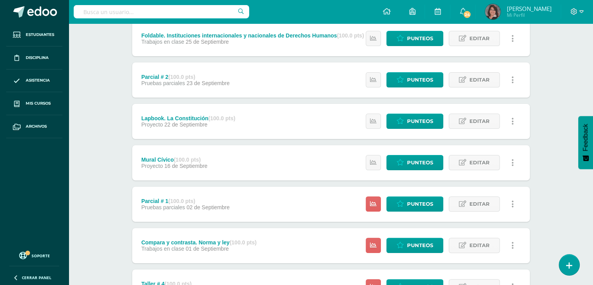
scroll to position [304, 0]
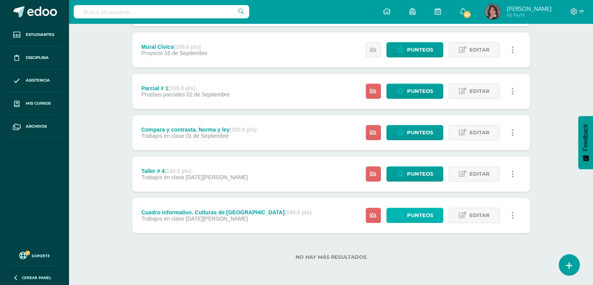
click at [419, 212] on span "Punteos" at bounding box center [420, 215] width 26 height 14
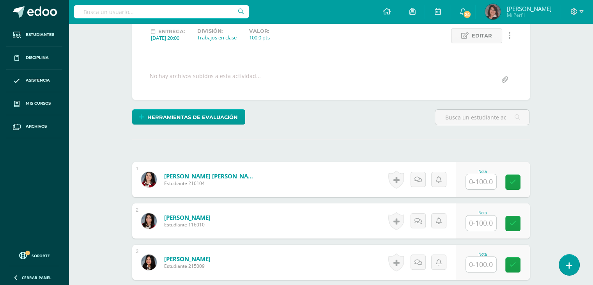
scroll to position [110, 0]
click at [480, 176] on input "text" at bounding box center [481, 181] width 30 height 15
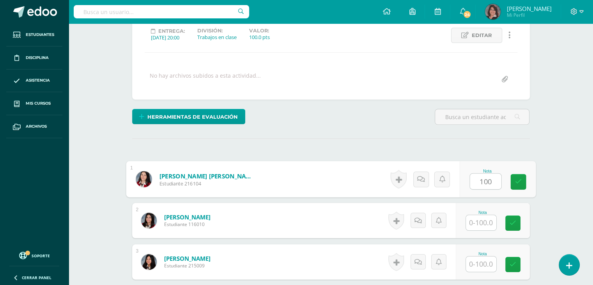
type input "100"
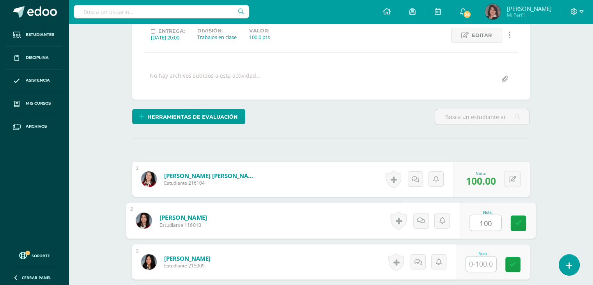
type input "100"
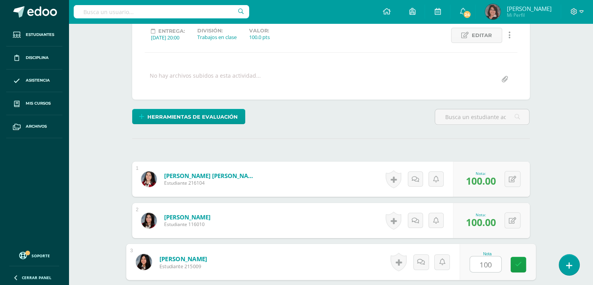
type input "100"
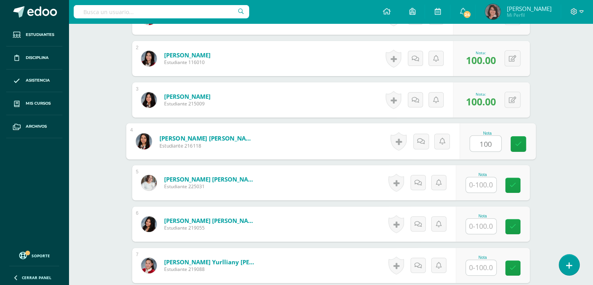
type input "100"
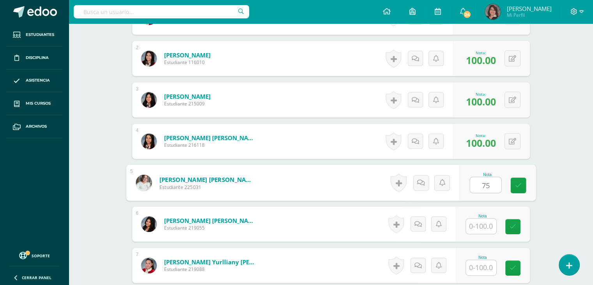
type input "75"
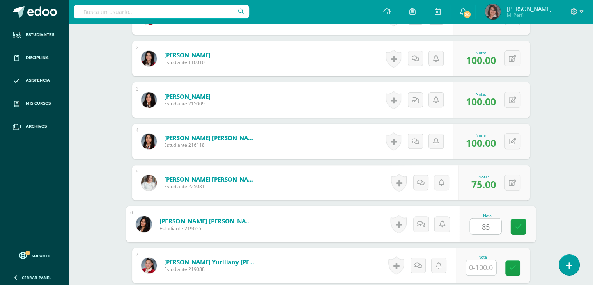
type input "85"
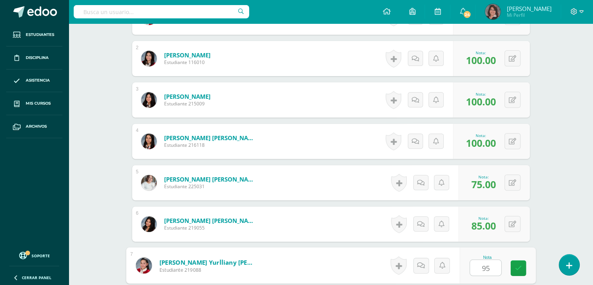
type input "95"
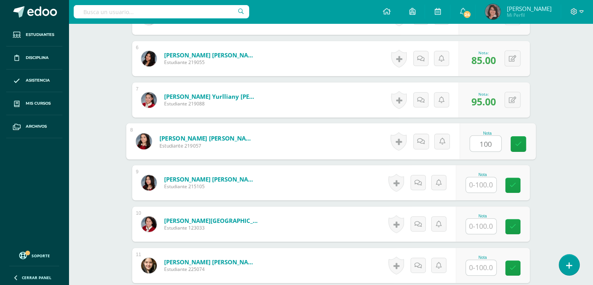
type input "100"
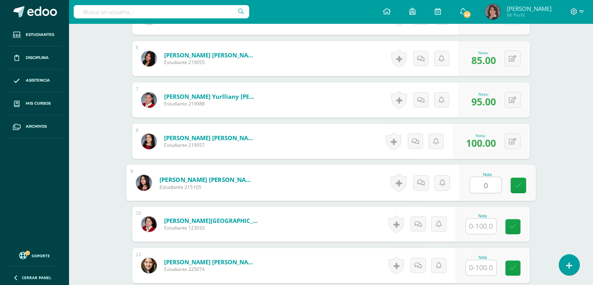
type input "0"
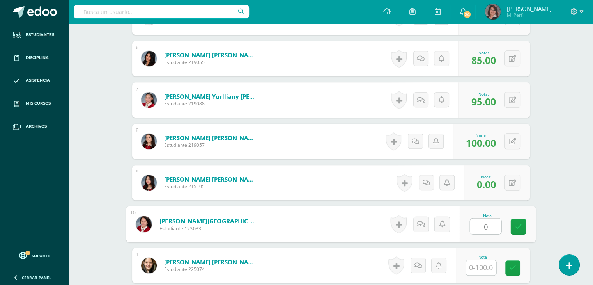
type input "0"
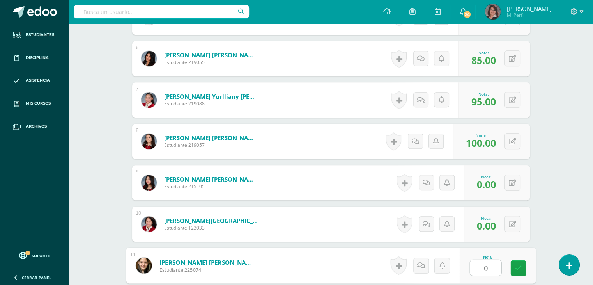
type input "0"
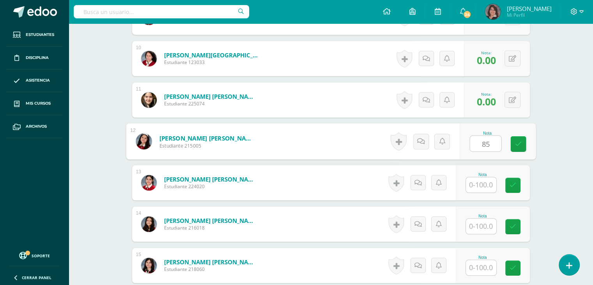
type input "85"
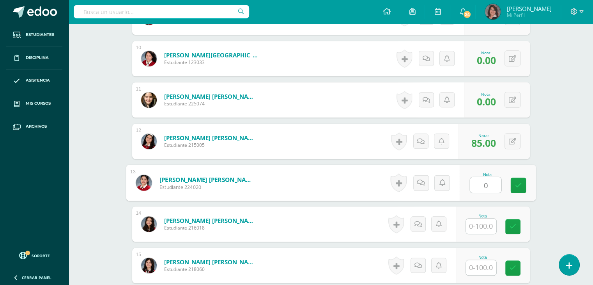
type input "0"
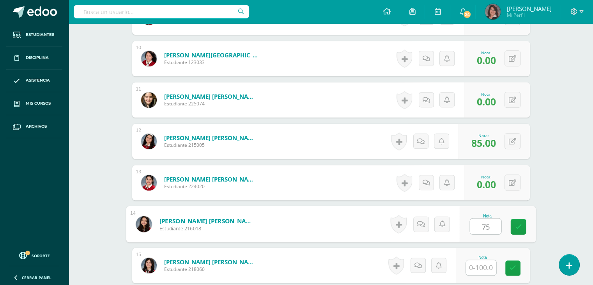
type input "75"
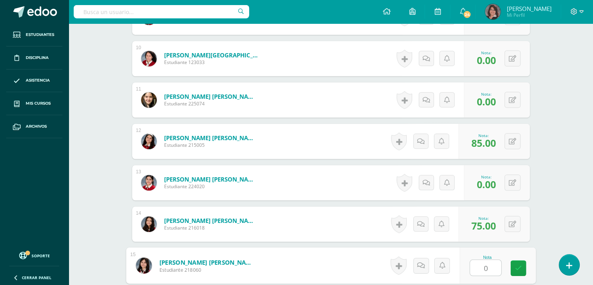
type input "0"
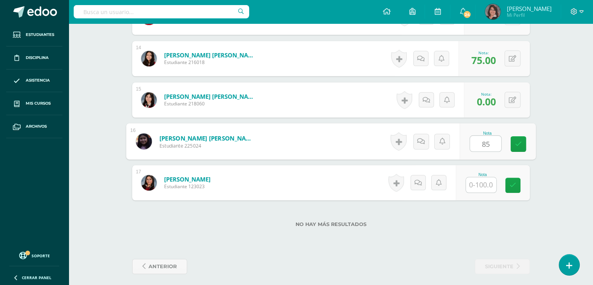
type input "85"
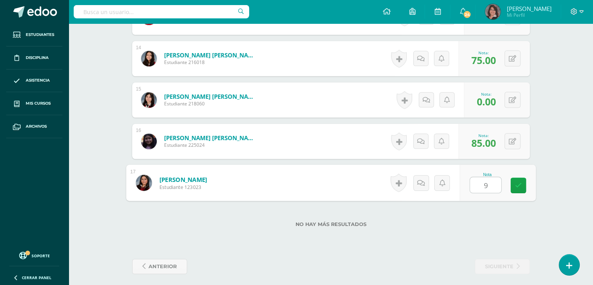
type input "90"
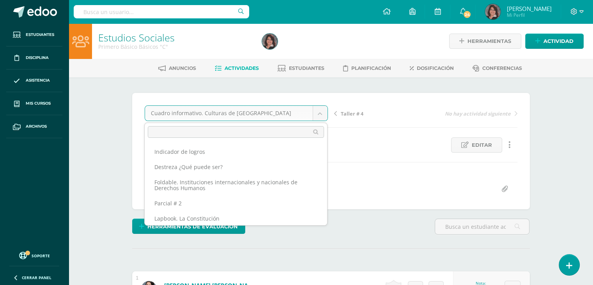
scroll to position [76, 0]
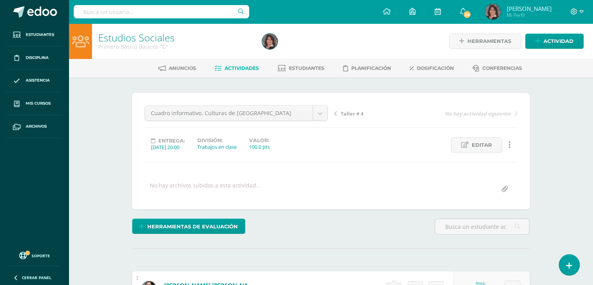
click at [350, 114] on span "Taller # 4" at bounding box center [352, 113] width 23 height 7
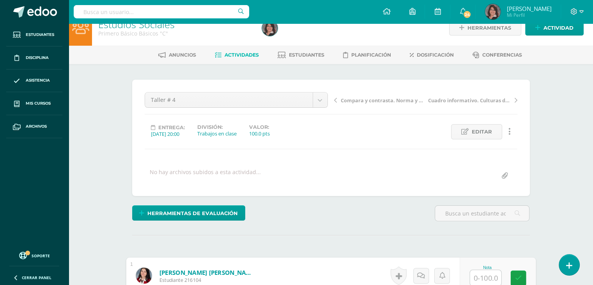
scroll to position [14, 0]
type input "100"
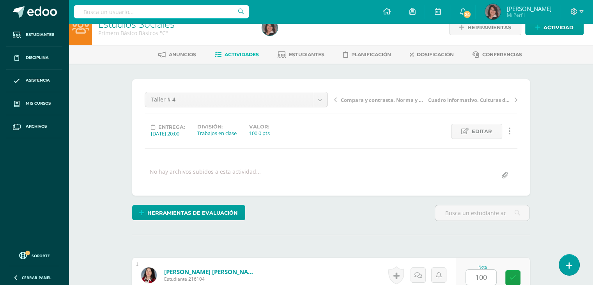
scroll to position [189, 0]
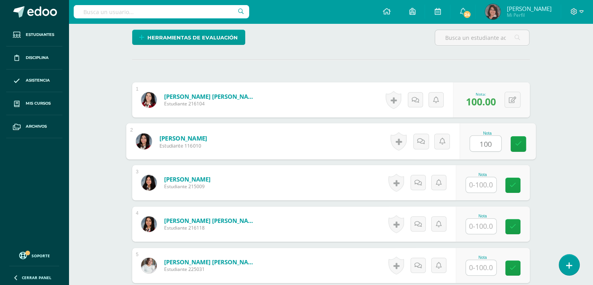
type input "100"
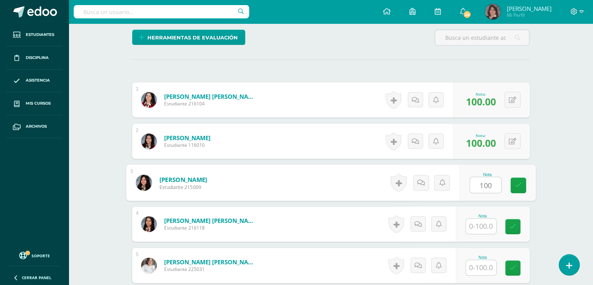
type input "100"
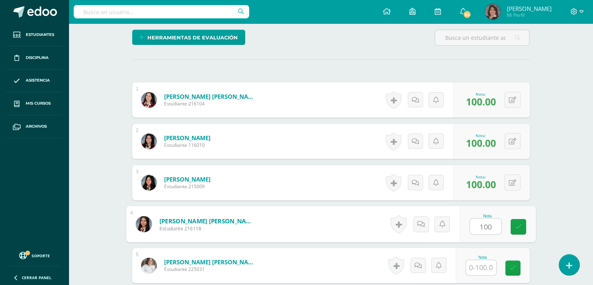
type input "100"
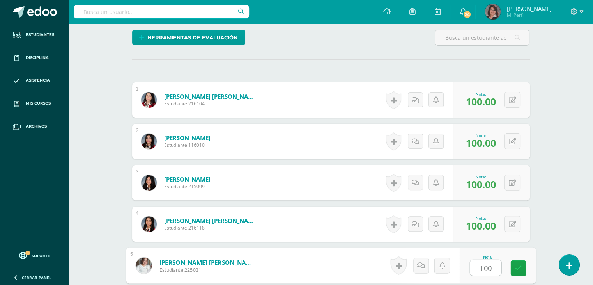
type input "100"
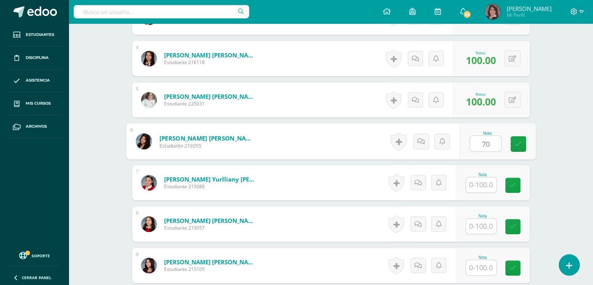
type input "70"
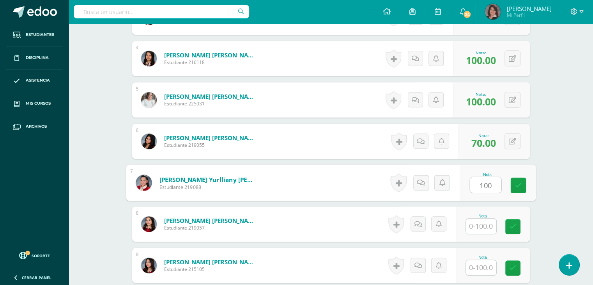
type input "100"
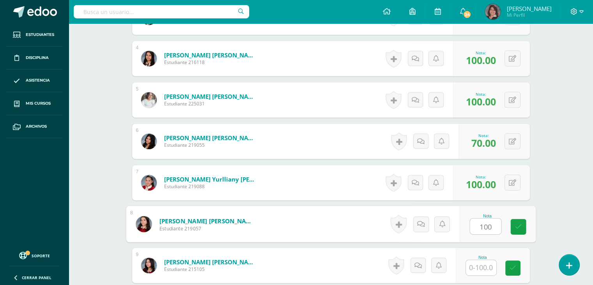
type input "100"
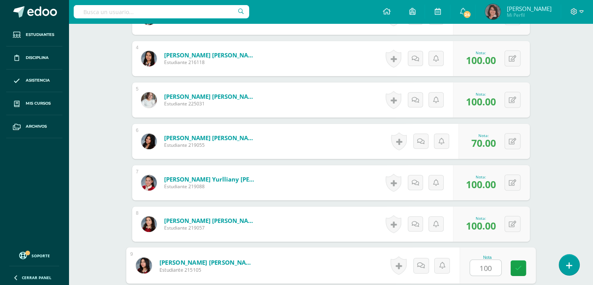
type input "100"
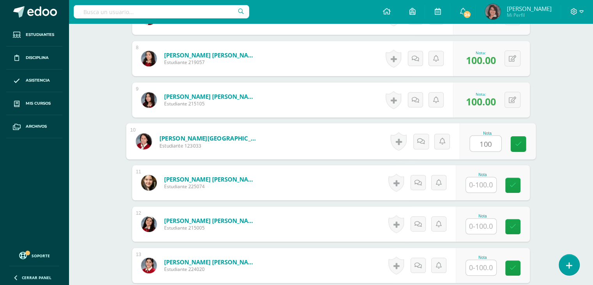
type input "100"
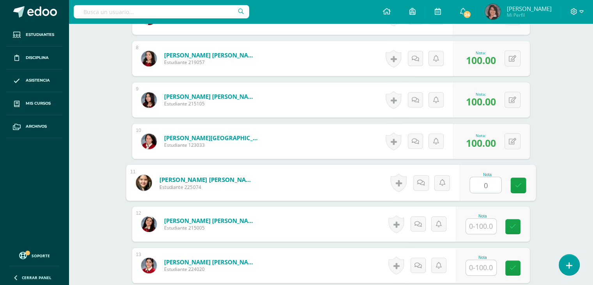
type input "0"
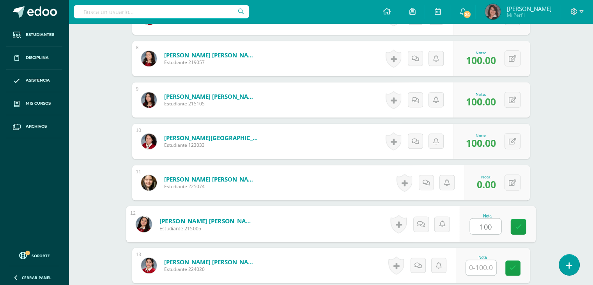
type input "100"
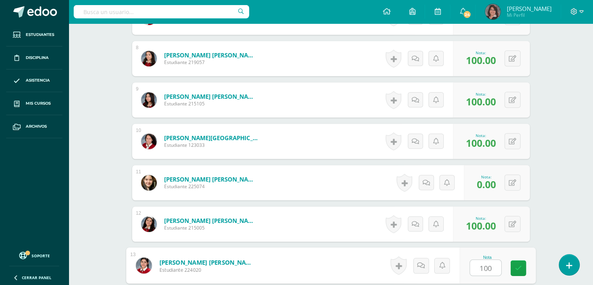
type input "100"
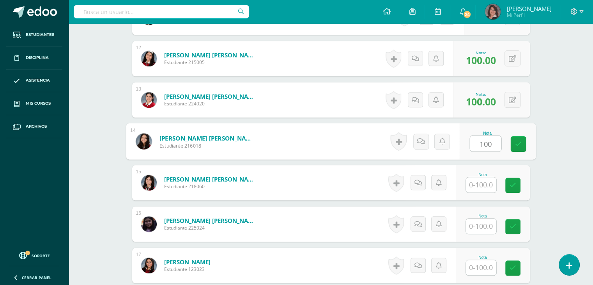
type input "100"
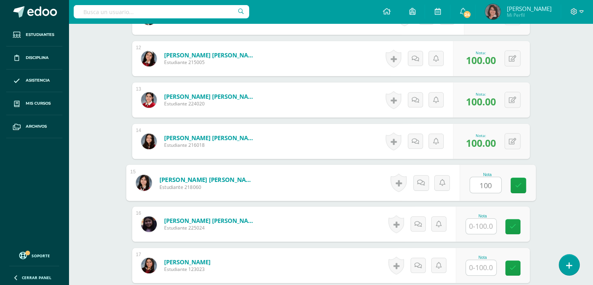
type input "100"
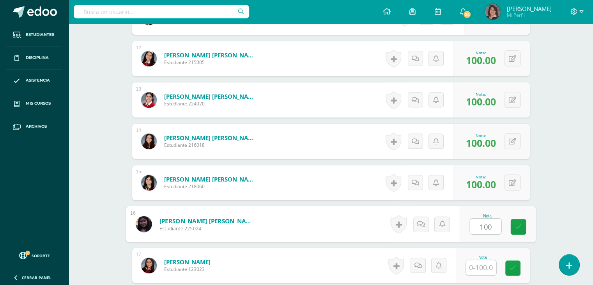
type input "100"
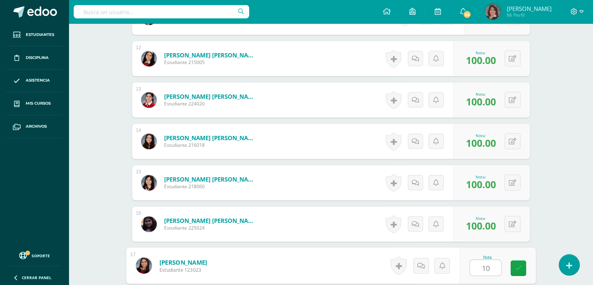
type input "100"
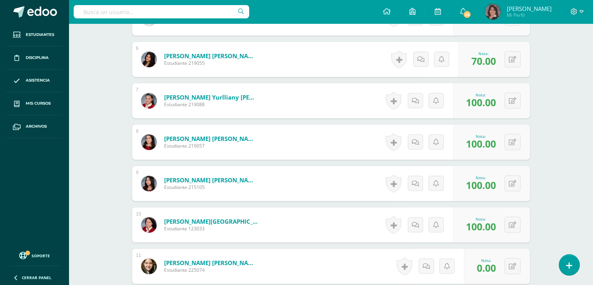
scroll to position [0, 0]
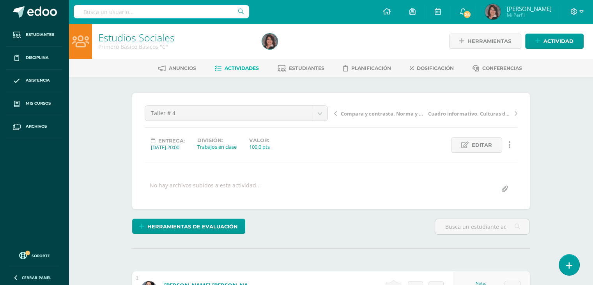
click at [373, 114] on span "Compara y contrasta. Norma y ley" at bounding box center [382, 113] width 83 height 7
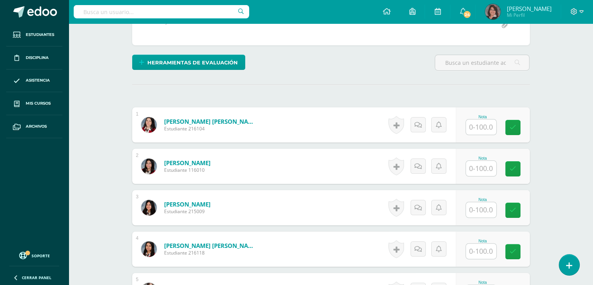
scroll to position [172, 0]
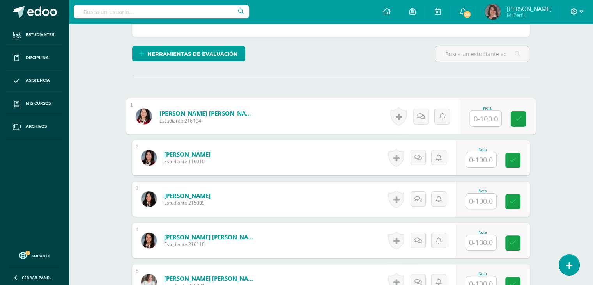
click at [481, 117] on input "text" at bounding box center [485, 119] width 31 height 16
type input "100"
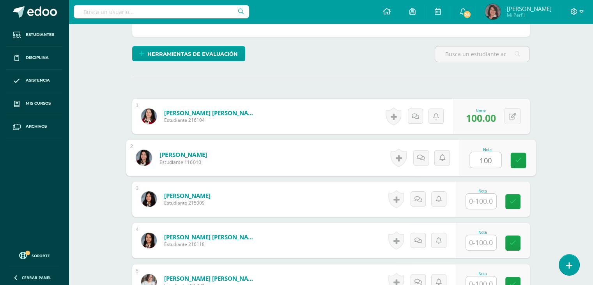
type input "100"
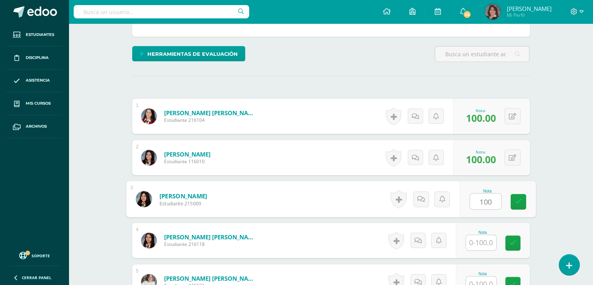
type input "100"
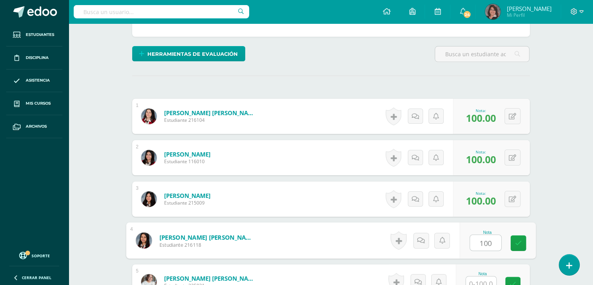
type input "100"
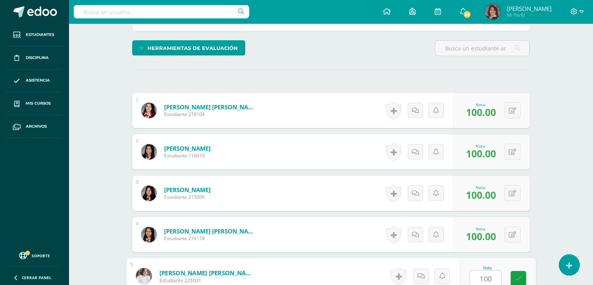
type input "100"
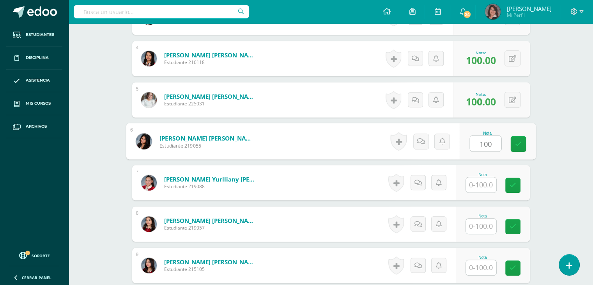
type input "100"
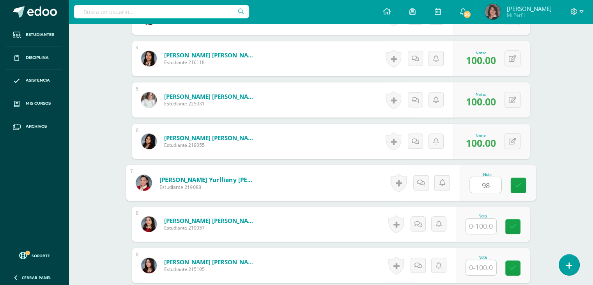
type input "98"
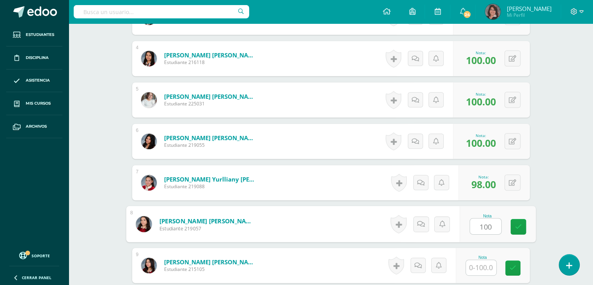
type input "100"
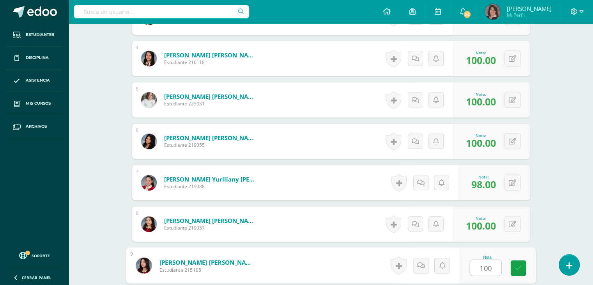
type input "100"
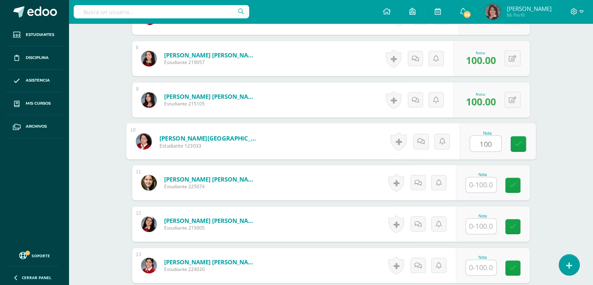
type input "100"
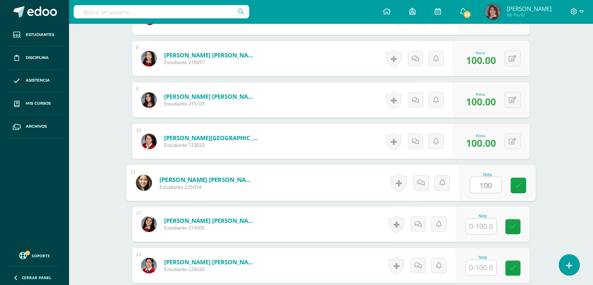
type input "100"
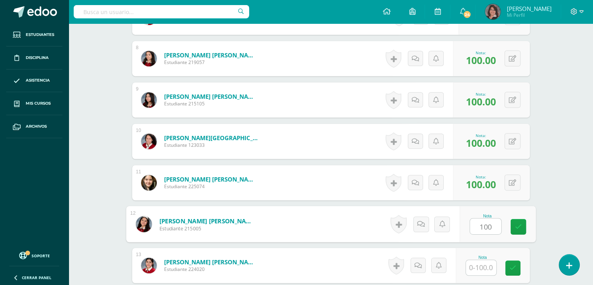
type input "100"
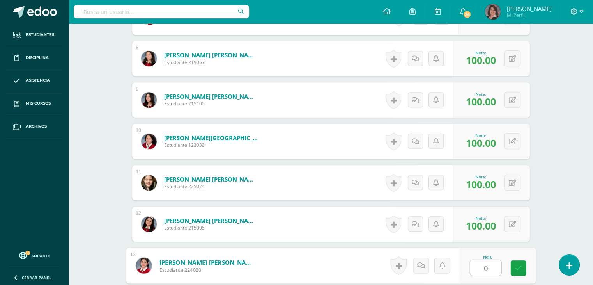
type input "0"
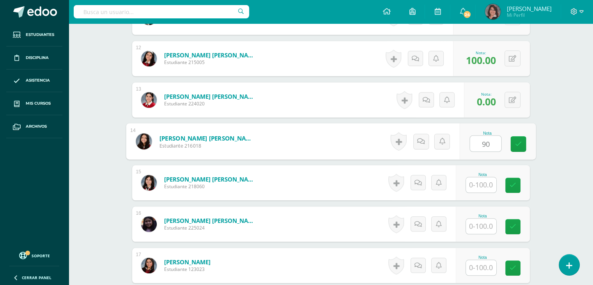
type input "90"
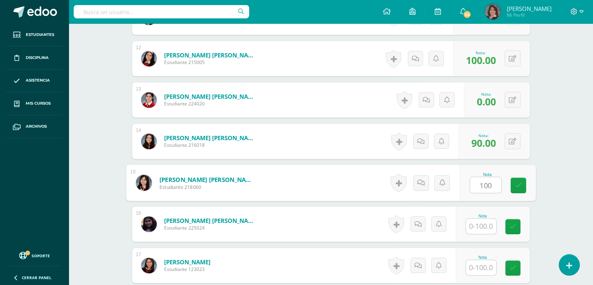
type input "100"
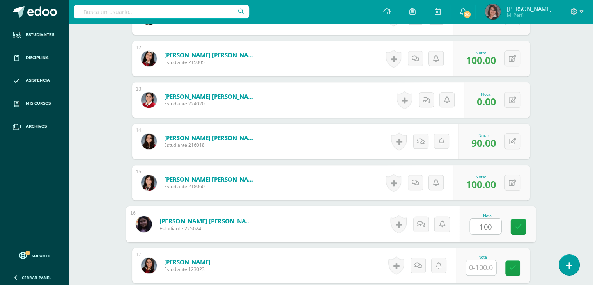
type input "100"
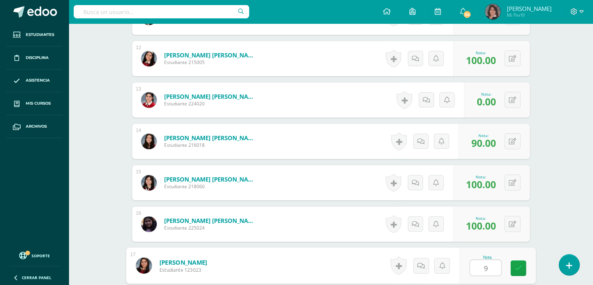
type input "90"
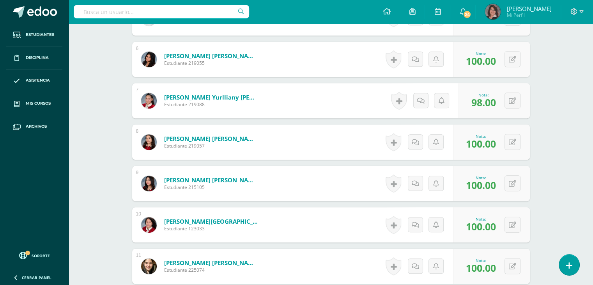
scroll to position [0, 0]
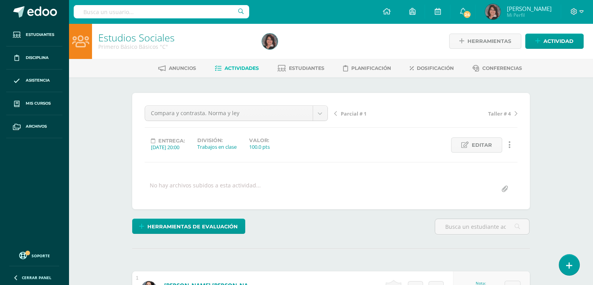
click at [351, 110] on span "Parcial # 1" at bounding box center [354, 113] width 26 height 7
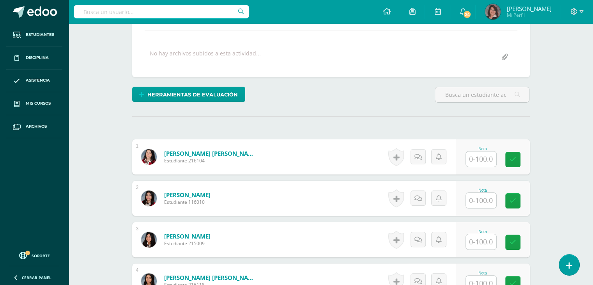
scroll to position [133, 0]
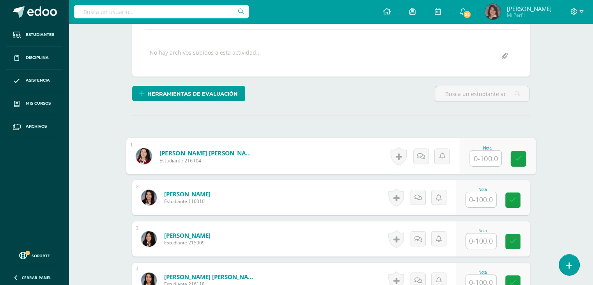
click at [479, 155] on input "text" at bounding box center [485, 159] width 31 height 16
type input "52"
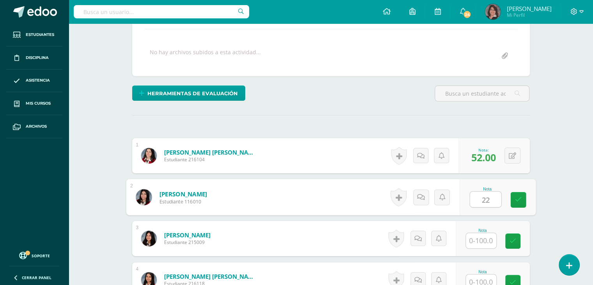
type input "22"
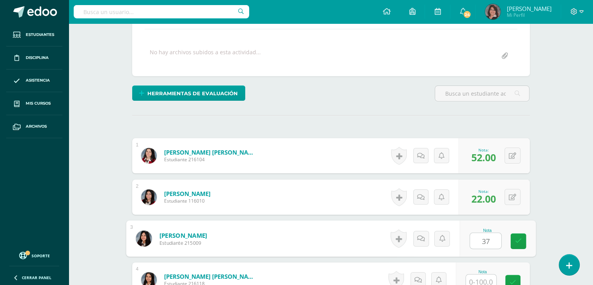
type input "37"
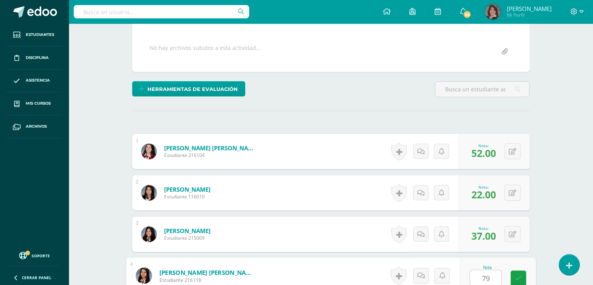
type input "79"
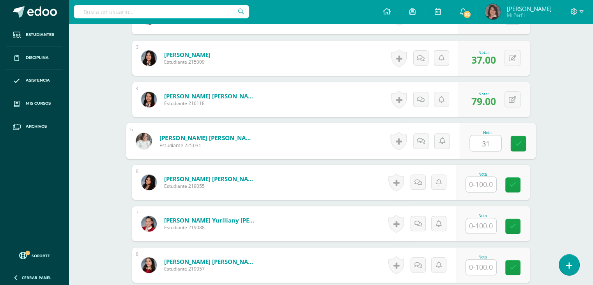
type input "31"
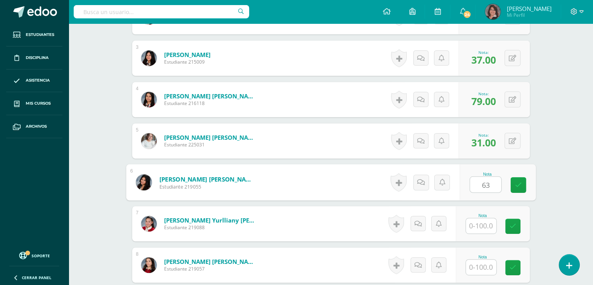
type input "63"
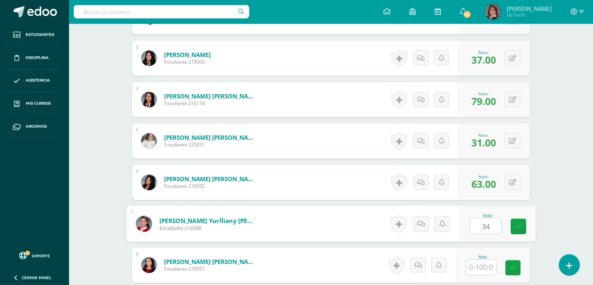
type input "34"
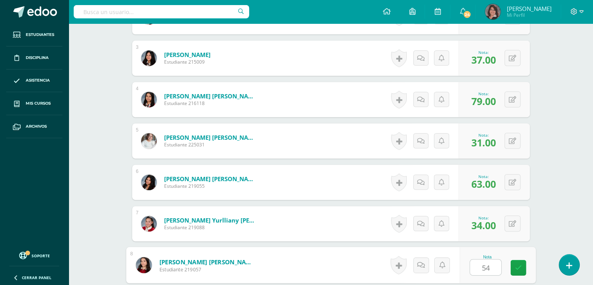
type input "54"
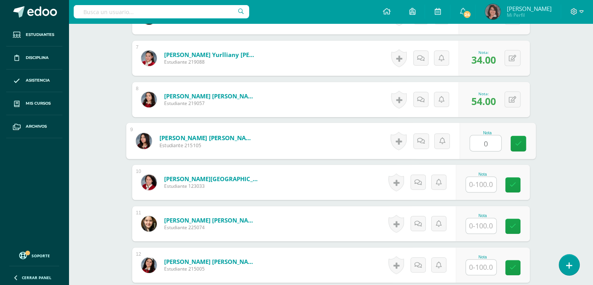
type input "0"
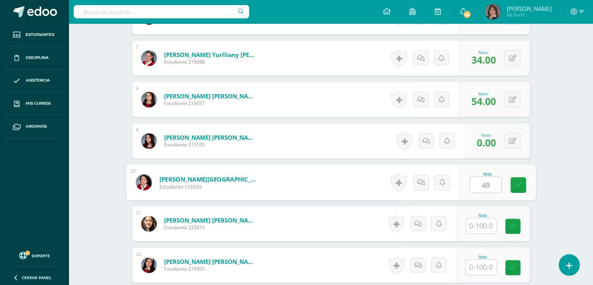
type input "49"
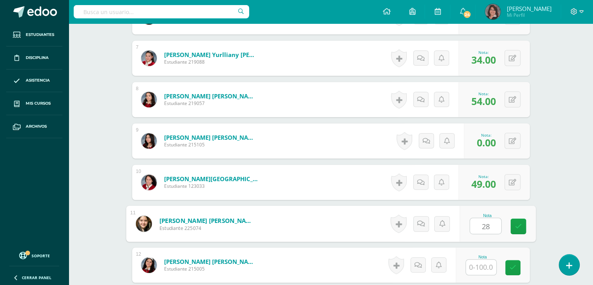
type input "28"
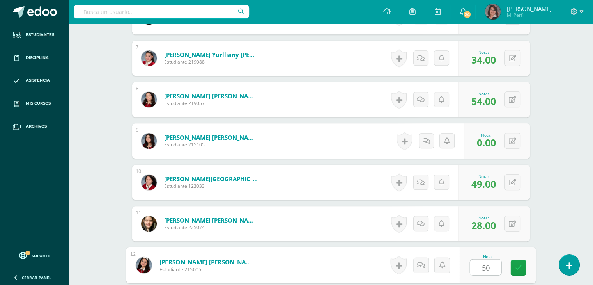
type input "50"
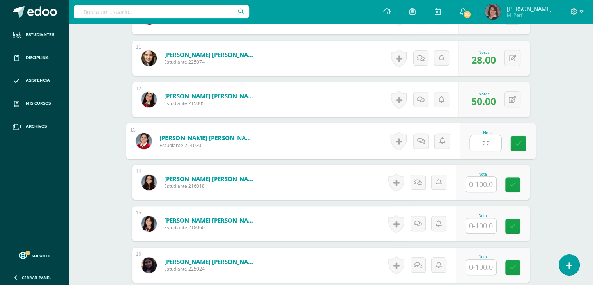
type input "22"
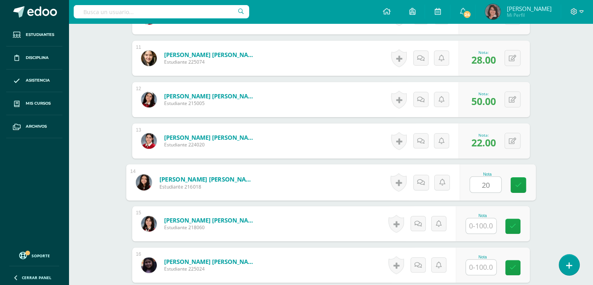
type input "20"
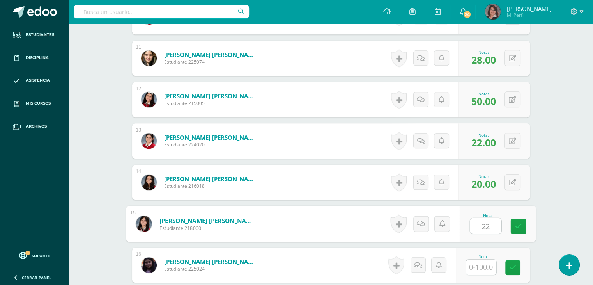
type input "22"
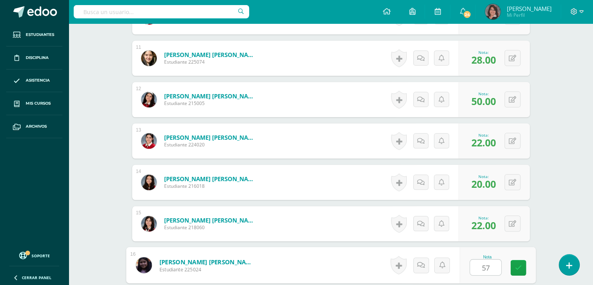
type input "57"
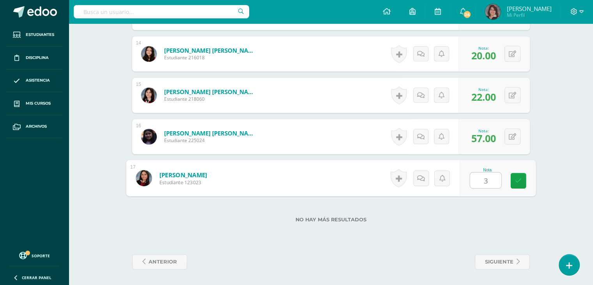
type input "30"
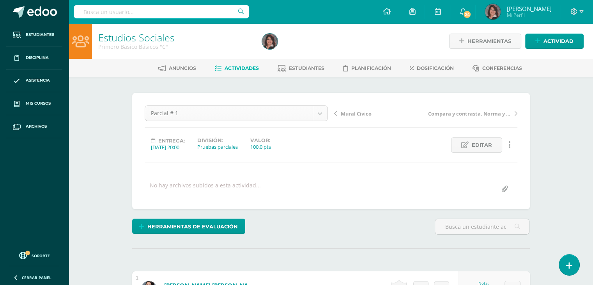
scroll to position [31, 0]
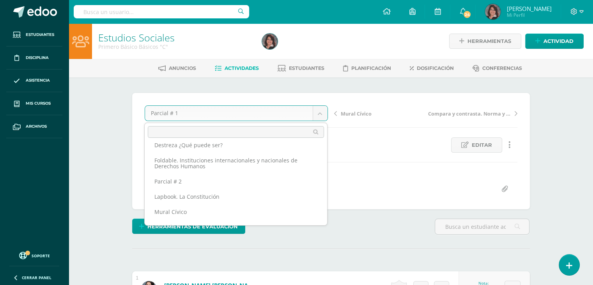
scroll to position [0, 0]
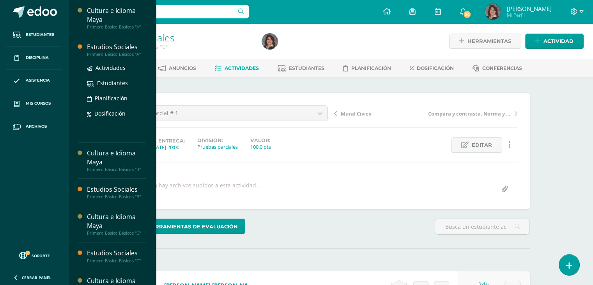
click at [105, 41] on div "Estudios Sociales Primero Básico Básicos "A" Actividades Estudiantes Planificac…" at bounding box center [112, 89] width 69 height 106
click at [105, 49] on div "Estudios Sociales" at bounding box center [116, 47] width 59 height 9
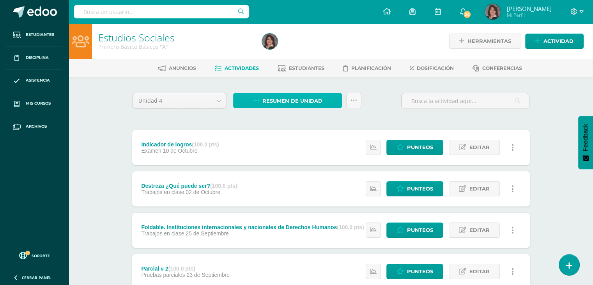
click at [285, 99] on span "Resumen de unidad" at bounding box center [293, 101] width 60 height 14
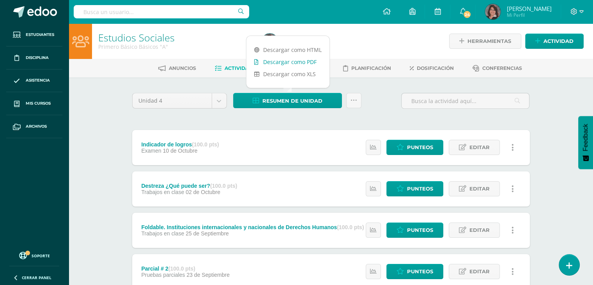
click at [275, 63] on link "Descargar como PDF" at bounding box center [288, 62] width 83 height 12
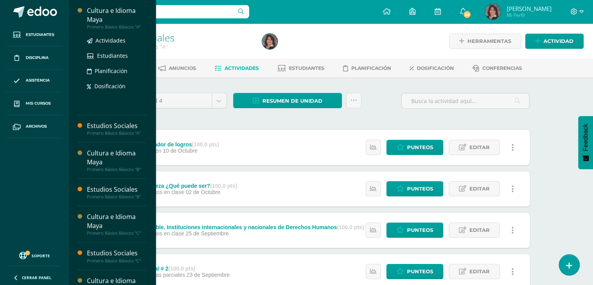
click at [103, 10] on div "Cultura e Idioma Maya" at bounding box center [116, 15] width 59 height 18
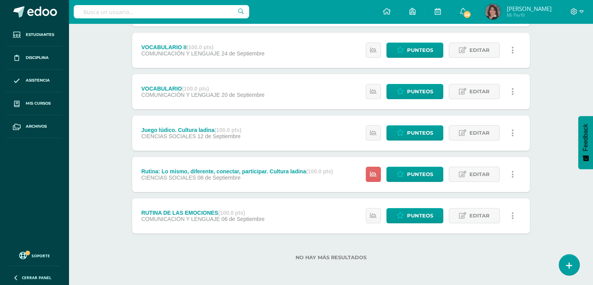
scroll to position [139, 0]
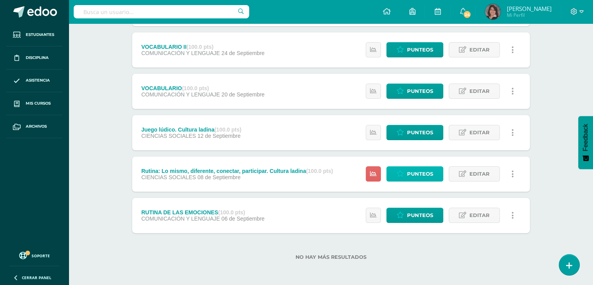
click at [414, 171] on span "Punteos" at bounding box center [420, 174] width 26 height 14
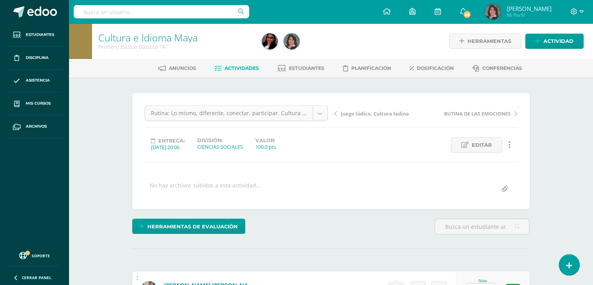
scroll to position [1, 0]
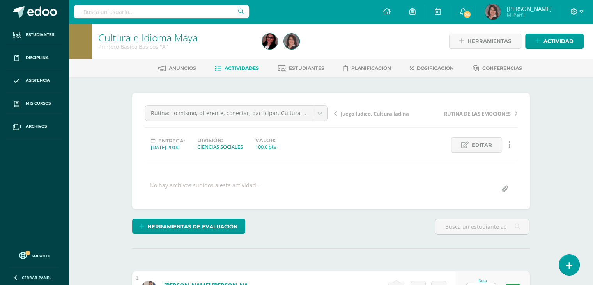
click at [549, 41] on span "Actividad" at bounding box center [559, 41] width 30 height 14
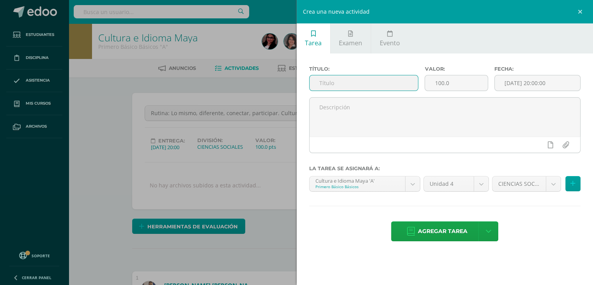
click at [321, 82] on input "text" at bounding box center [364, 82] width 109 height 15
type input "Mural cívico"
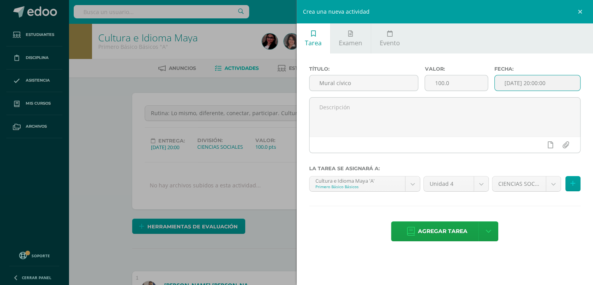
click at [522, 81] on input "2025-09-11 20:00:00" at bounding box center [538, 82] width 86 height 15
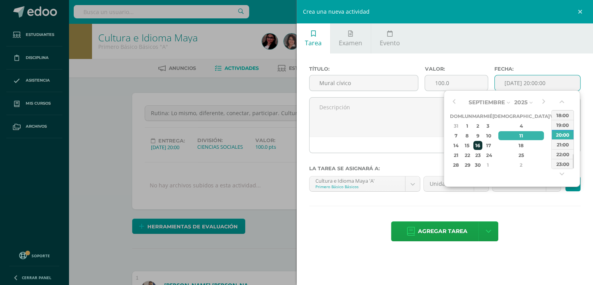
click at [480, 144] on div "16" at bounding box center [478, 145] width 9 height 9
type input "2025-09-16 20:00"
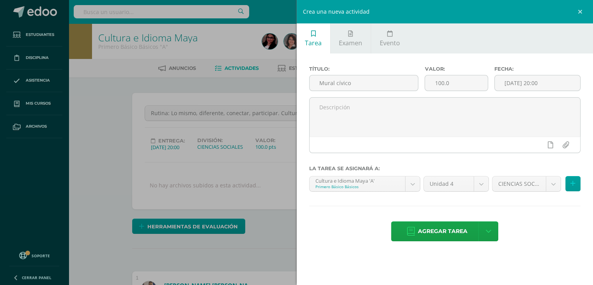
click at [538, 206] on hr at bounding box center [445, 206] width 272 height 1
click at [574, 181] on icon at bounding box center [573, 183] width 5 height 7
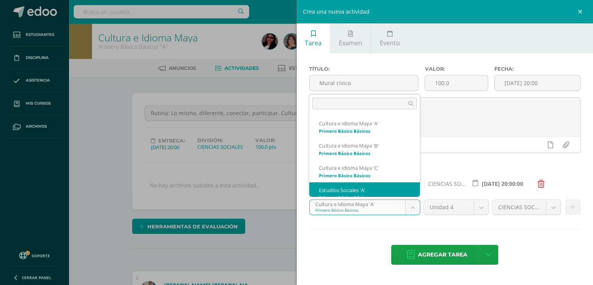
scroll to position [8, 0]
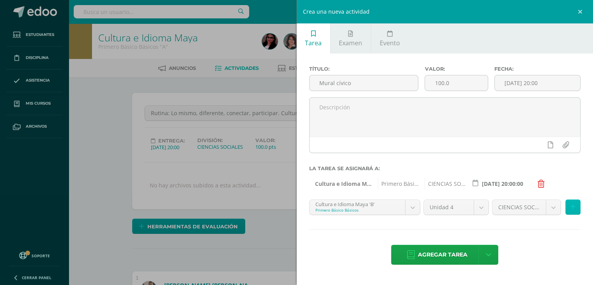
click at [571, 205] on icon at bounding box center [573, 207] width 5 height 7
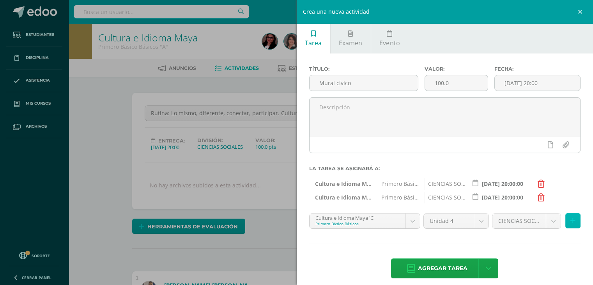
click at [571, 219] on icon at bounding box center [573, 220] width 5 height 7
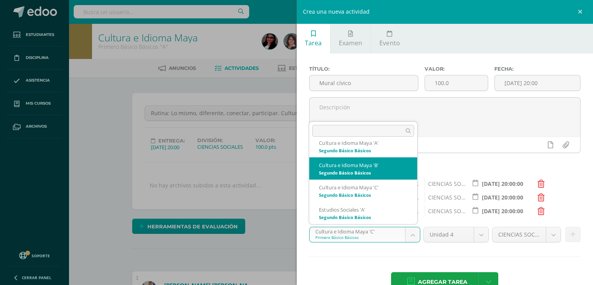
scroll to position [137, 0]
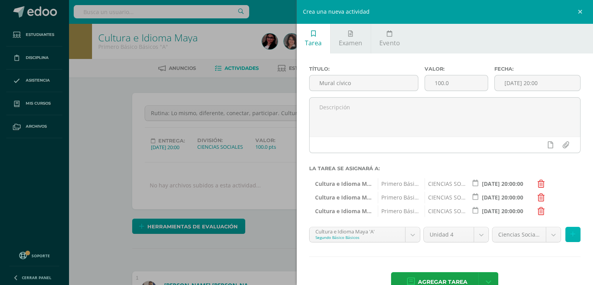
click at [571, 231] on icon at bounding box center [573, 234] width 5 height 7
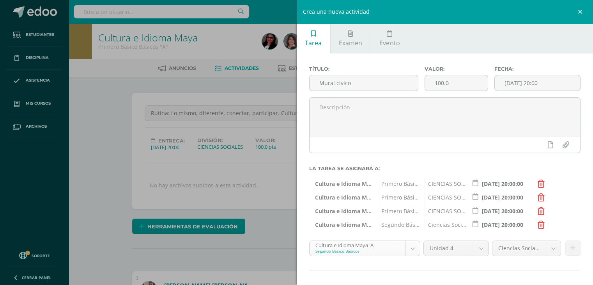
scroll to position [75, 0]
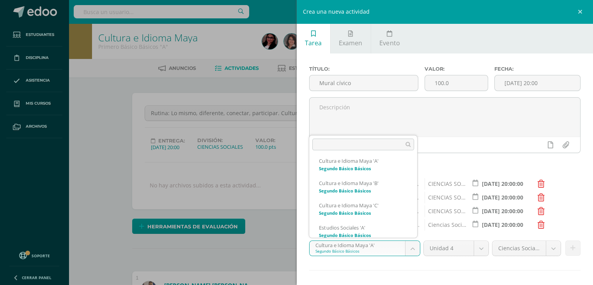
scroll to position [142, 0]
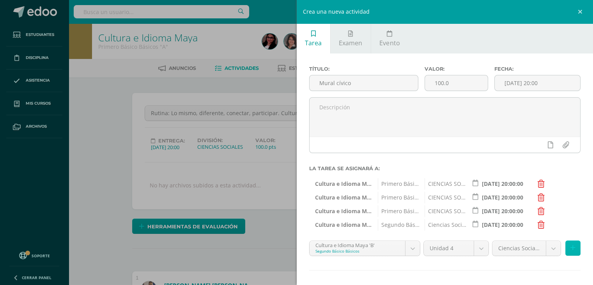
click at [566, 246] on button at bounding box center [573, 247] width 15 height 15
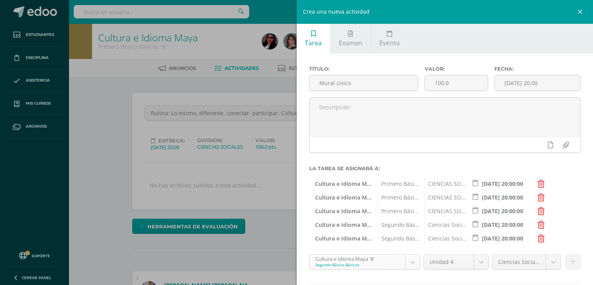
scroll to position [97, 0]
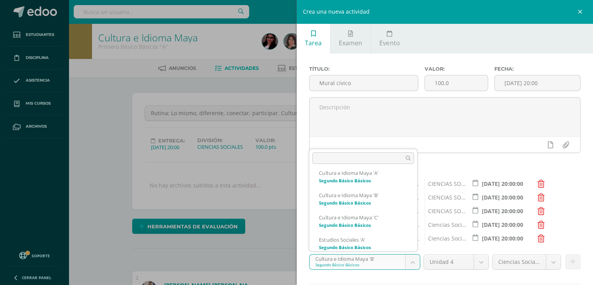
scroll to position [144, 0]
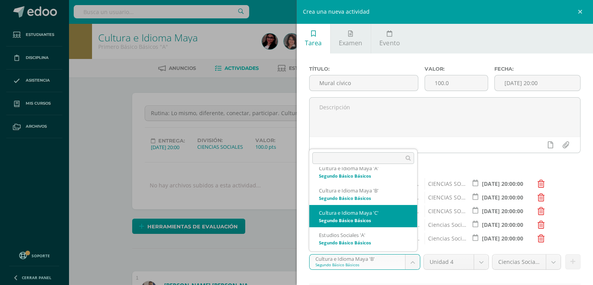
select select "175583"
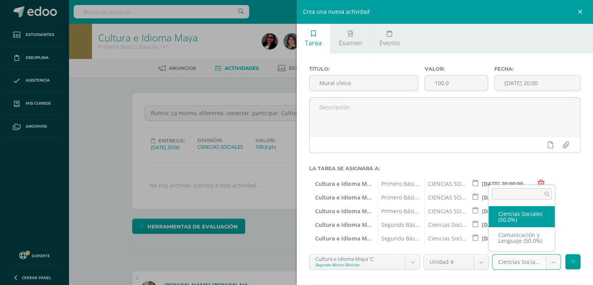
select select "208971"
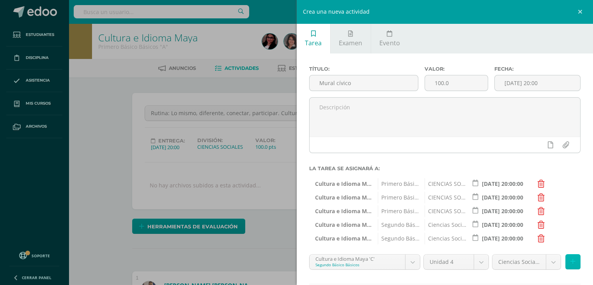
click at [571, 262] on icon at bounding box center [573, 261] width 5 height 7
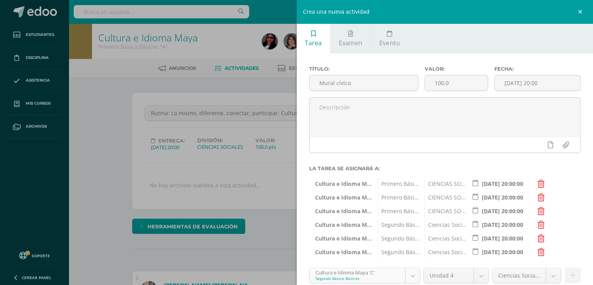
scroll to position [119, 0]
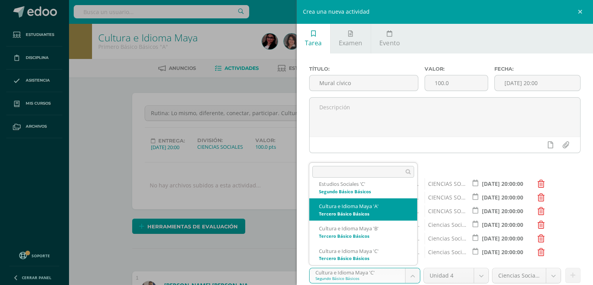
scroll to position [2, 0]
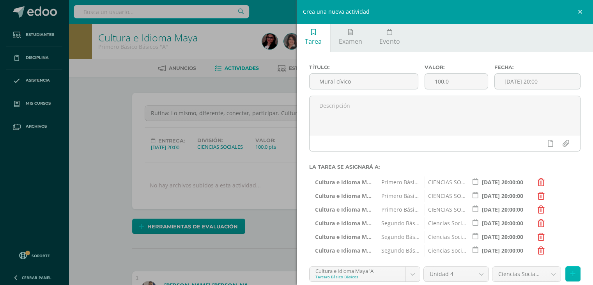
click at [571, 271] on icon at bounding box center [573, 273] width 5 height 7
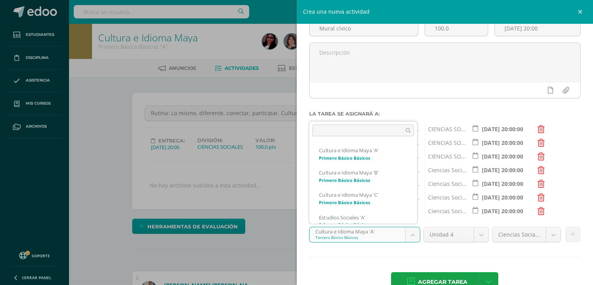
scroll to position [208, 0]
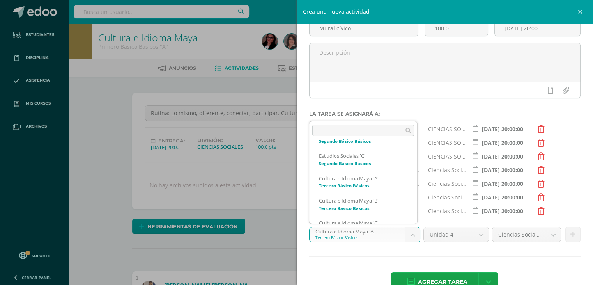
scroll to position [253, 0]
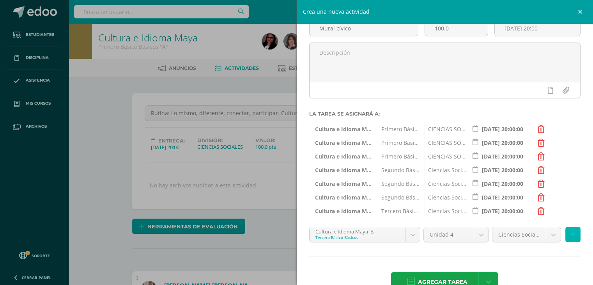
click at [571, 233] on icon at bounding box center [573, 234] width 5 height 7
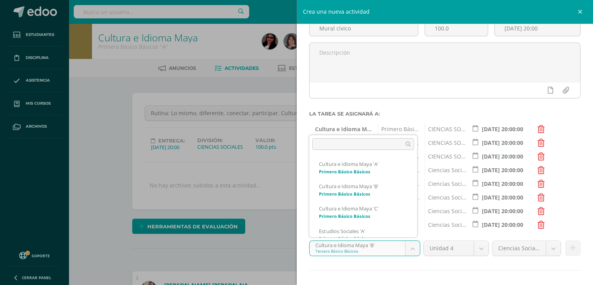
scroll to position [231, 0]
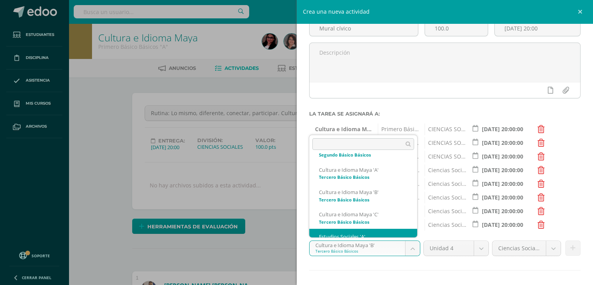
scroll to position [275, 0]
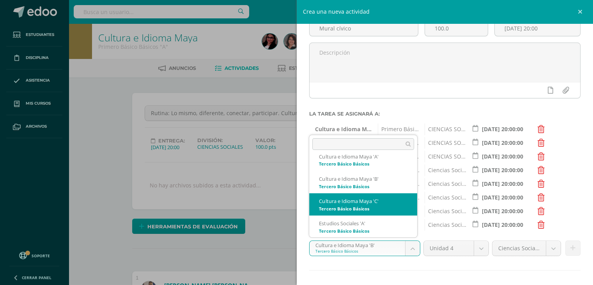
select select "176069"
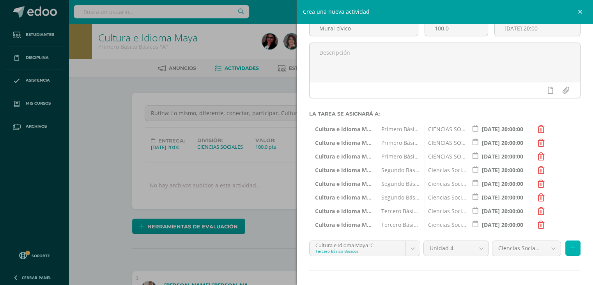
click at [571, 249] on icon at bounding box center [573, 248] width 5 height 7
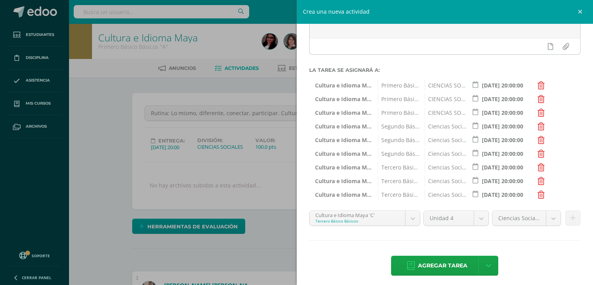
scroll to position [103, 0]
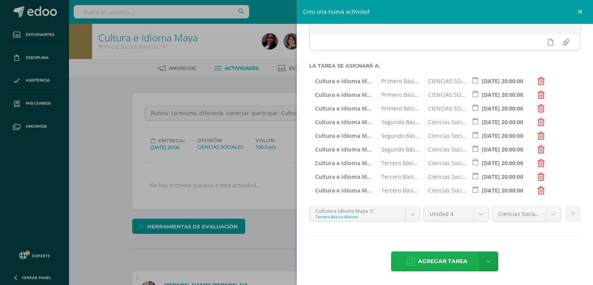
click at [444, 261] on span "Agregar tarea" at bounding box center [443, 261] width 50 height 19
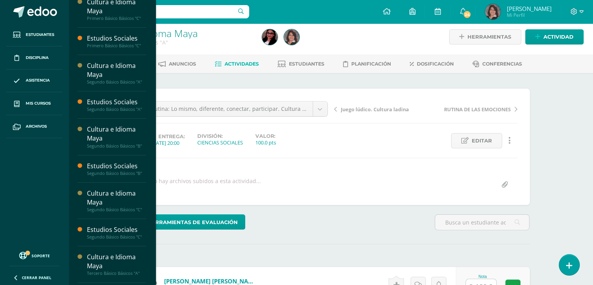
scroll to position [137, 0]
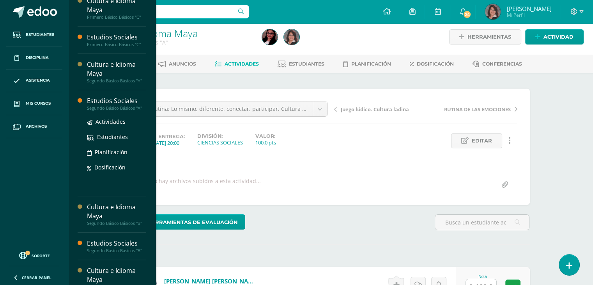
click at [103, 103] on div "Estudios Sociales" at bounding box center [116, 100] width 59 height 9
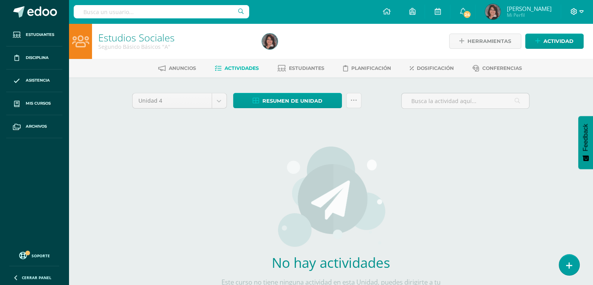
click at [580, 10] on icon at bounding box center [582, 11] width 4 height 7
click at [556, 53] on span "Cerrar sesión" at bounding box center [557, 52] width 35 height 7
